Goal: Obtain resource: Obtain resource

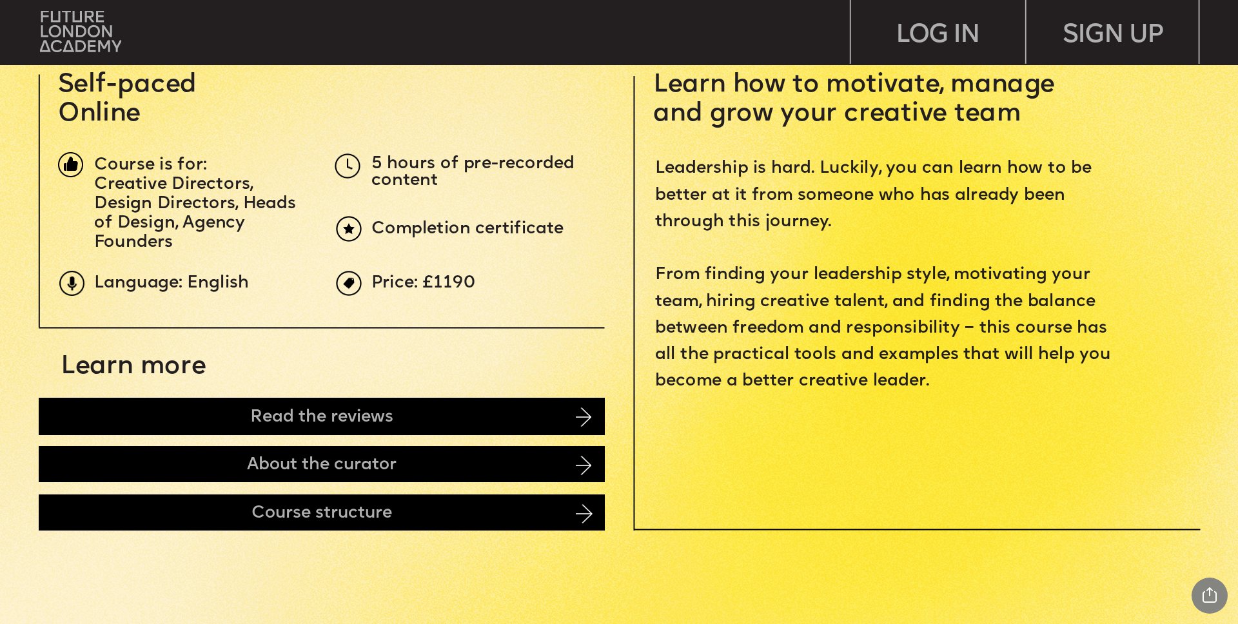
scroll to position [608, 0]
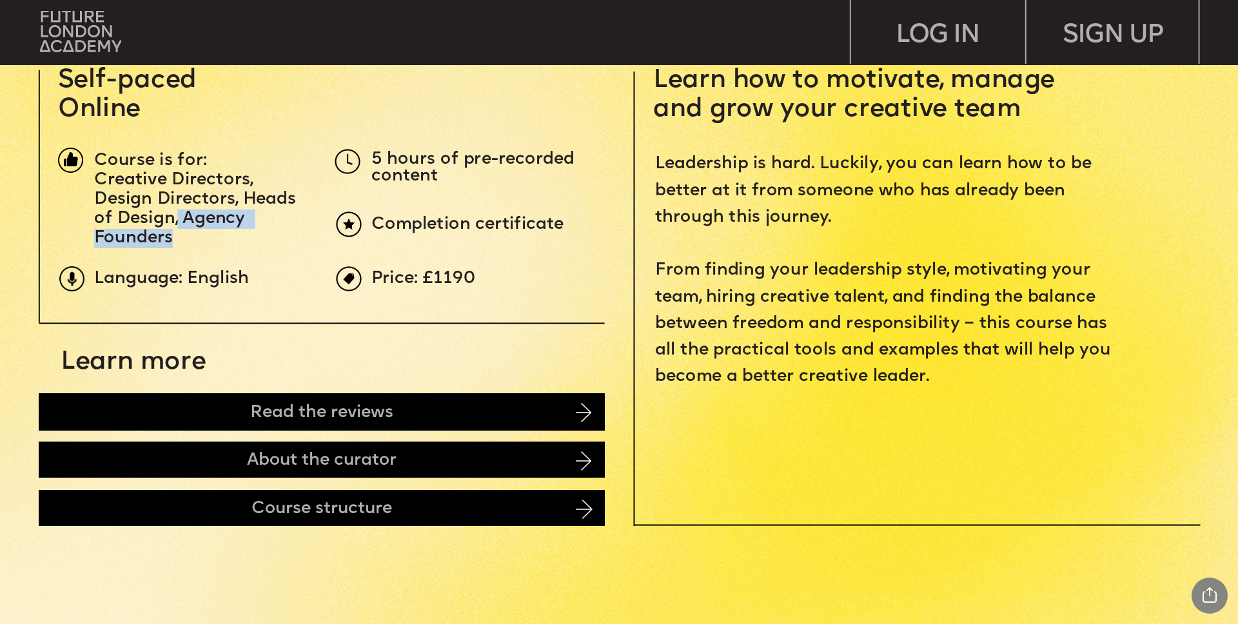
drag, startPoint x: 176, startPoint y: 217, endPoint x: 250, endPoint y: 236, distance: 76.6
click at [250, 236] on p "Creative Directors, Design Directors, Heads of Design, Agency Founders" at bounding box center [201, 209] width 214 height 77
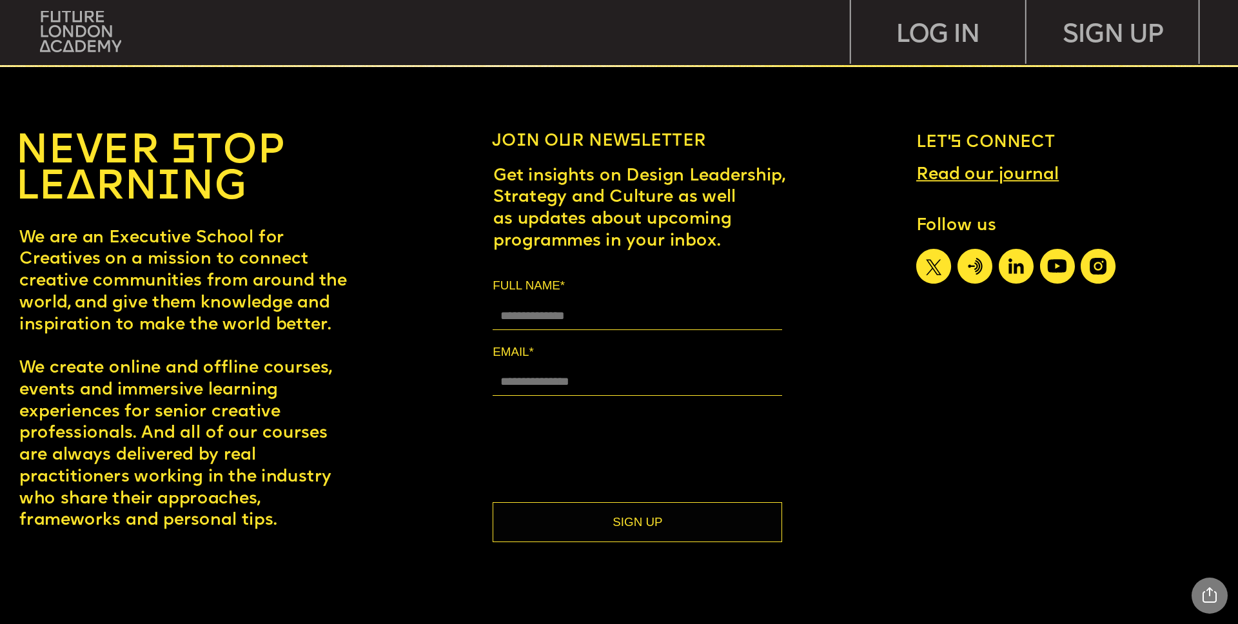
scroll to position [0, 0]
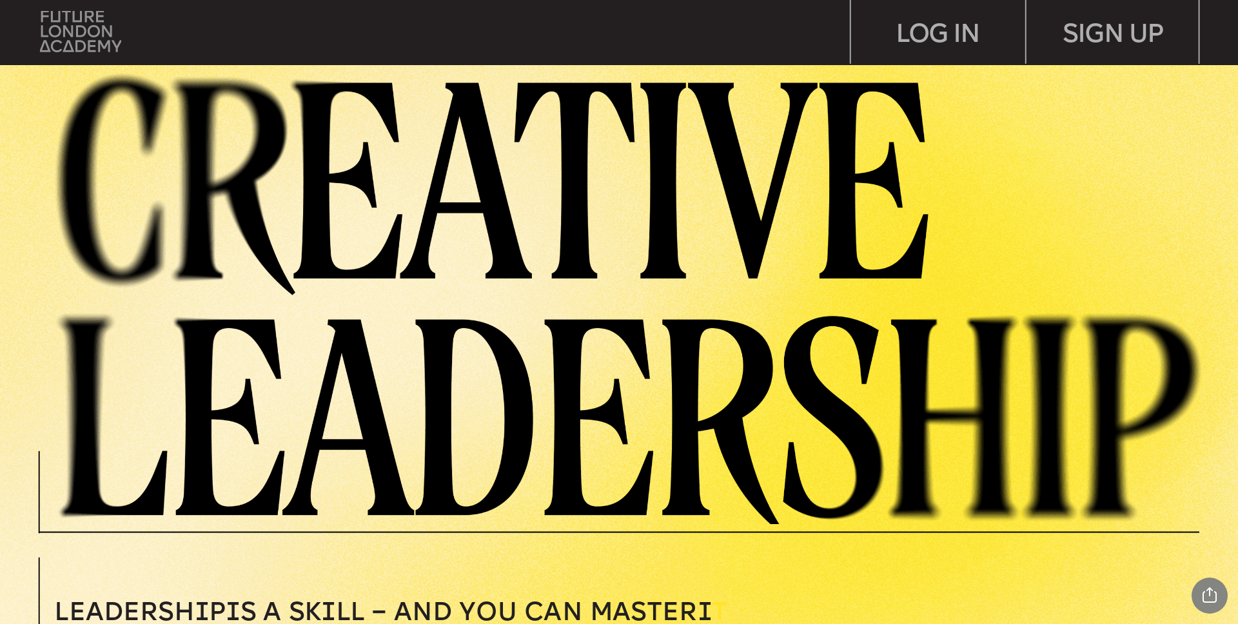
click at [90, 35] on img at bounding box center [80, 31] width 81 height 41
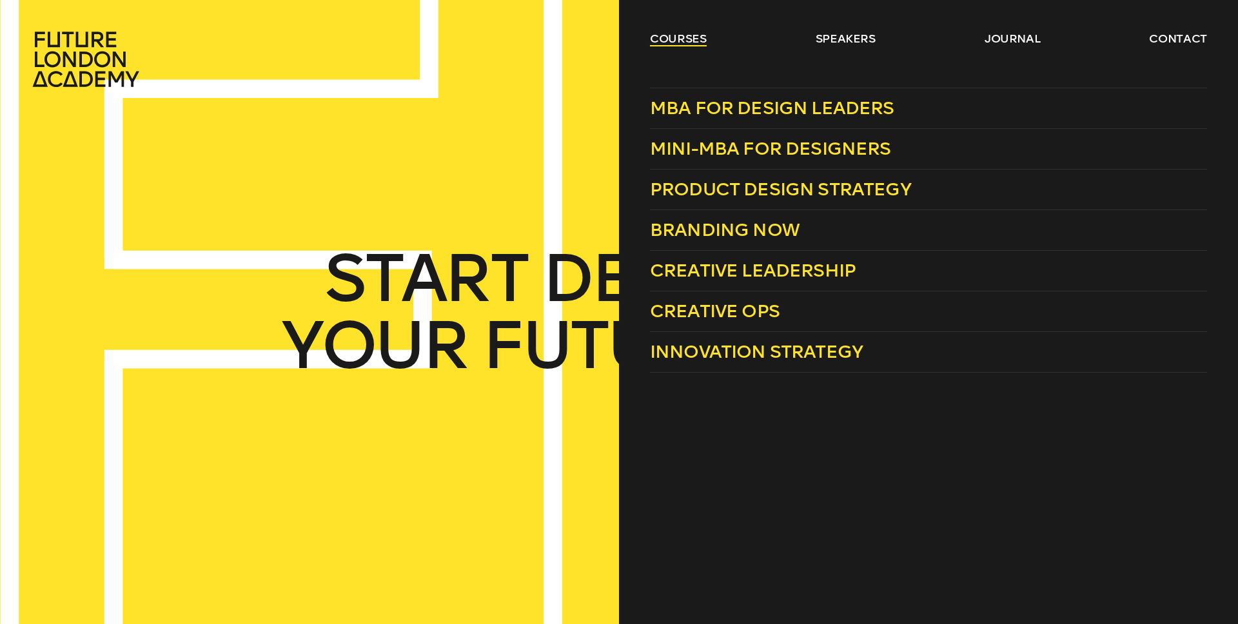
click at [673, 38] on link "courses" at bounding box center [678, 38] width 57 height 15
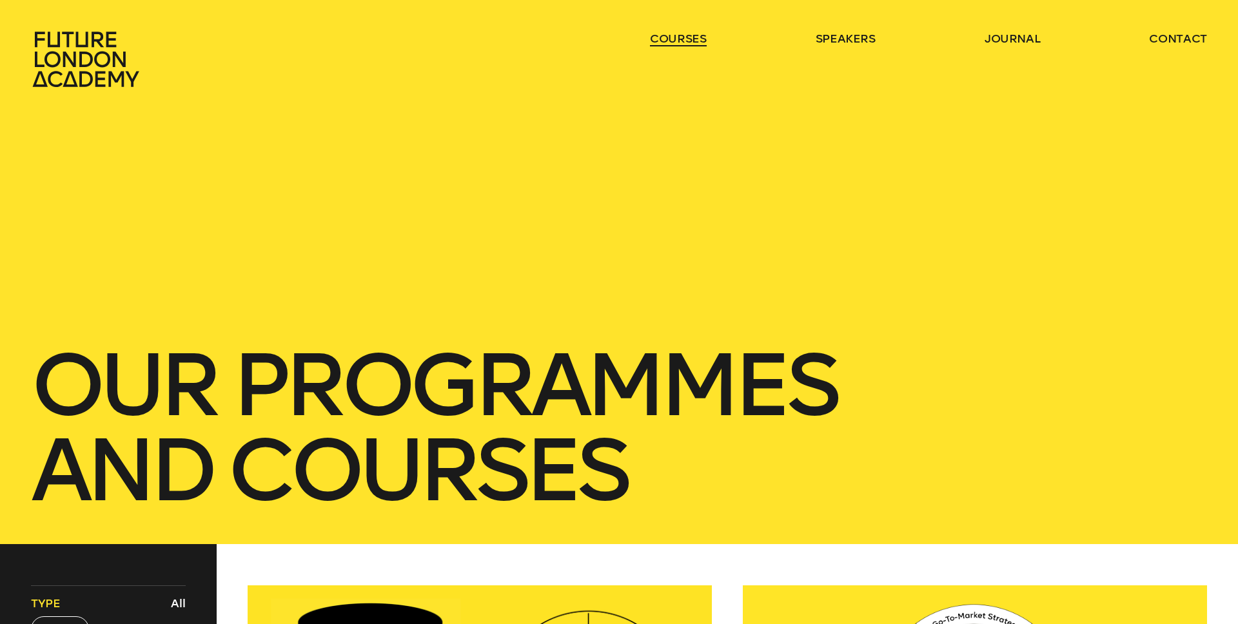
click at [673, 38] on link "courses" at bounding box center [678, 38] width 57 height 15
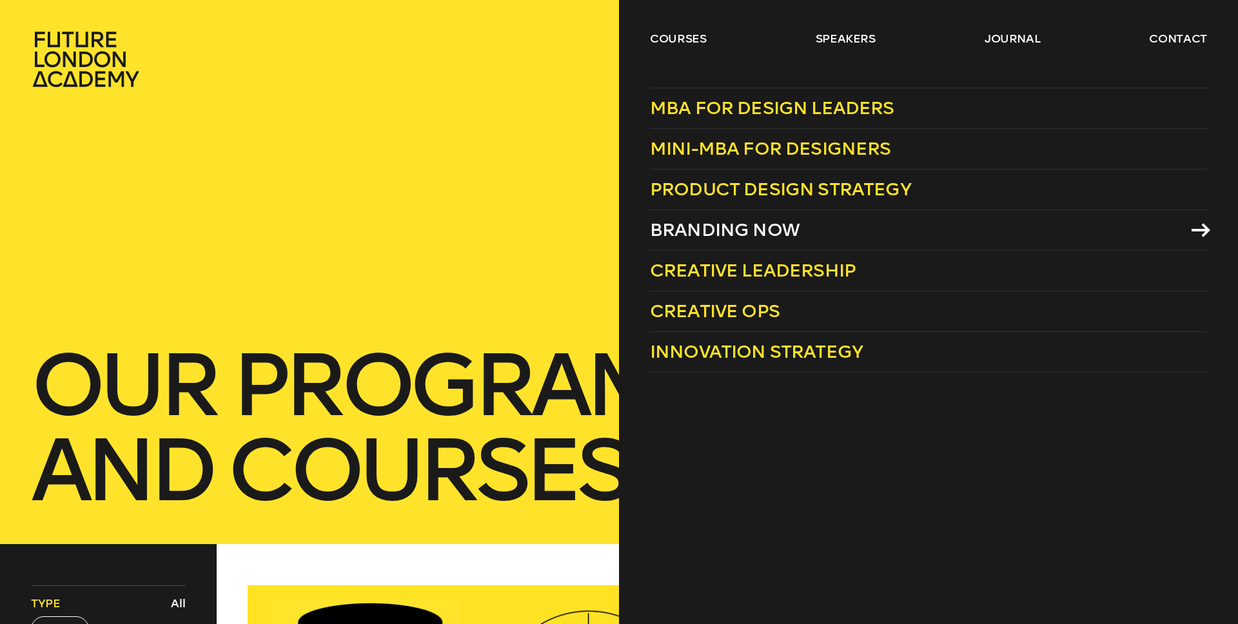
click at [748, 230] on span "Branding Now" at bounding box center [725, 229] width 150 height 21
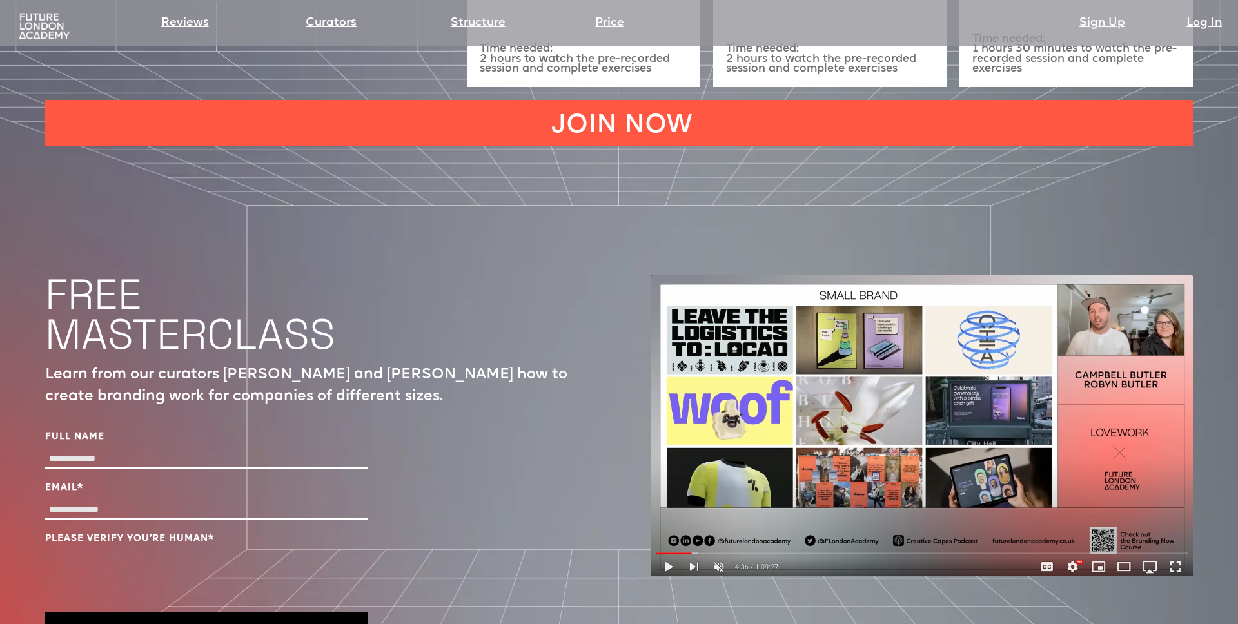
scroll to position [4452, 0]
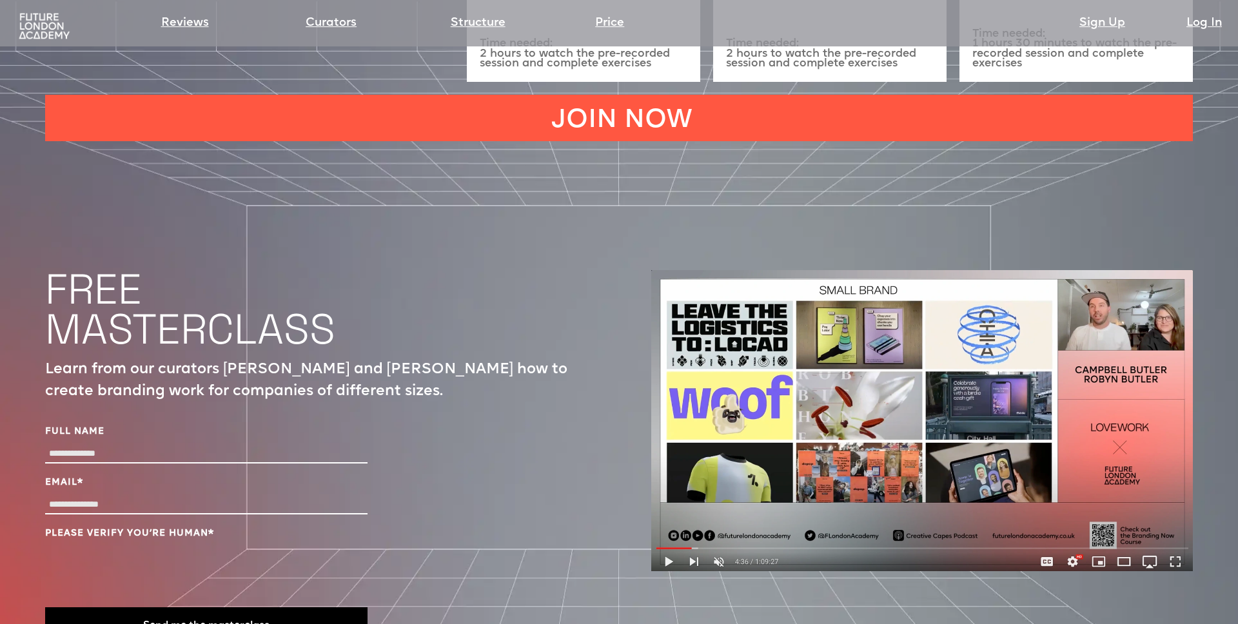
click at [85, 445] on input "Full Name" at bounding box center [206, 454] width 322 height 19
type input "**********"
click at [229, 607] on button "Send me the masterclass" at bounding box center [206, 626] width 322 height 39
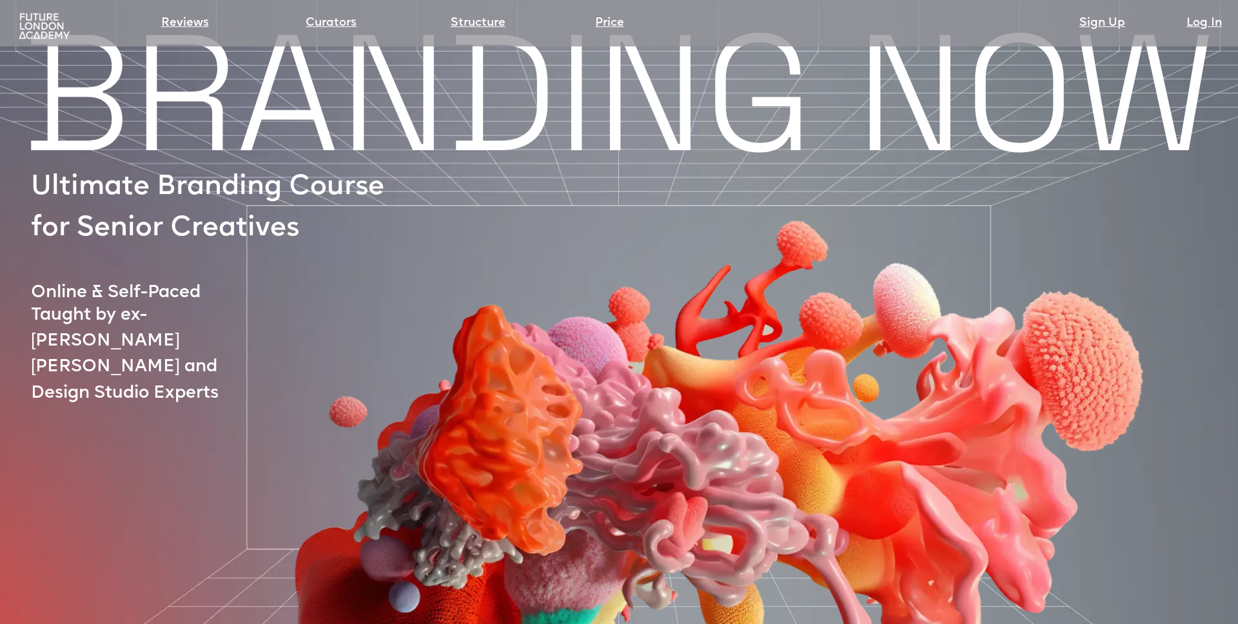
scroll to position [0, 0]
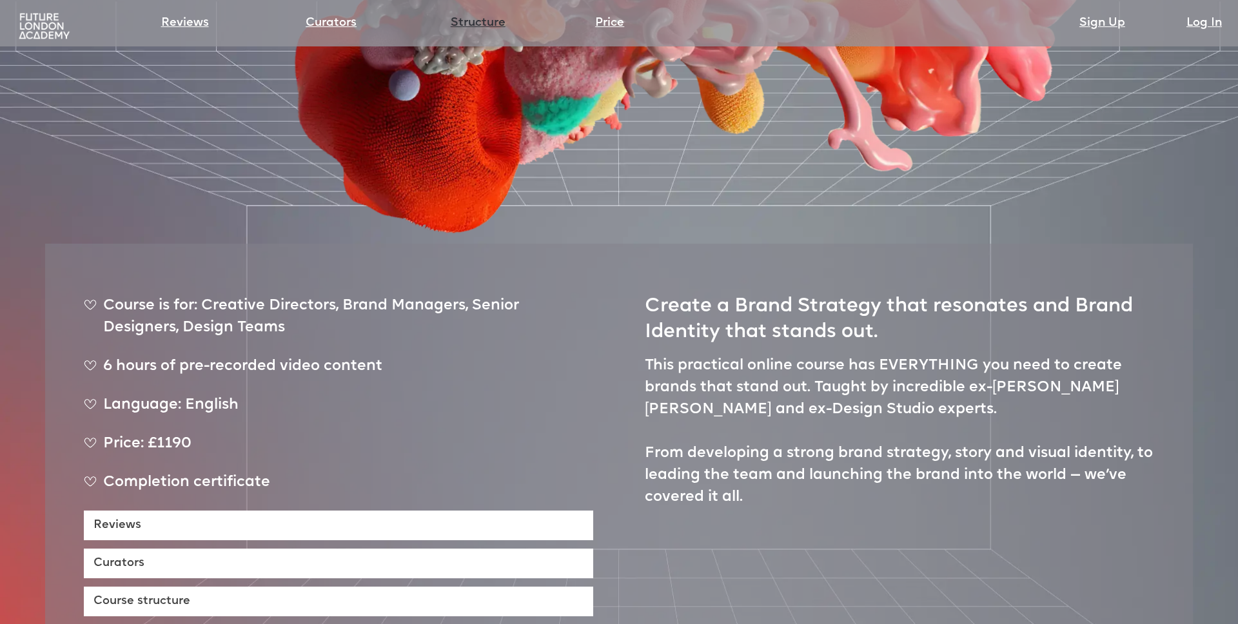
click at [490, 23] on link "Structure" at bounding box center [478, 23] width 55 height 18
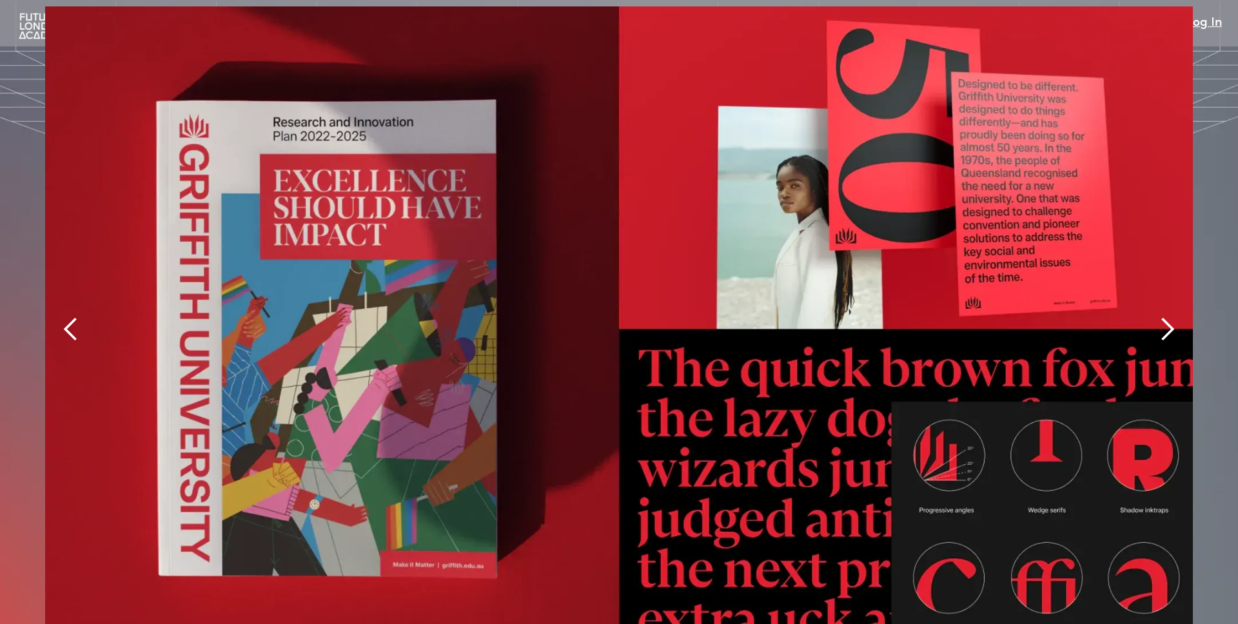
scroll to position [3048, 0]
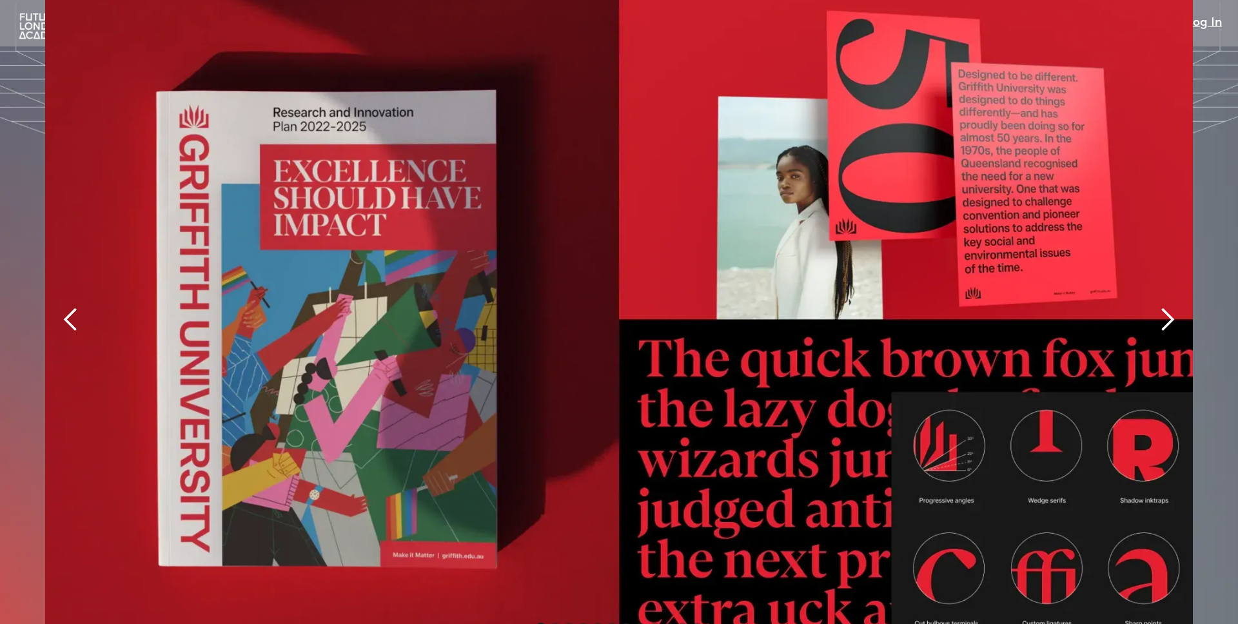
click at [1170, 307] on div "next slide" at bounding box center [1167, 320] width 26 height 26
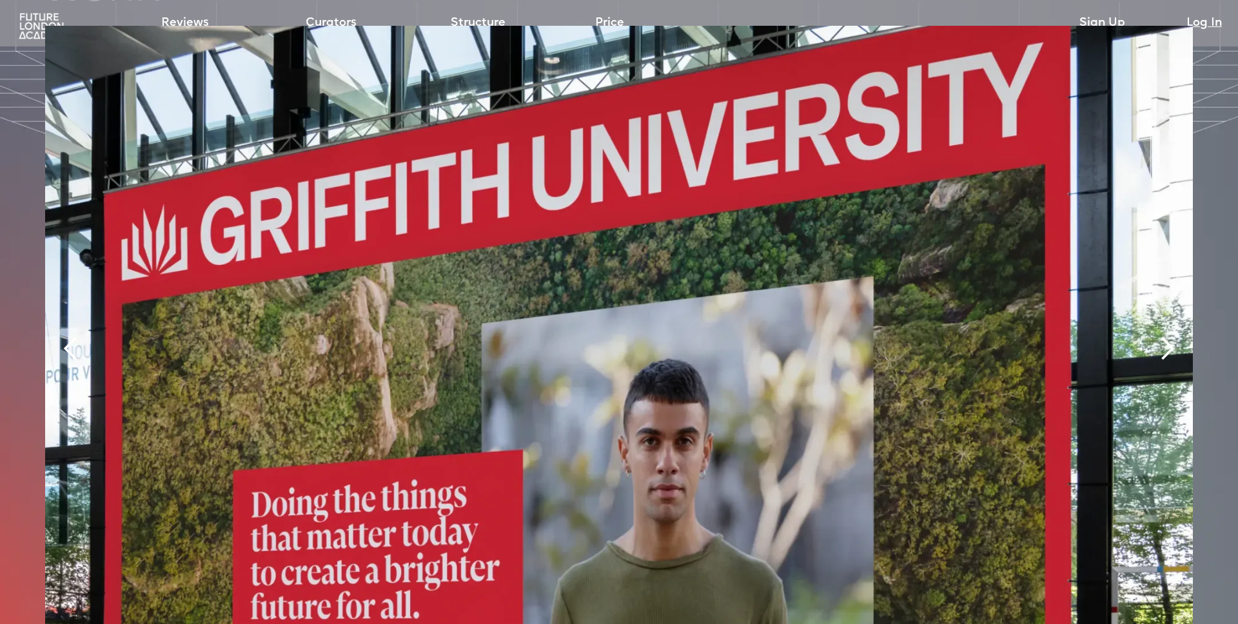
scroll to position [3015, 0]
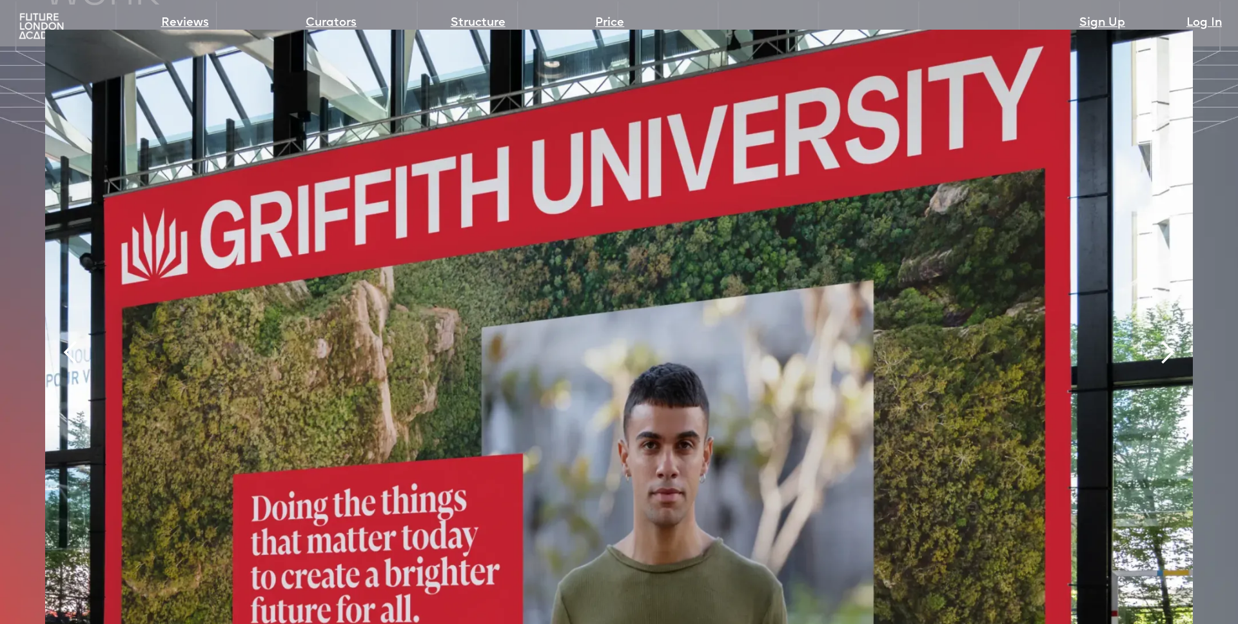
click at [1165, 340] on div "next slide" at bounding box center [1167, 353] width 26 height 26
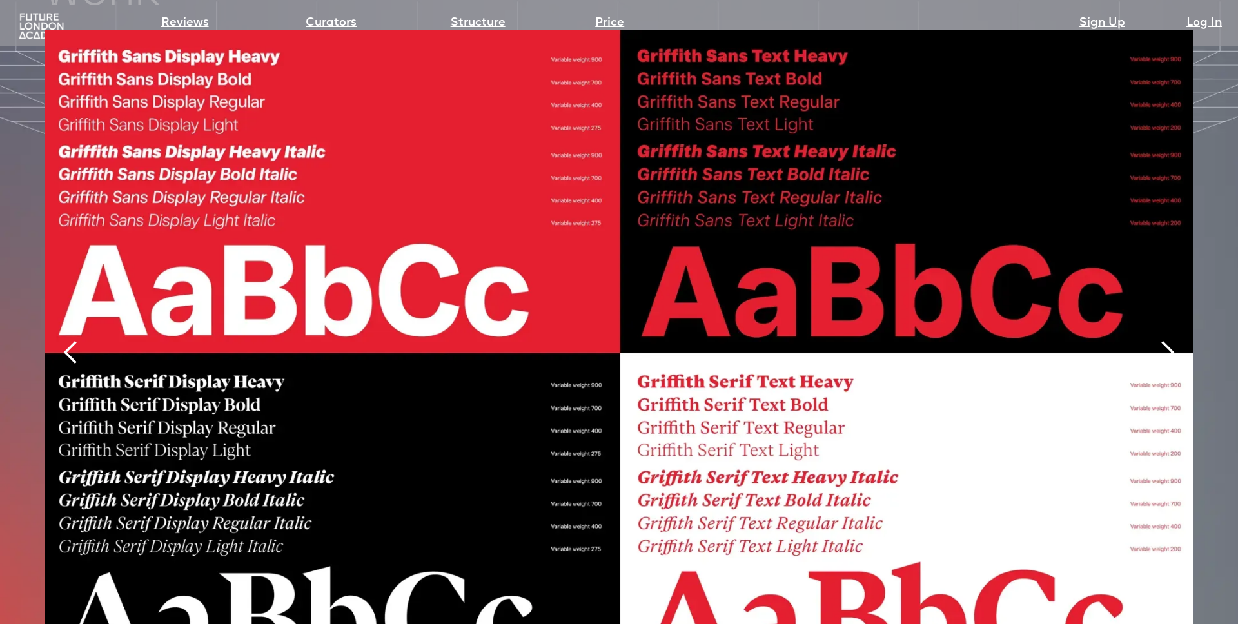
click at [1165, 340] on div "next slide" at bounding box center [1167, 353] width 26 height 26
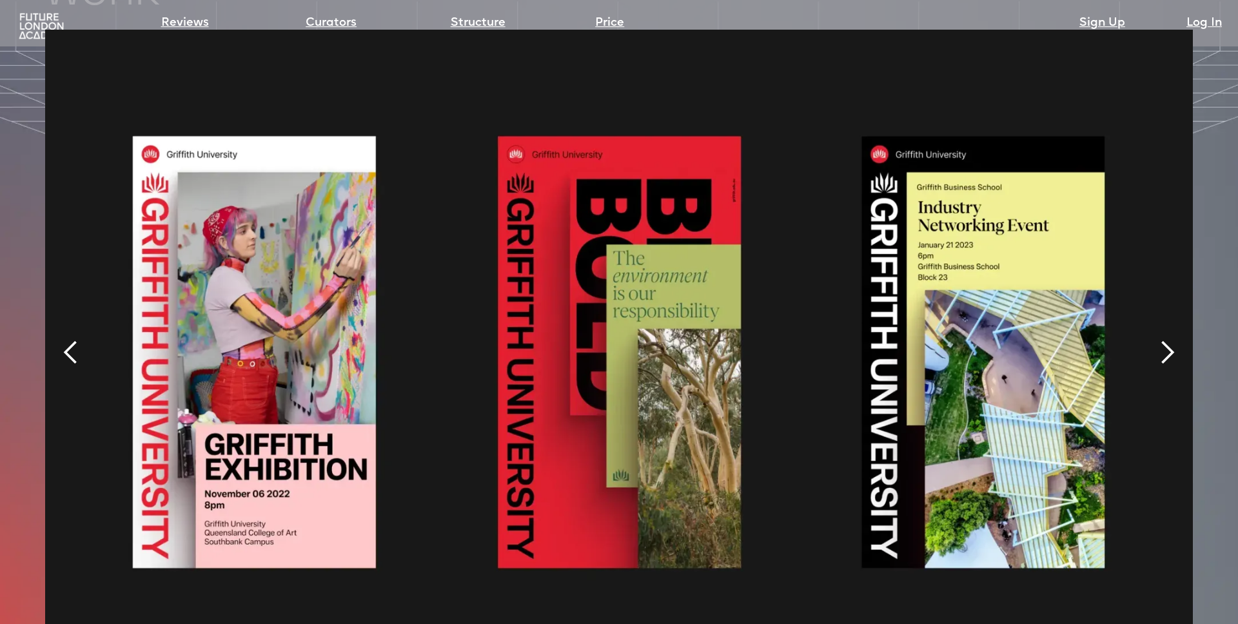
click at [1165, 340] on div "next slide" at bounding box center [1167, 353] width 26 height 26
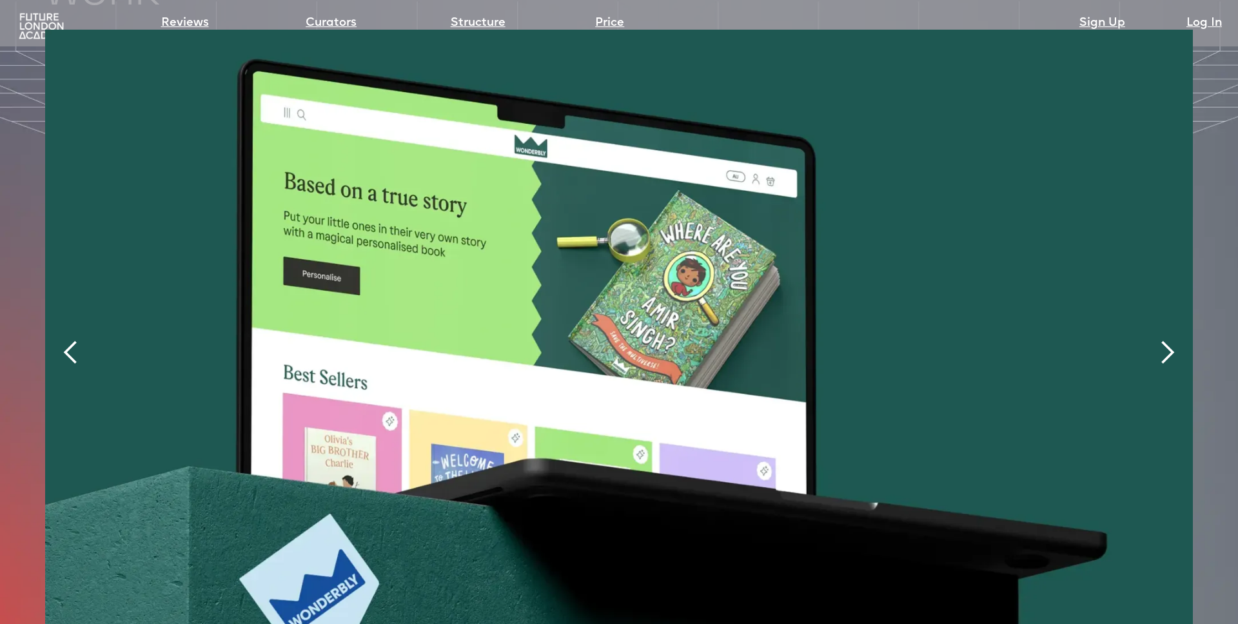
click at [1165, 340] on div "next slide" at bounding box center [1167, 353] width 26 height 26
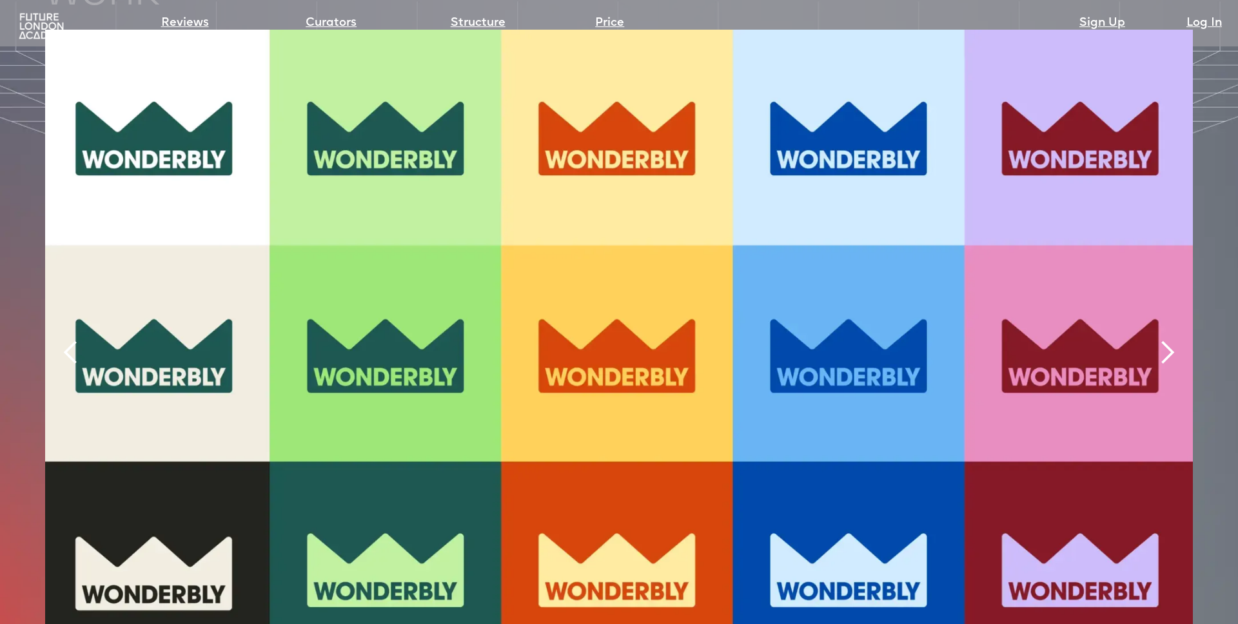
click at [1165, 340] on div "next slide" at bounding box center [1167, 353] width 26 height 26
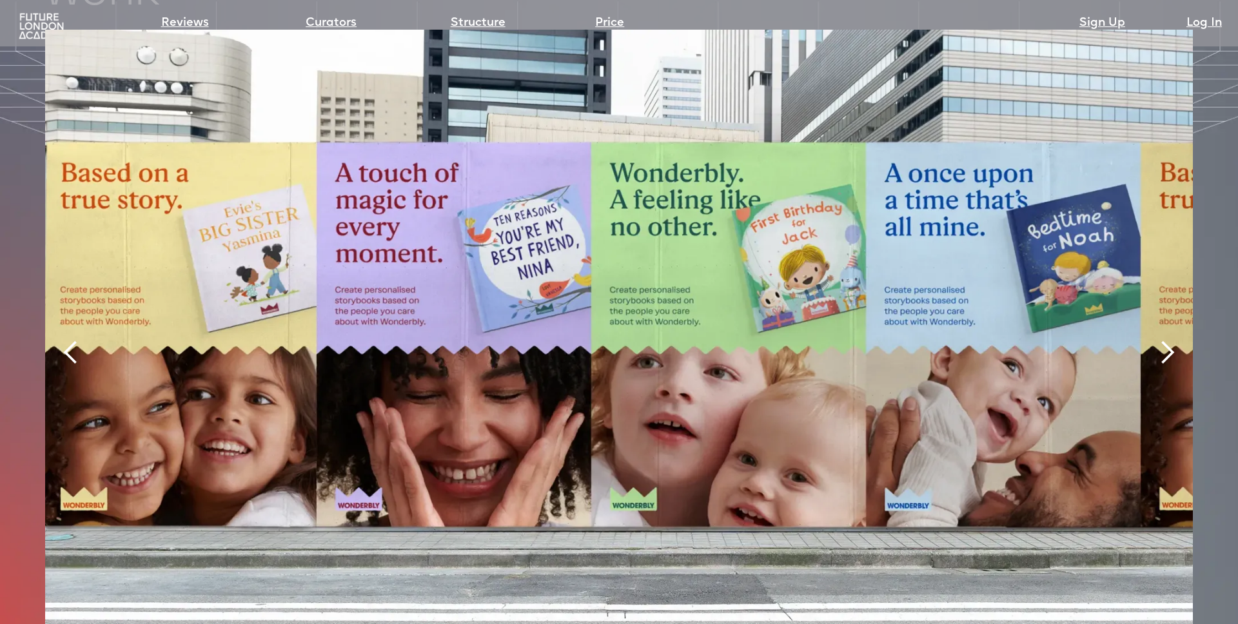
click at [1167, 340] on div "next slide" at bounding box center [1167, 353] width 26 height 26
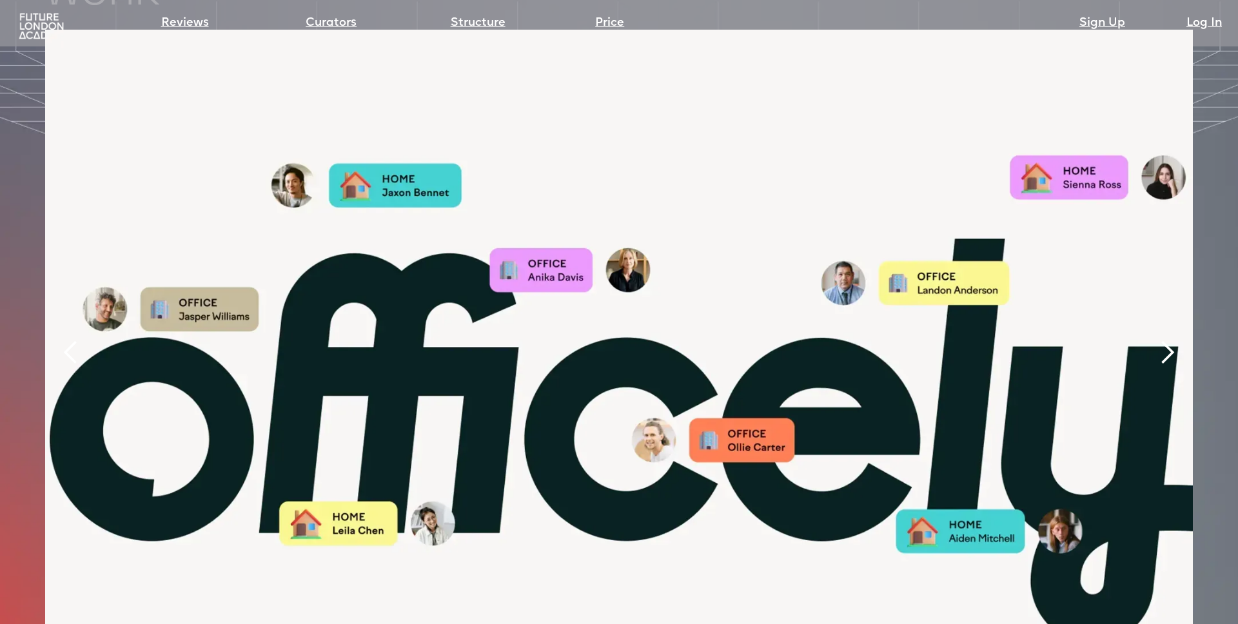
click at [1167, 340] on div "next slide" at bounding box center [1167, 353] width 26 height 26
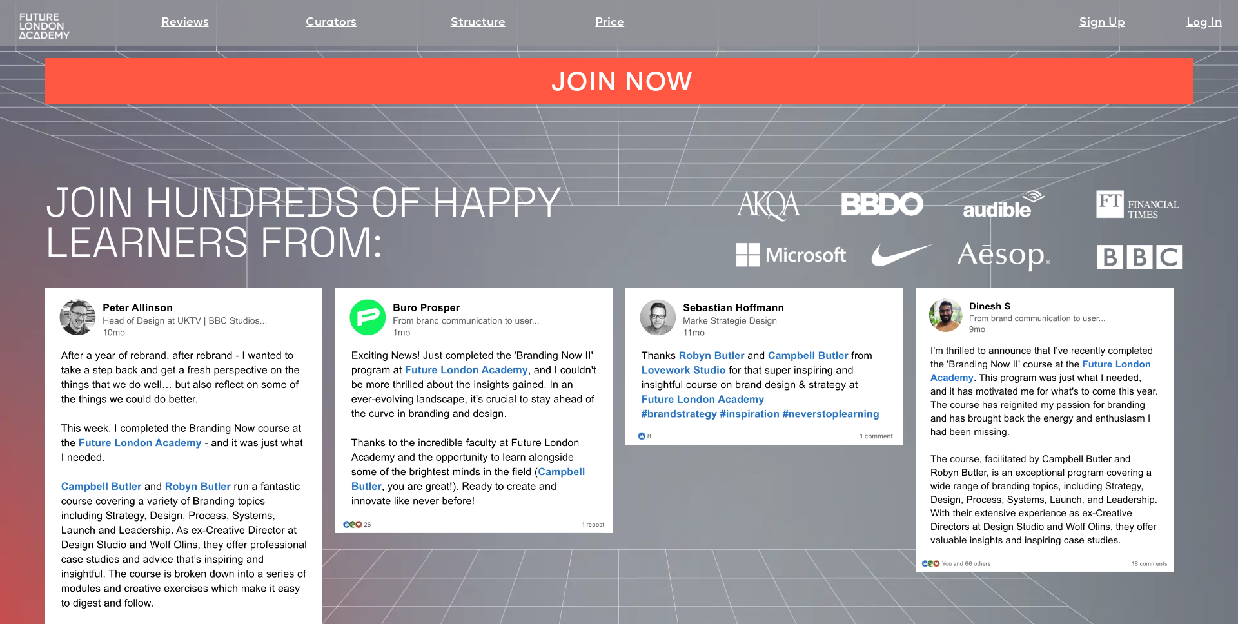
scroll to position [1142, 0]
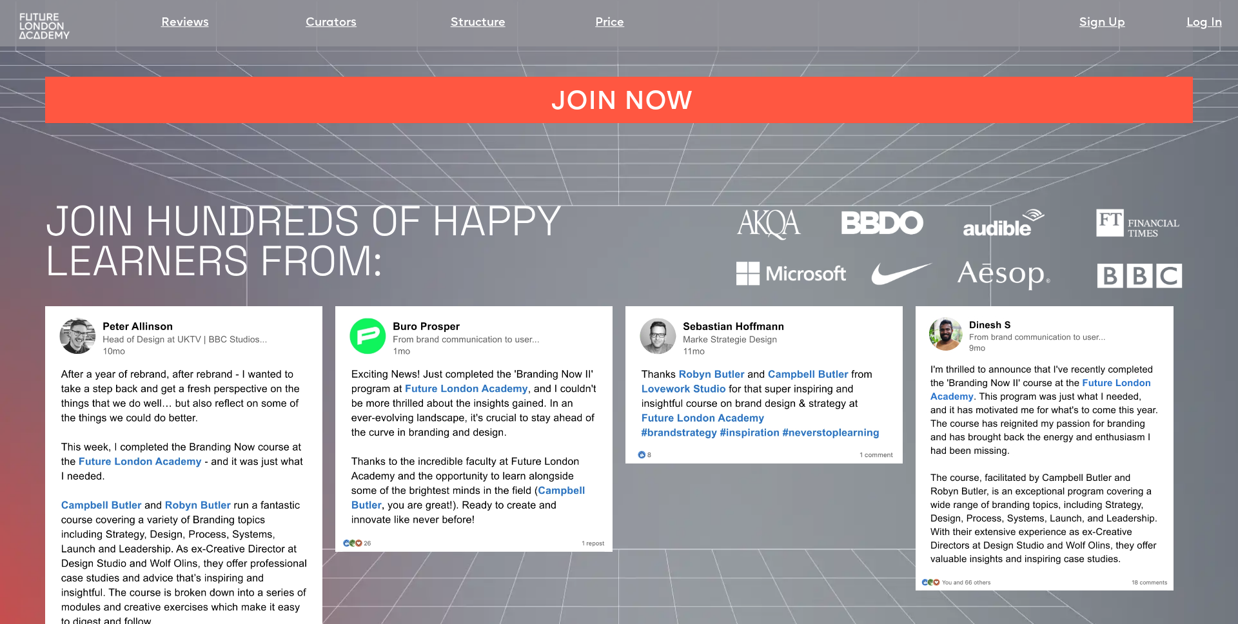
click at [50, 26] on img at bounding box center [44, 26] width 56 height 28
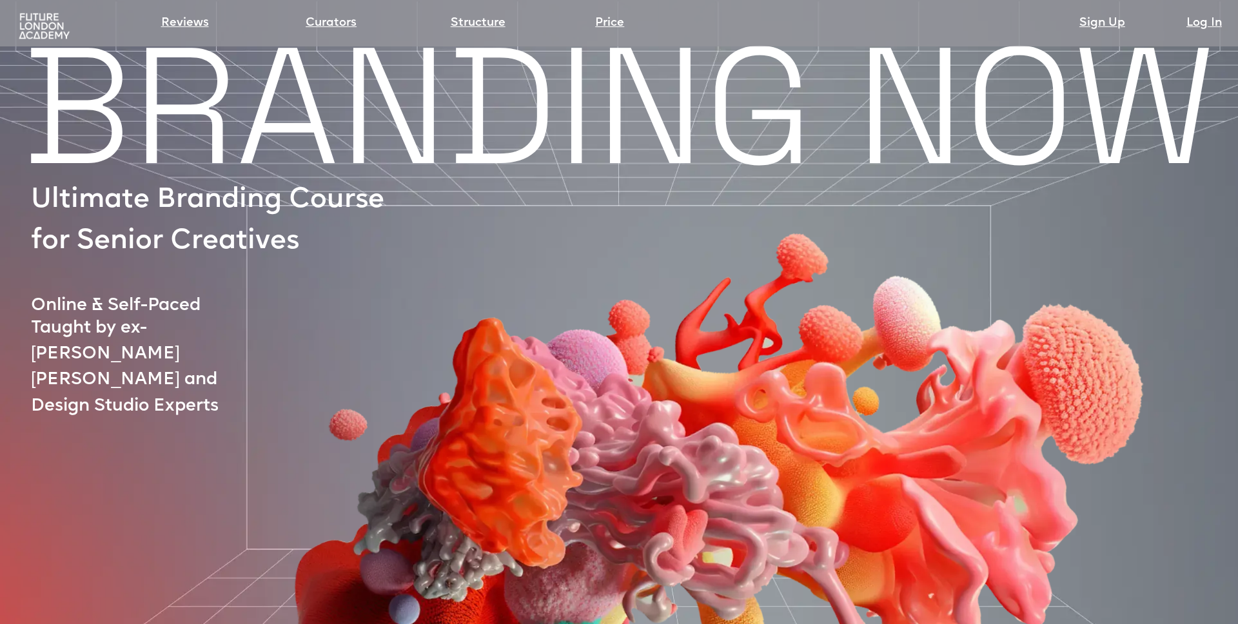
click at [27, 24] on img at bounding box center [44, 26] width 56 height 28
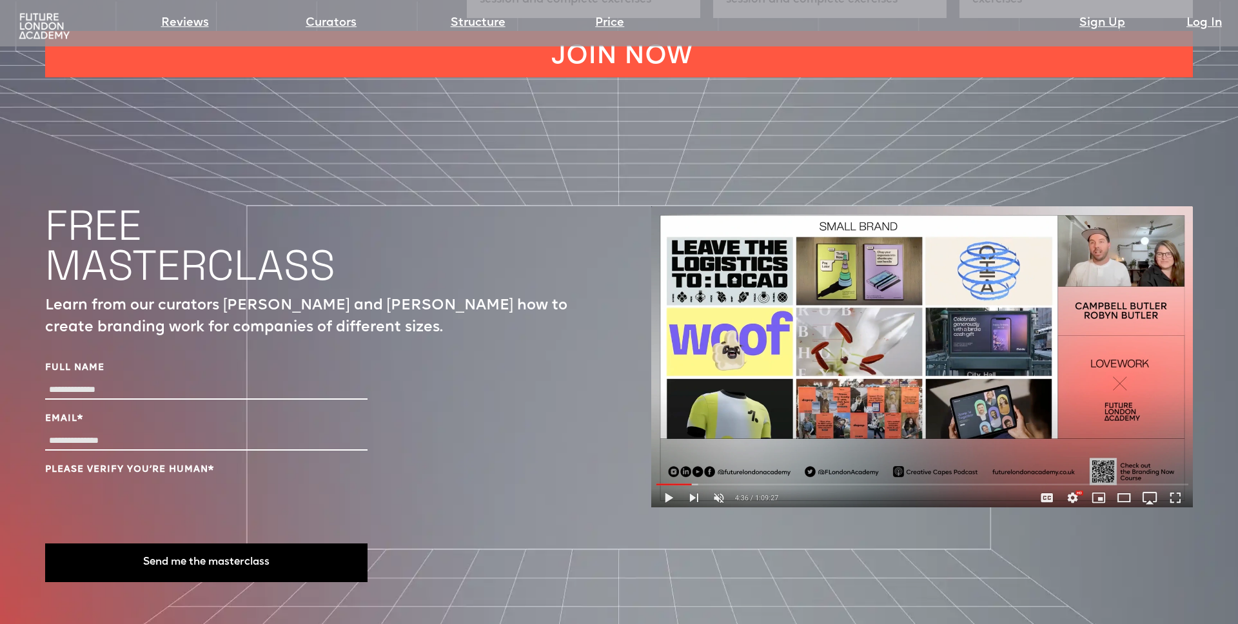
scroll to position [4538, 0]
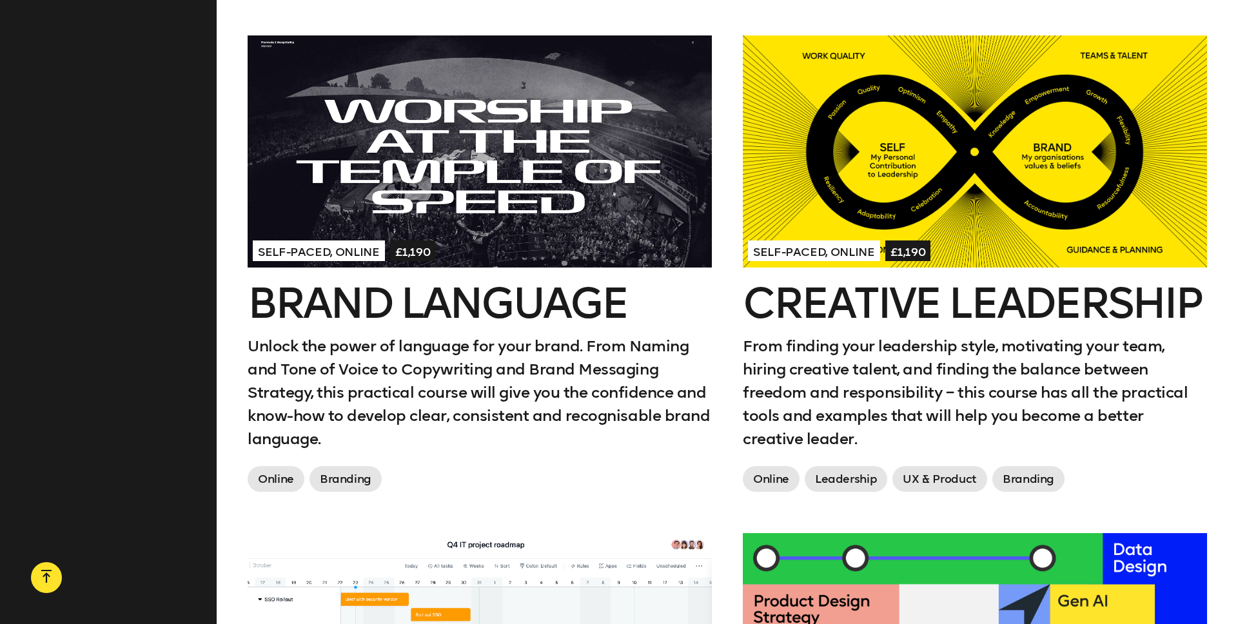
scroll to position [1615, 0]
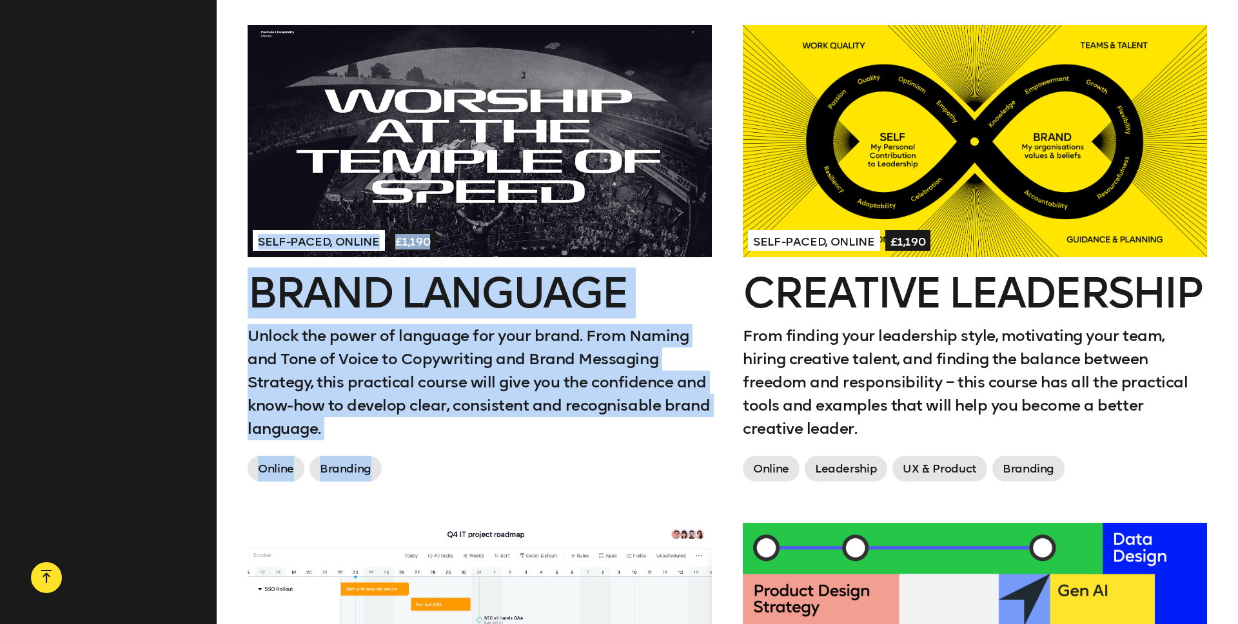
click at [951, 273] on h2 "Creative Leadership" at bounding box center [975, 293] width 464 height 41
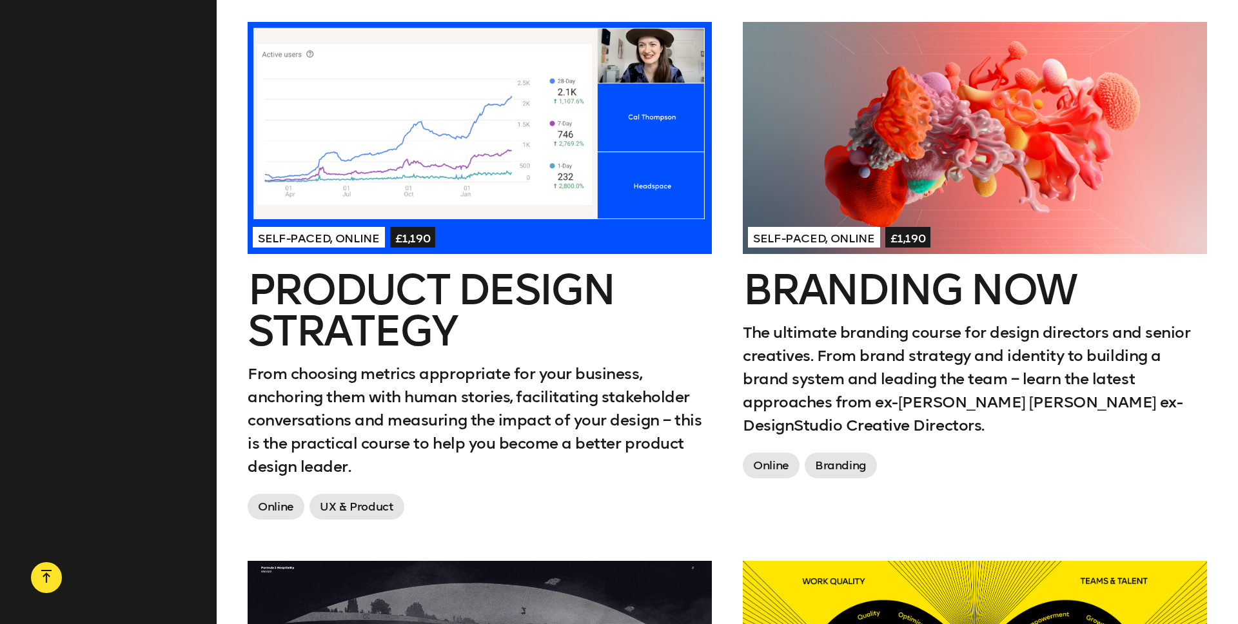
scroll to position [1072, 0]
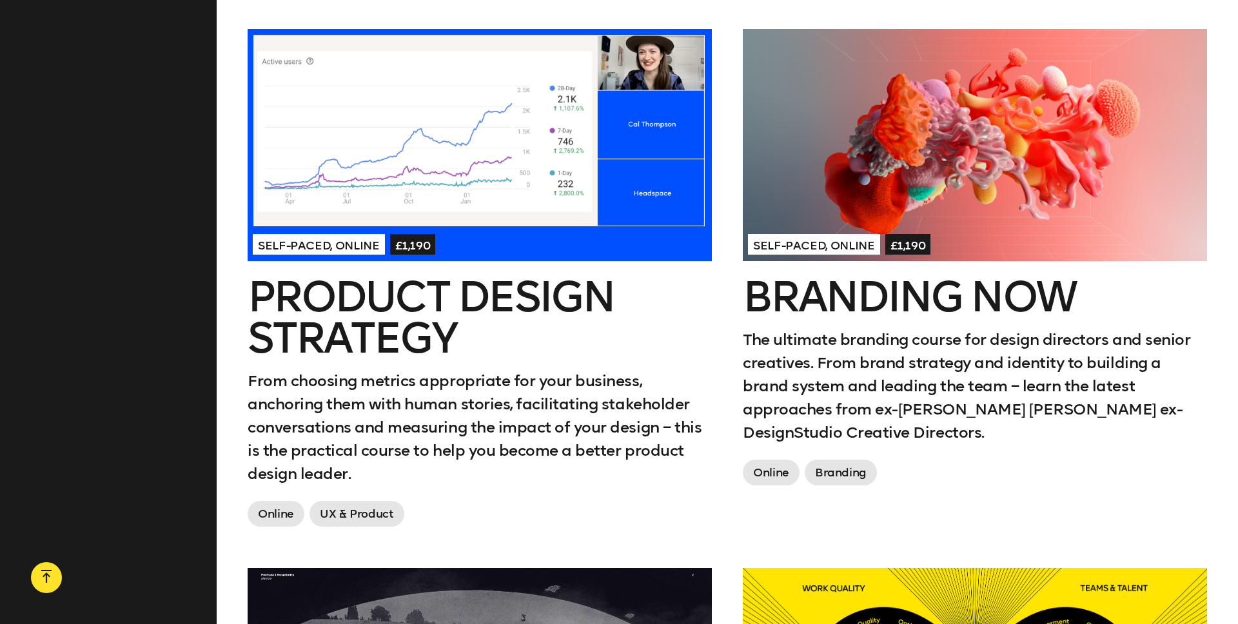
click at [977, 73] on div at bounding box center [975, 145] width 464 height 232
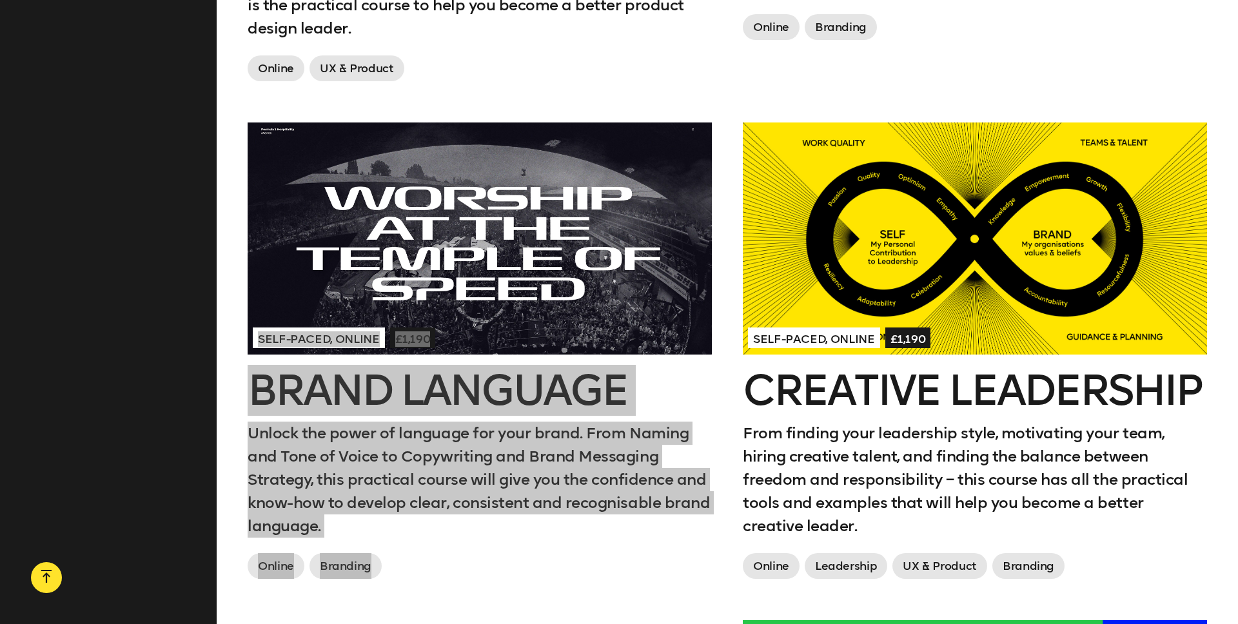
scroll to position [1523, 0]
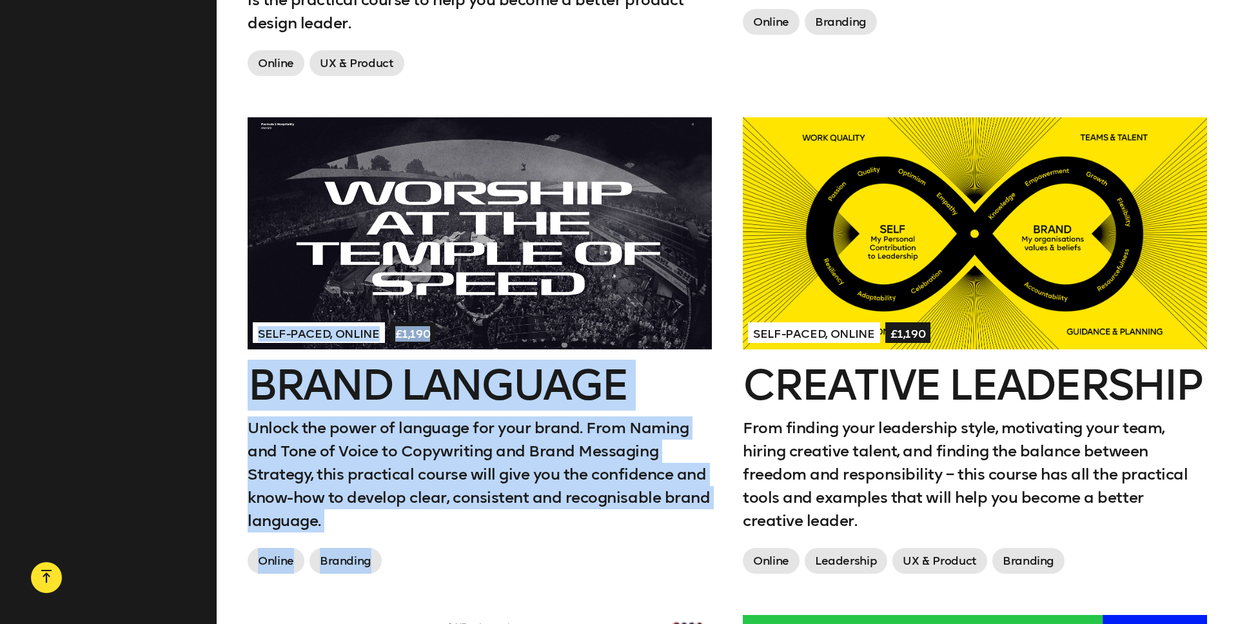
click at [382, 369] on h2 "Brand Language" at bounding box center [480, 385] width 464 height 41
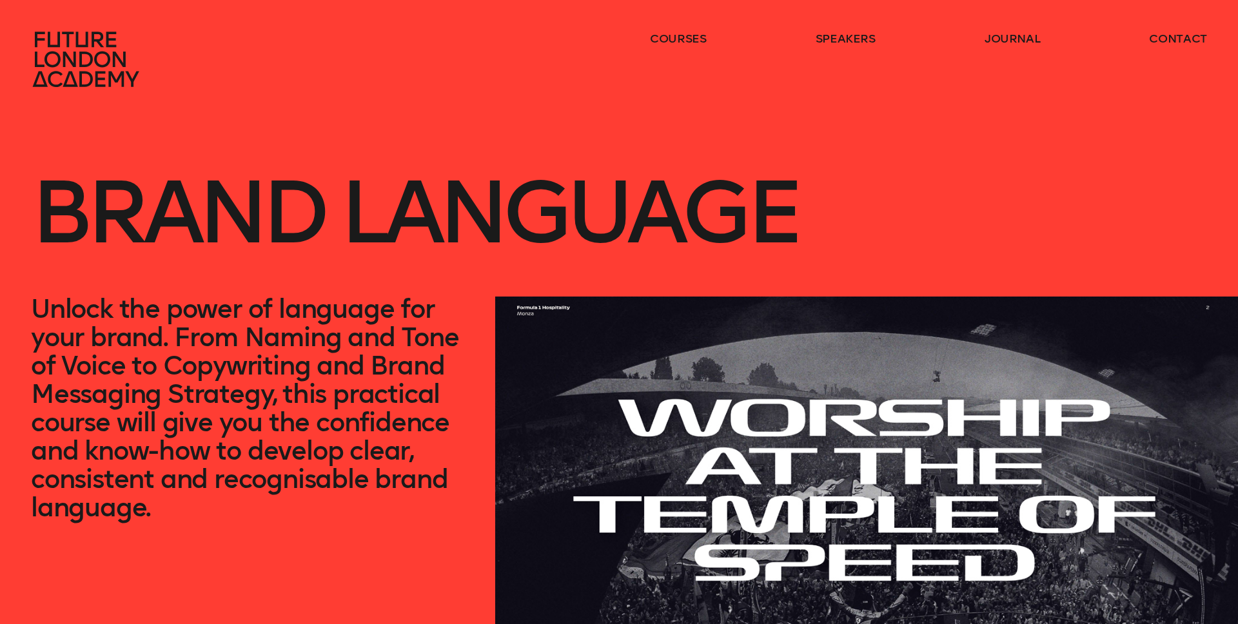
scroll to position [1523, 0]
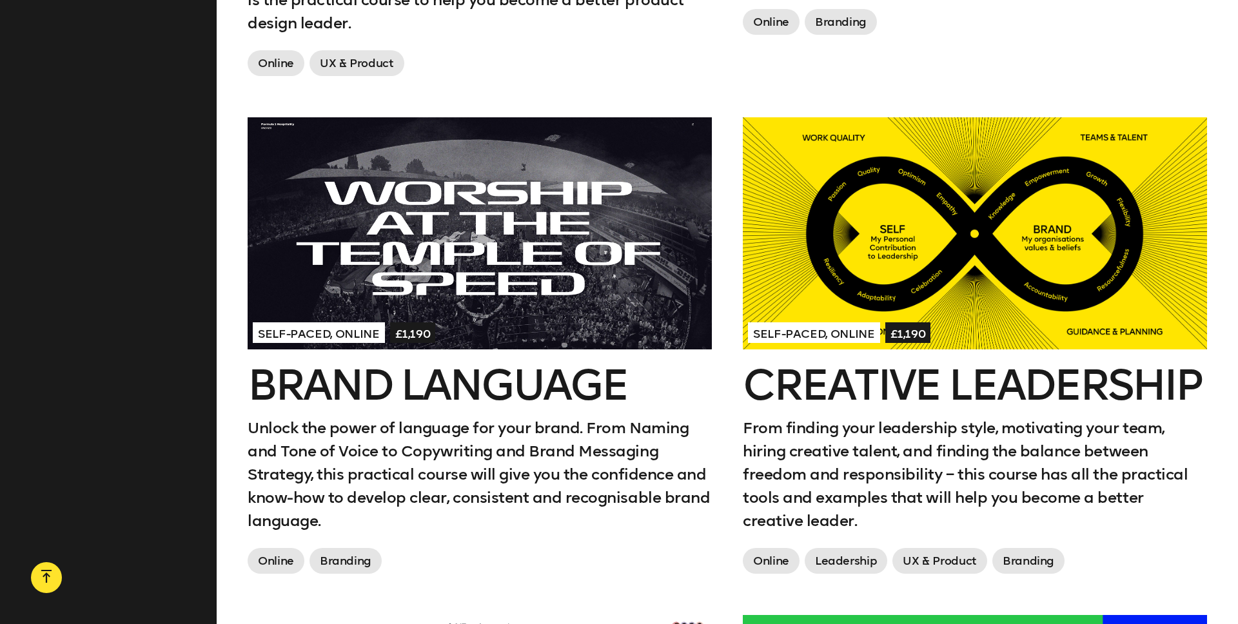
click at [126, 446] on aside "Filters Type All Online In London Topic All Branding Innovation UX & Product Le…" at bounding box center [108, 106] width 217 height 2170
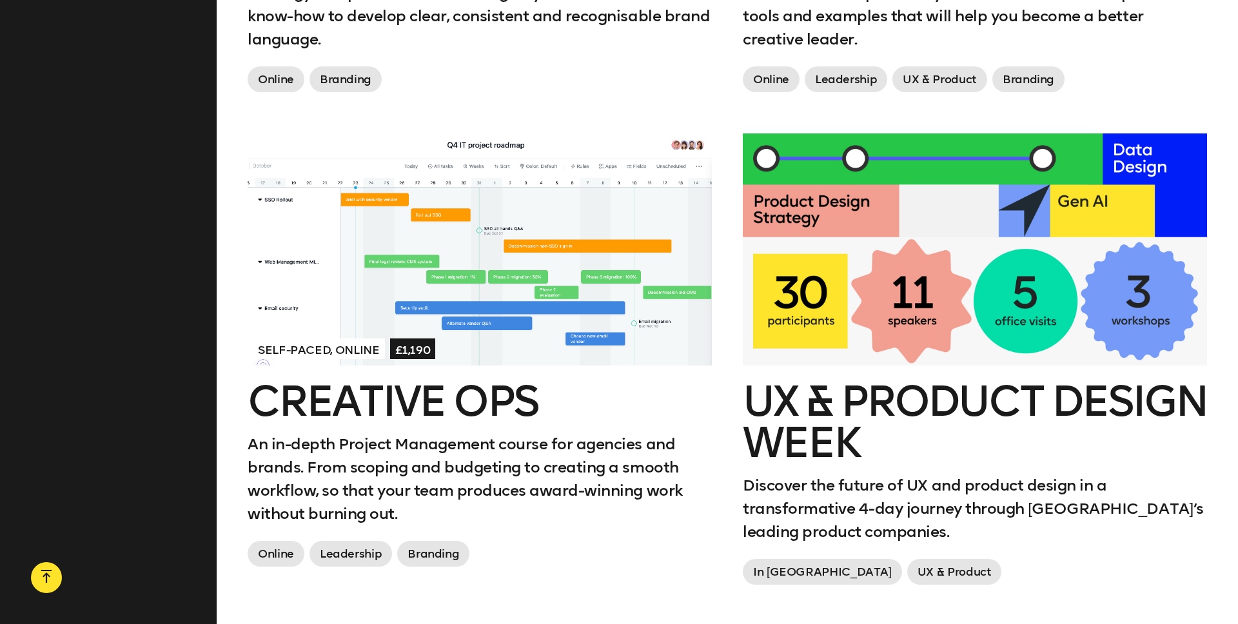
scroll to position [2005, 0]
click at [588, 336] on div "Self-paced, Online £1,190" at bounding box center [480, 347] width 454 height 23
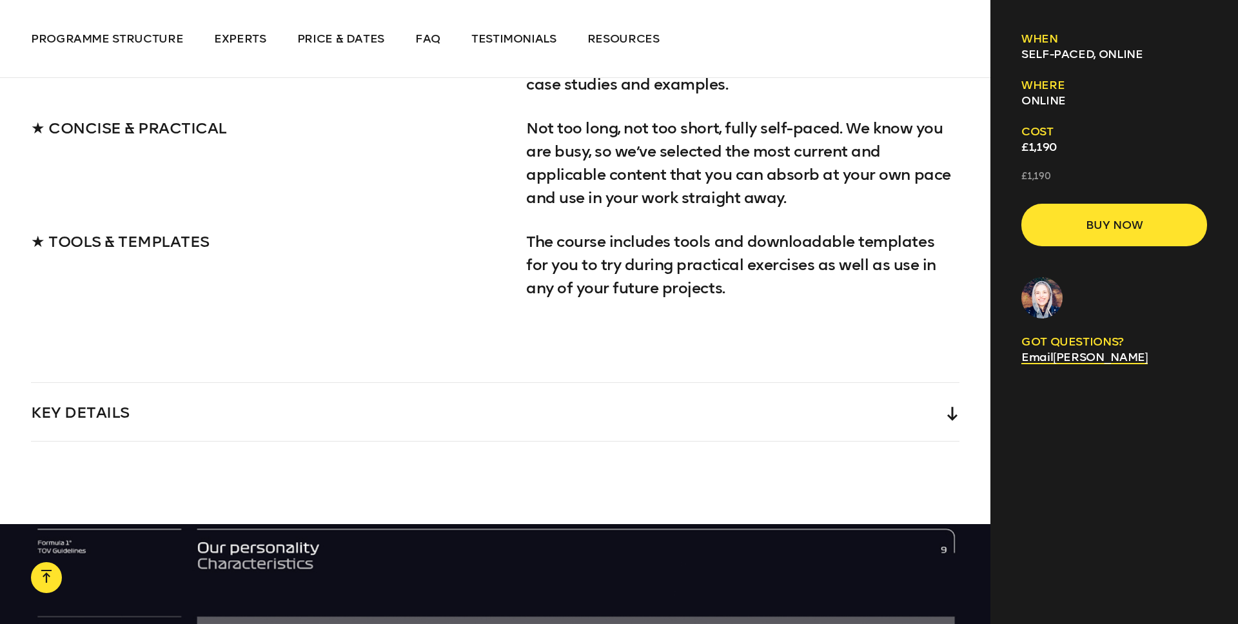
scroll to position [2043, 0]
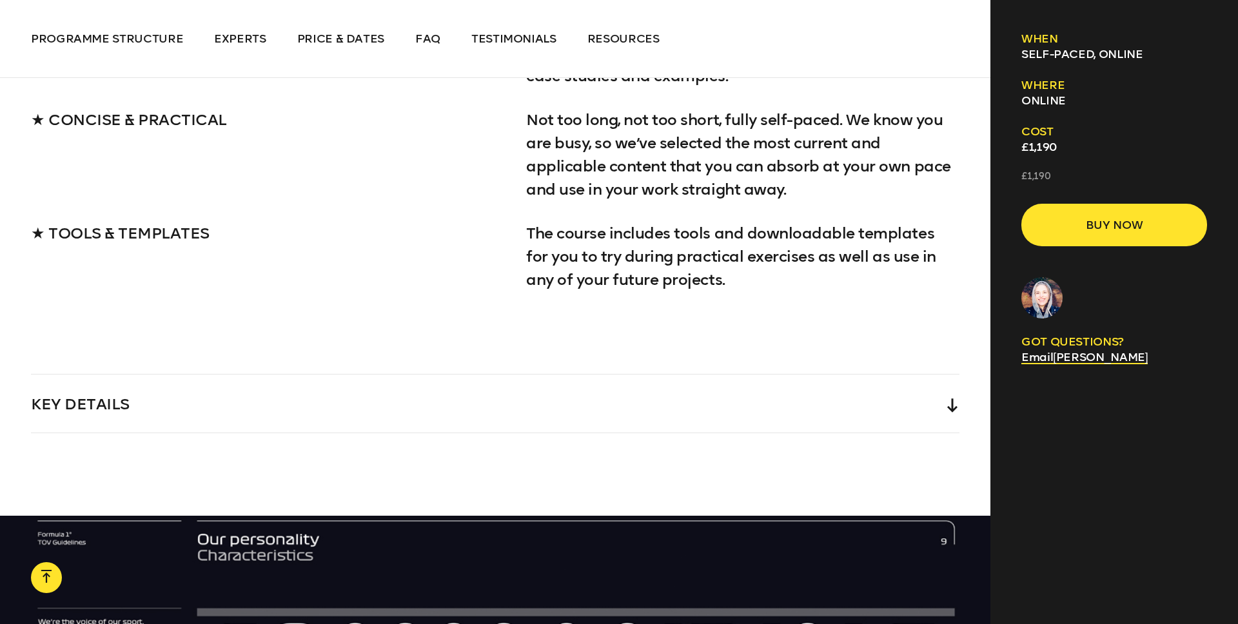
click at [673, 397] on div "Key Details" at bounding box center [495, 404] width 928 height 58
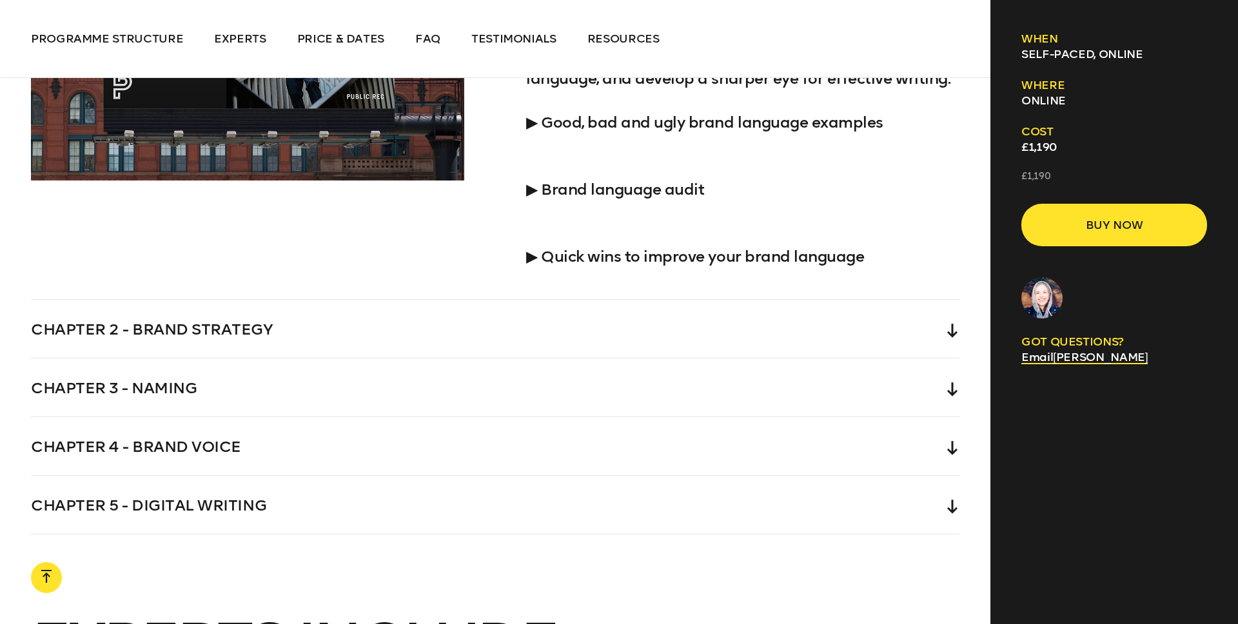
scroll to position [3647, 0]
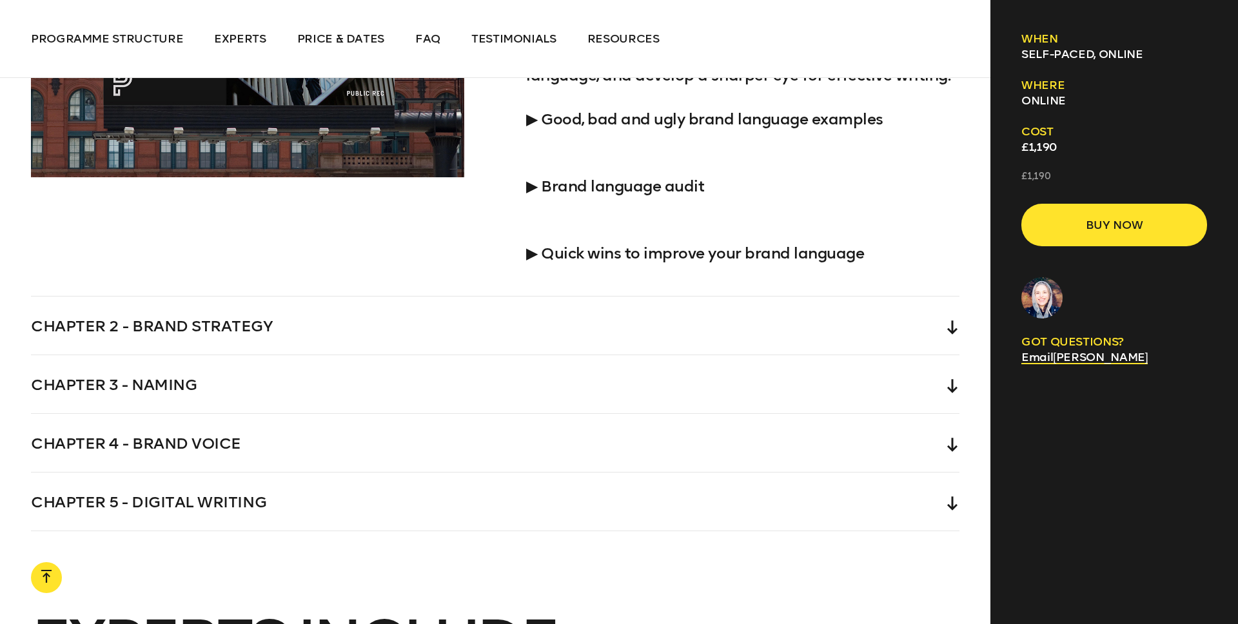
click at [948, 331] on icon at bounding box center [952, 327] width 10 height 14
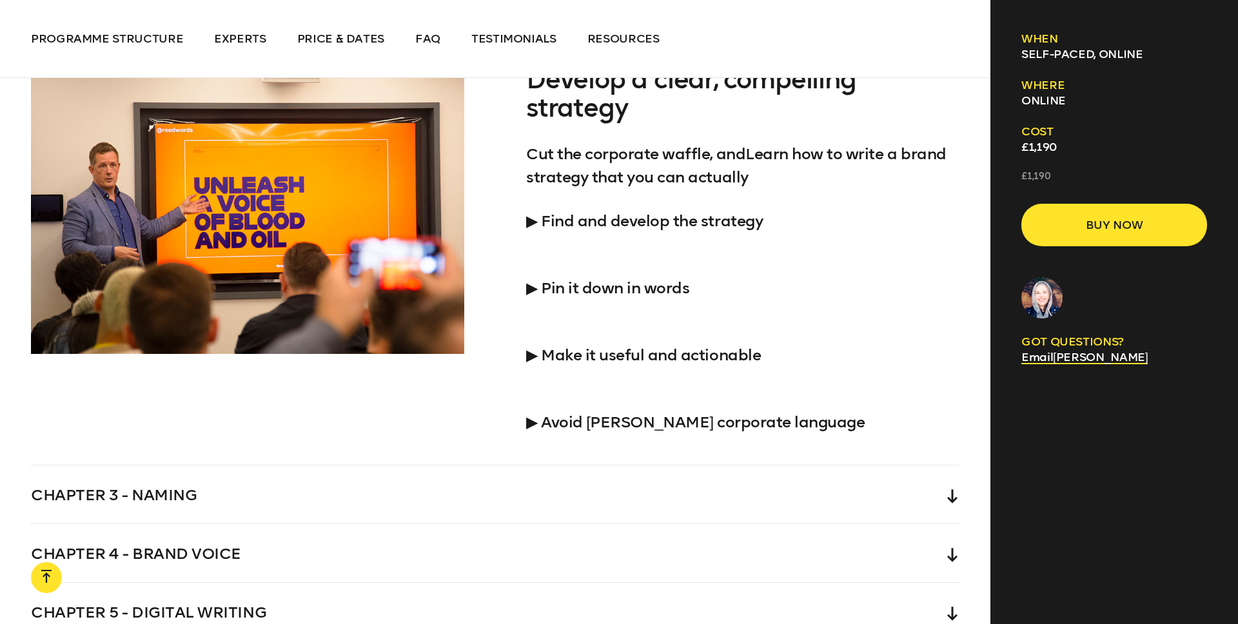
scroll to position [3577, 0]
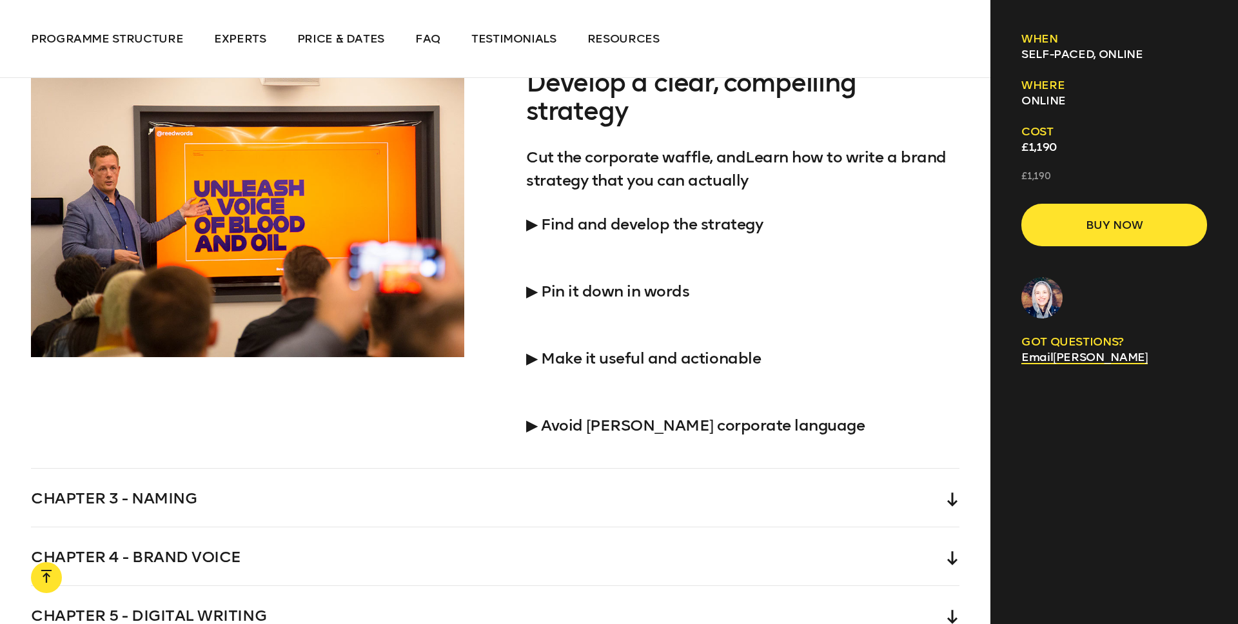
click at [668, 184] on p "Cut the corporate waffle, andLearn how to write a brand strategy that you can a…" at bounding box center [742, 169] width 433 height 46
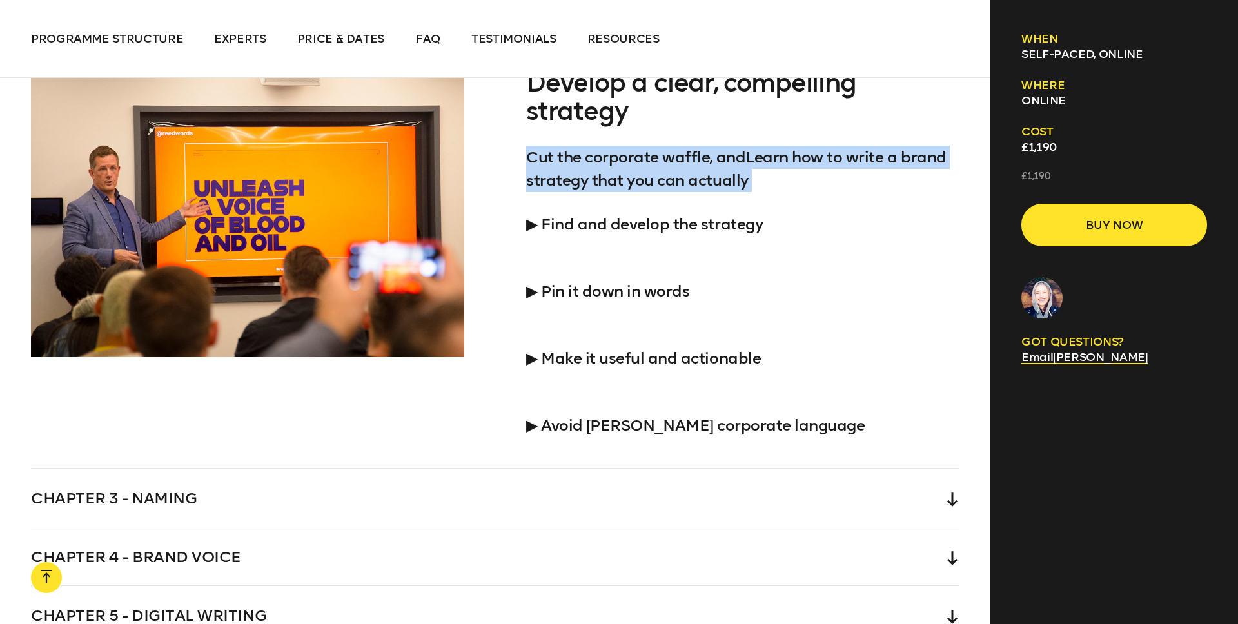
click at [668, 184] on p "Cut the corporate waffle, andLearn how to write a brand strategy that you can a…" at bounding box center [742, 169] width 433 height 46
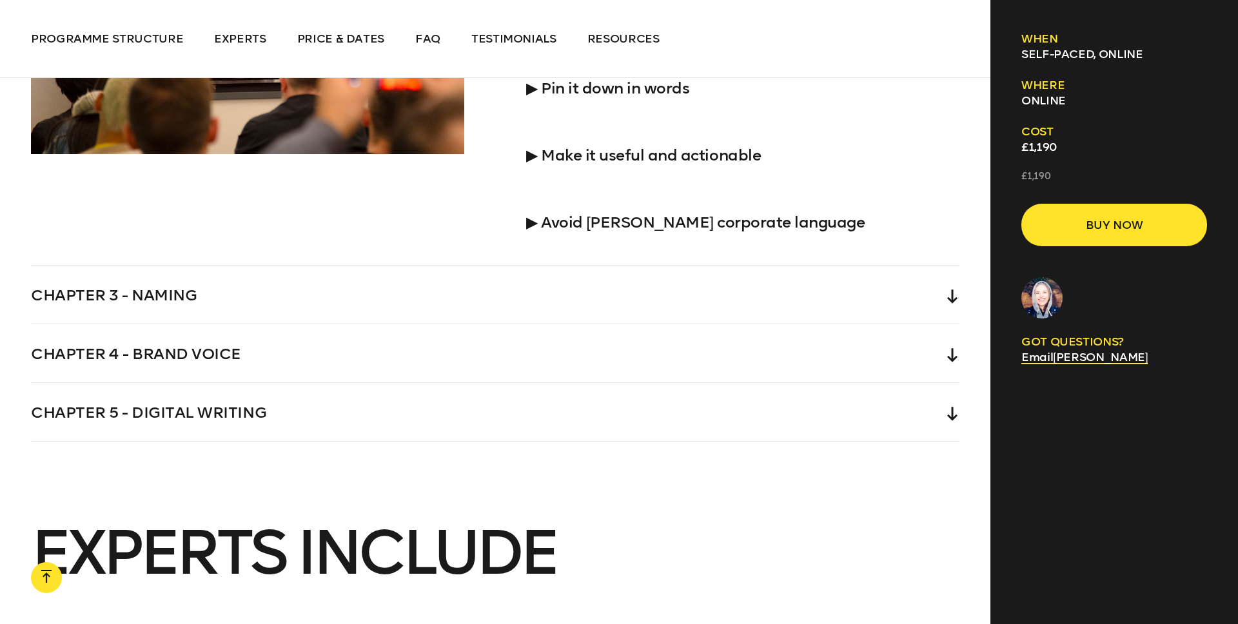
click at [953, 295] on icon at bounding box center [952, 296] width 10 height 14
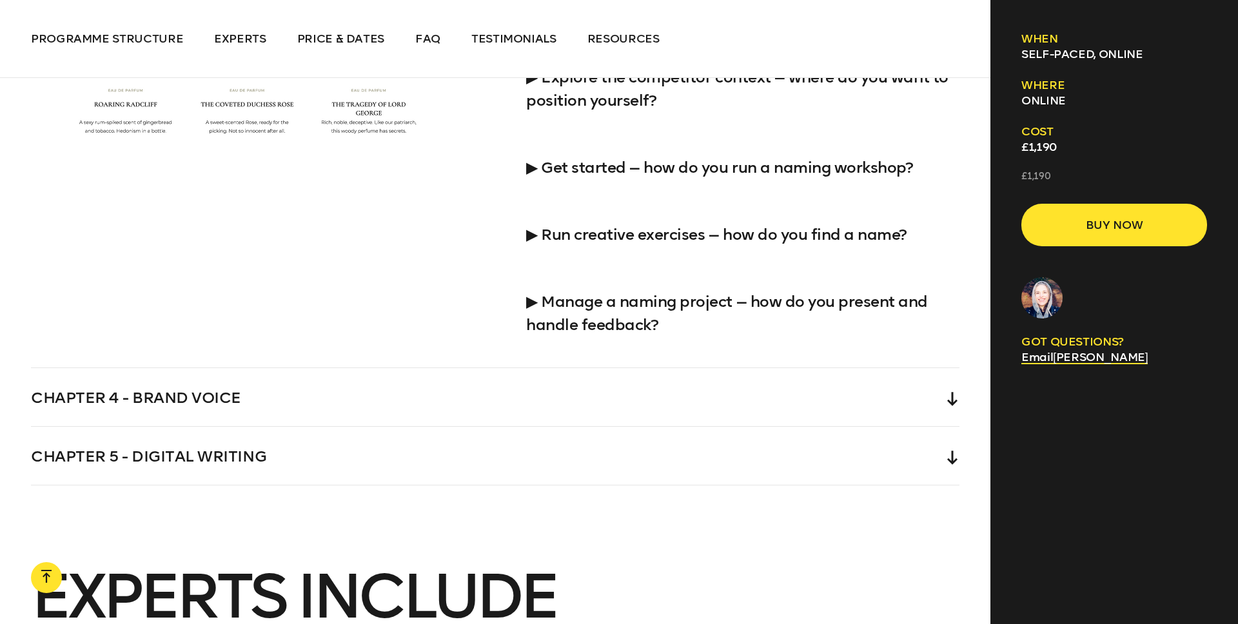
scroll to position [3778, 0]
click at [950, 403] on icon at bounding box center [952, 398] width 10 height 14
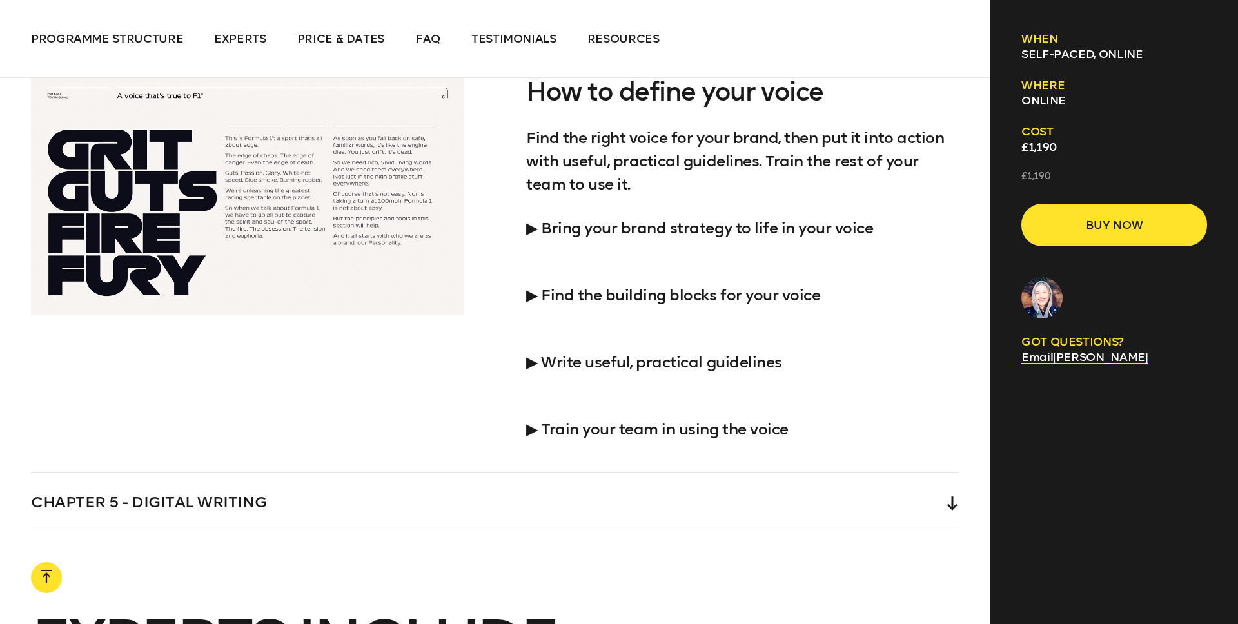
scroll to position [3689, 0]
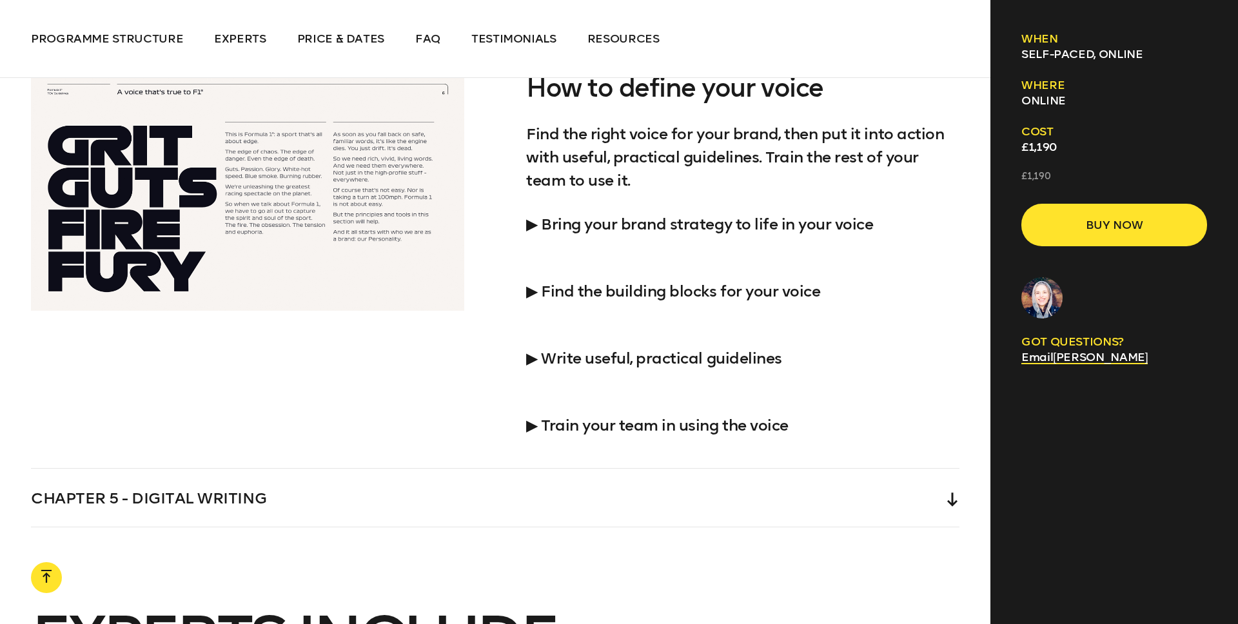
click at [531, 292] on p "▶︎ Find the building blocks for your voice" at bounding box center [742, 280] width 433 height 46
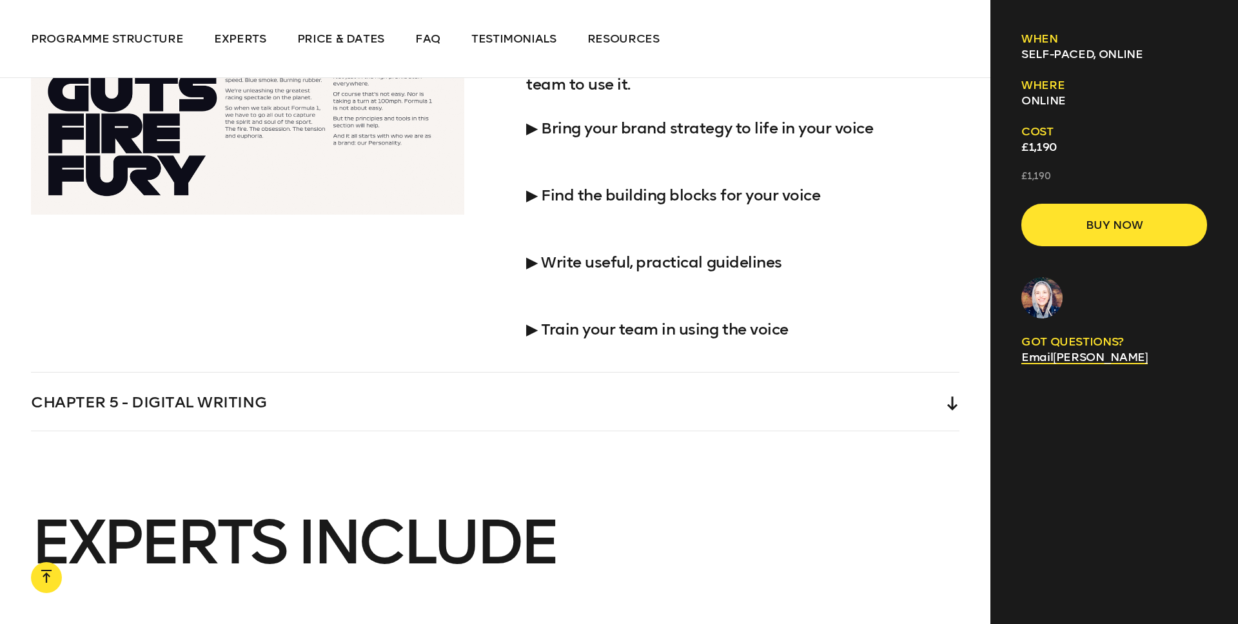
scroll to position [3862, 0]
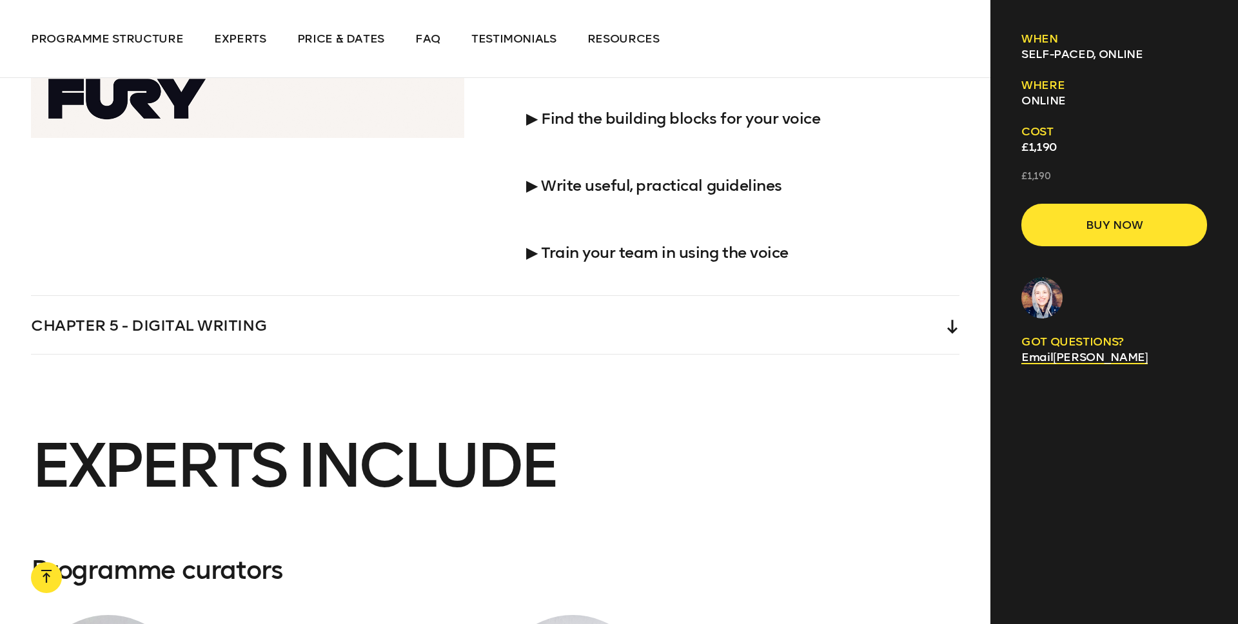
click at [915, 324] on div "Chapter 5 - Digital writing" at bounding box center [495, 325] width 928 height 58
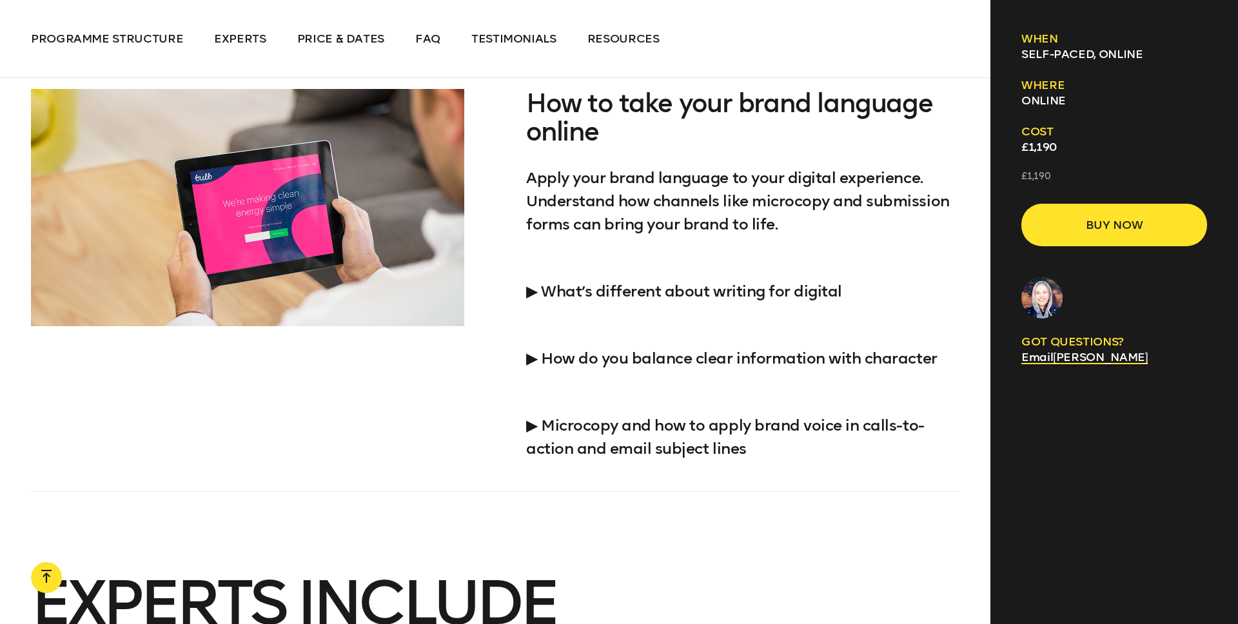
scroll to position [3733, 0]
click at [535, 357] on p "▶︎ How do you balance clear information with character" at bounding box center [742, 346] width 433 height 46
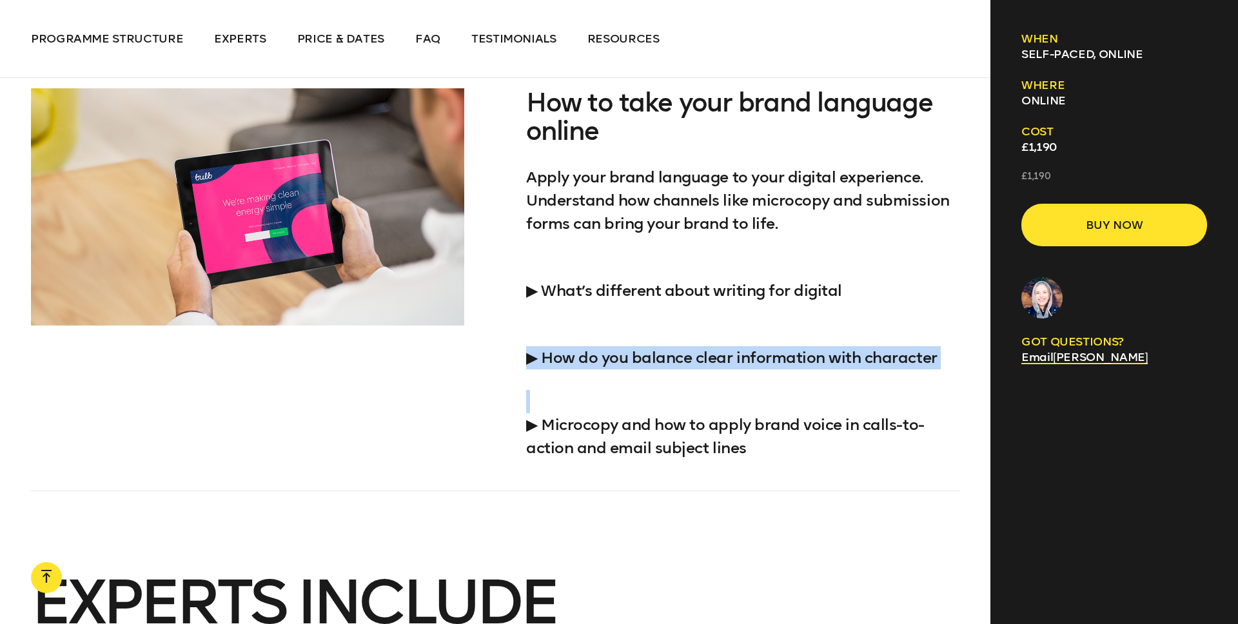
click at [535, 357] on p "▶︎ How do you balance clear information with character" at bounding box center [742, 346] width 433 height 46
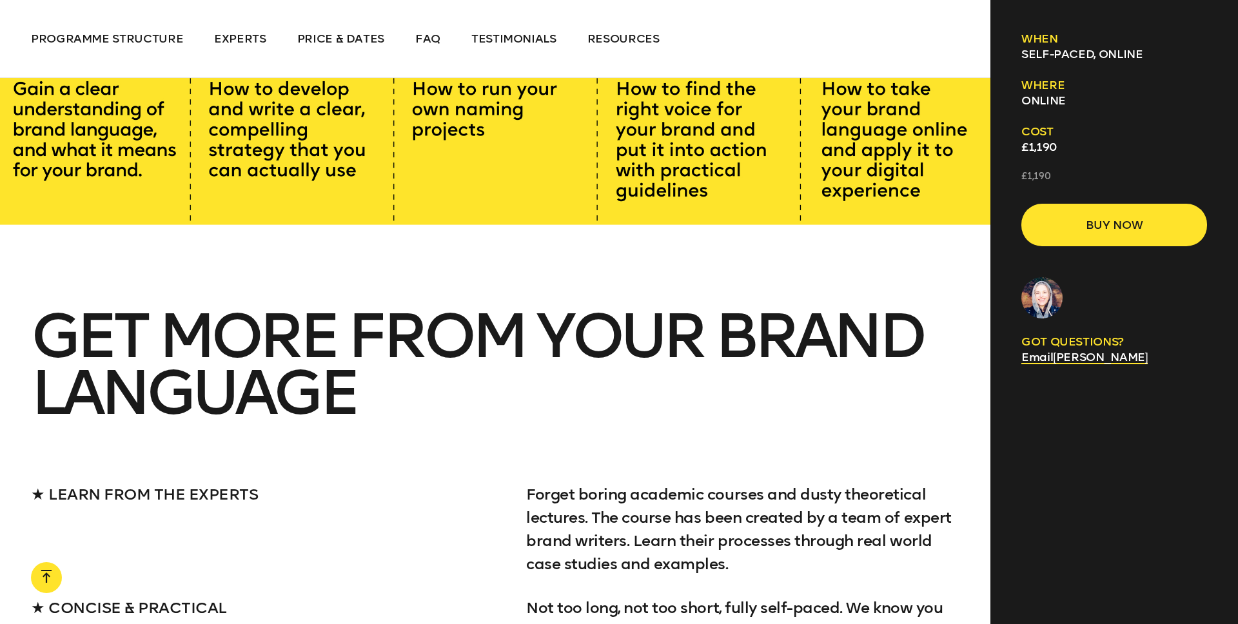
scroll to position [1498, 0]
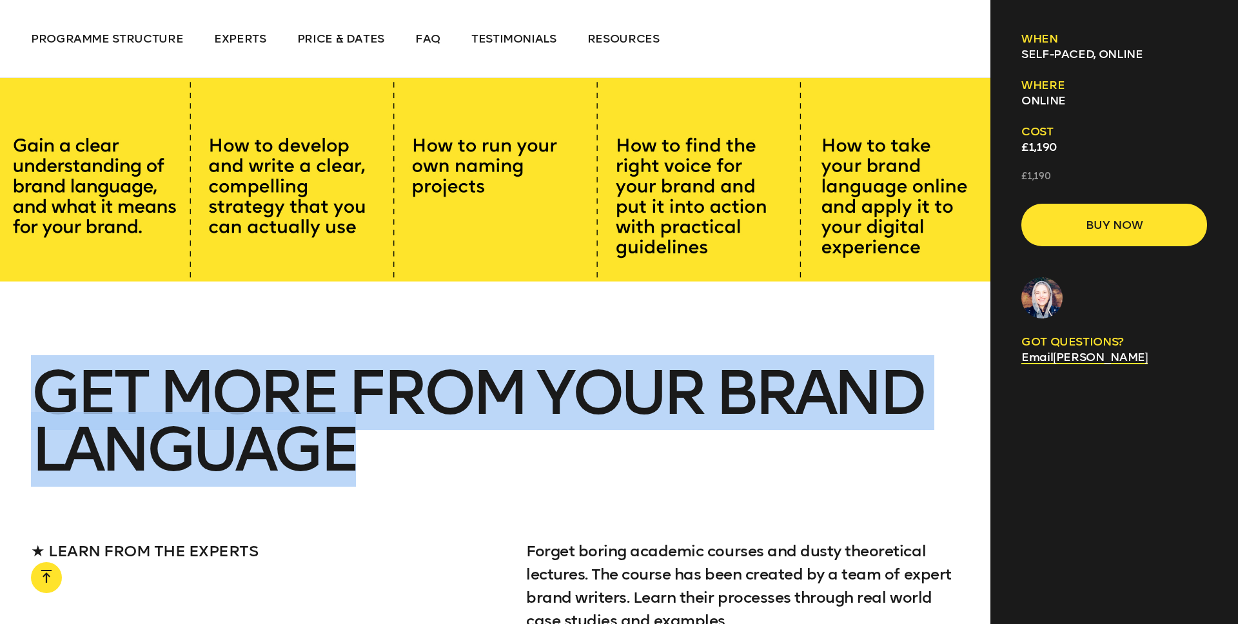
drag, startPoint x: 430, startPoint y: 441, endPoint x: 250, endPoint y: 324, distance: 214.4
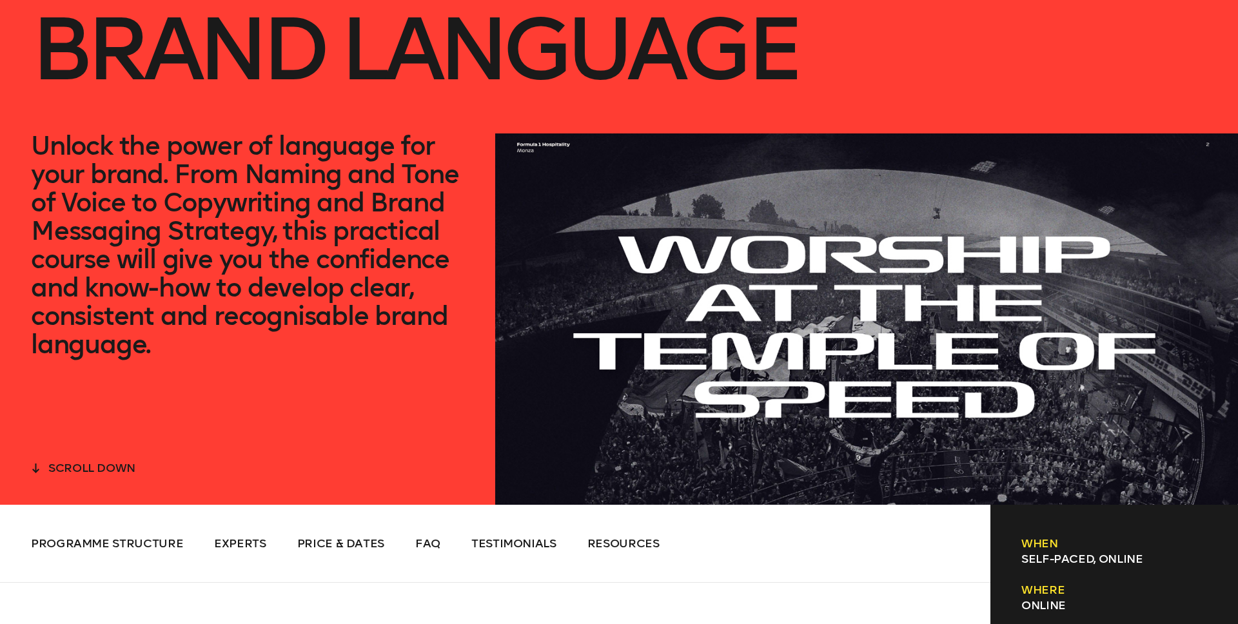
scroll to position [75, 0]
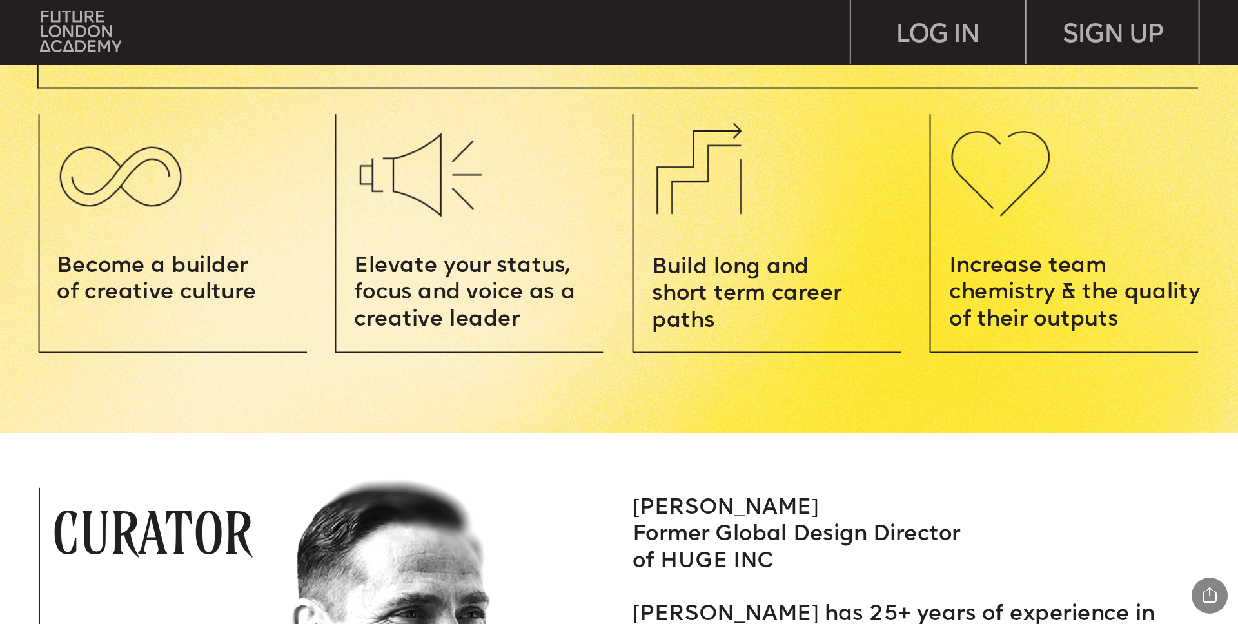
scroll to position [2033, 0]
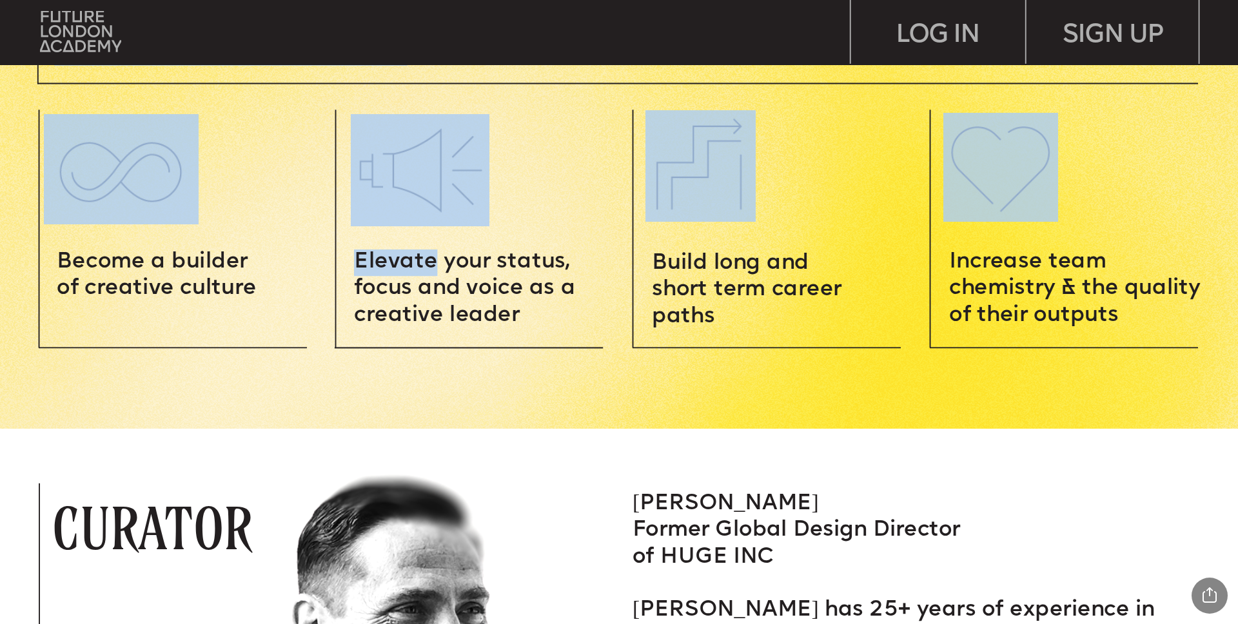
drag, startPoint x: 429, startPoint y: 262, endPoint x: 589, endPoint y: 329, distance: 173.4
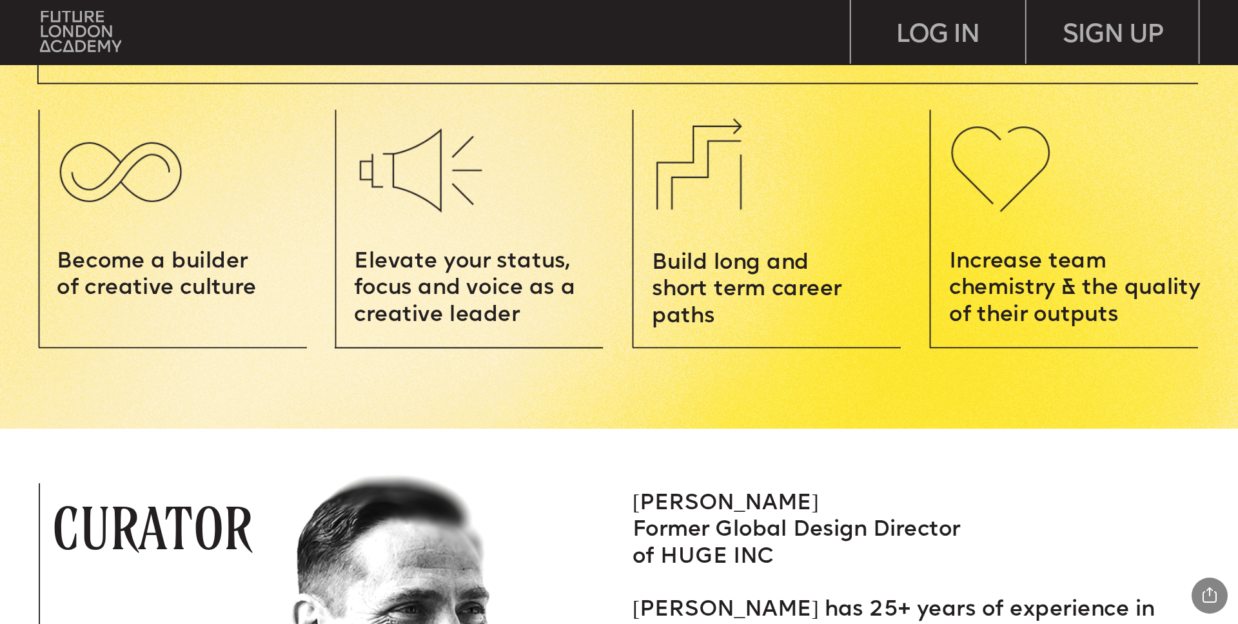
click at [550, 311] on p "Elevate your status, focus and voice as a creative leader" at bounding box center [480, 289] width 253 height 80
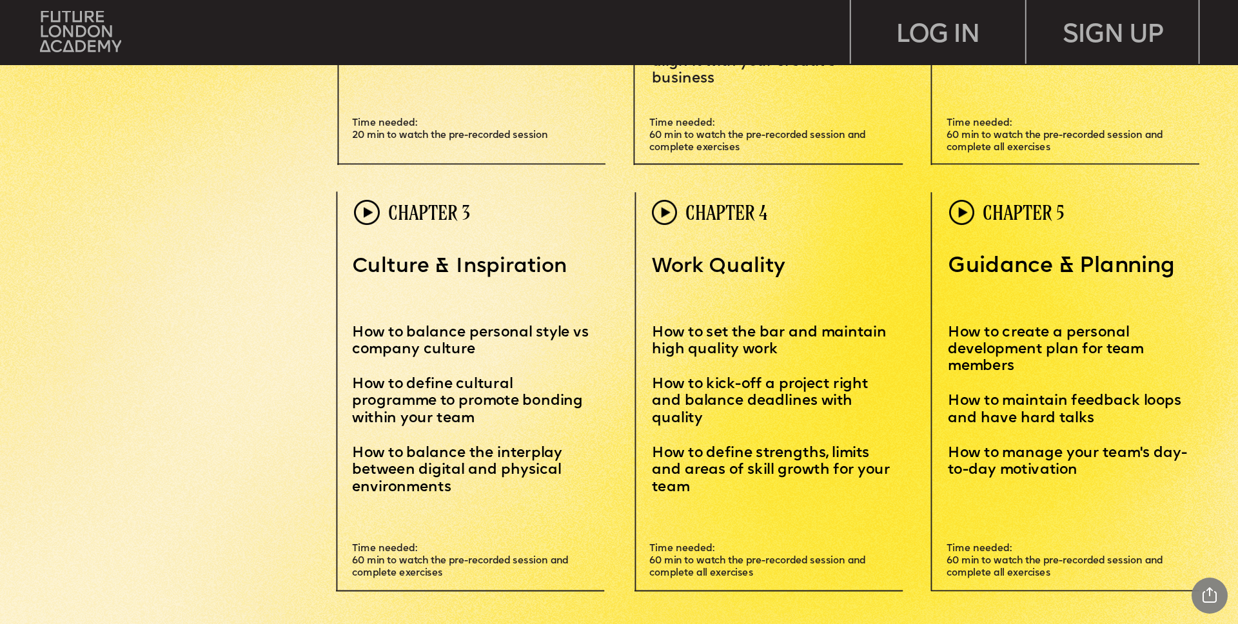
scroll to position [3967, 0]
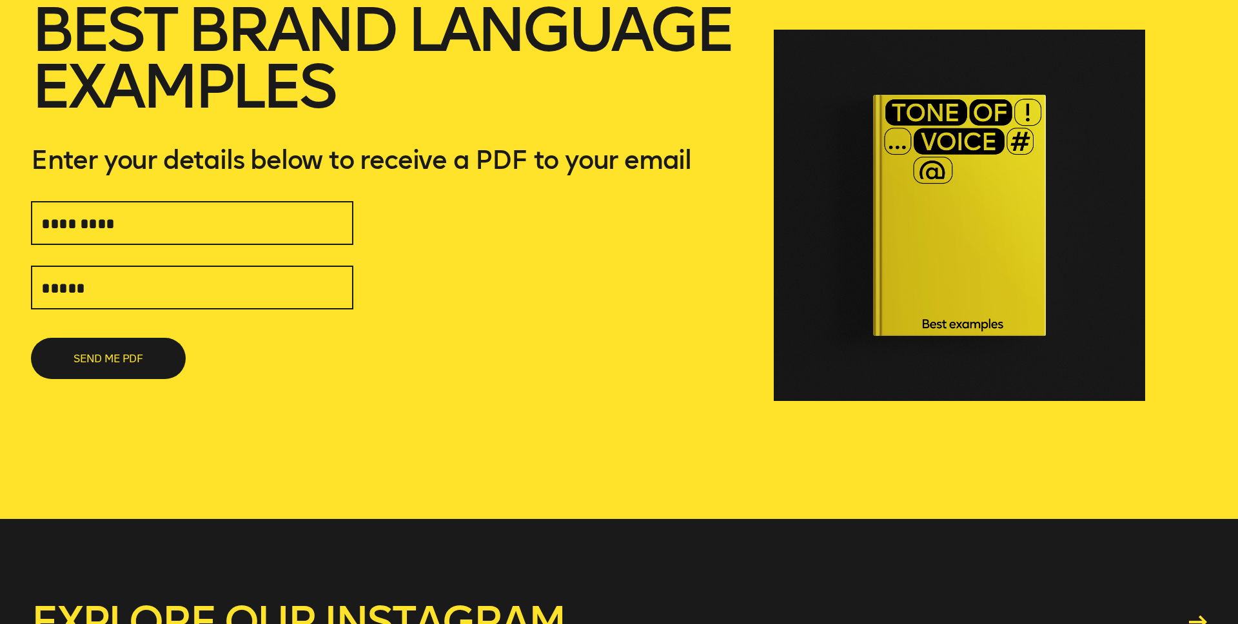
scroll to position [142, 0]
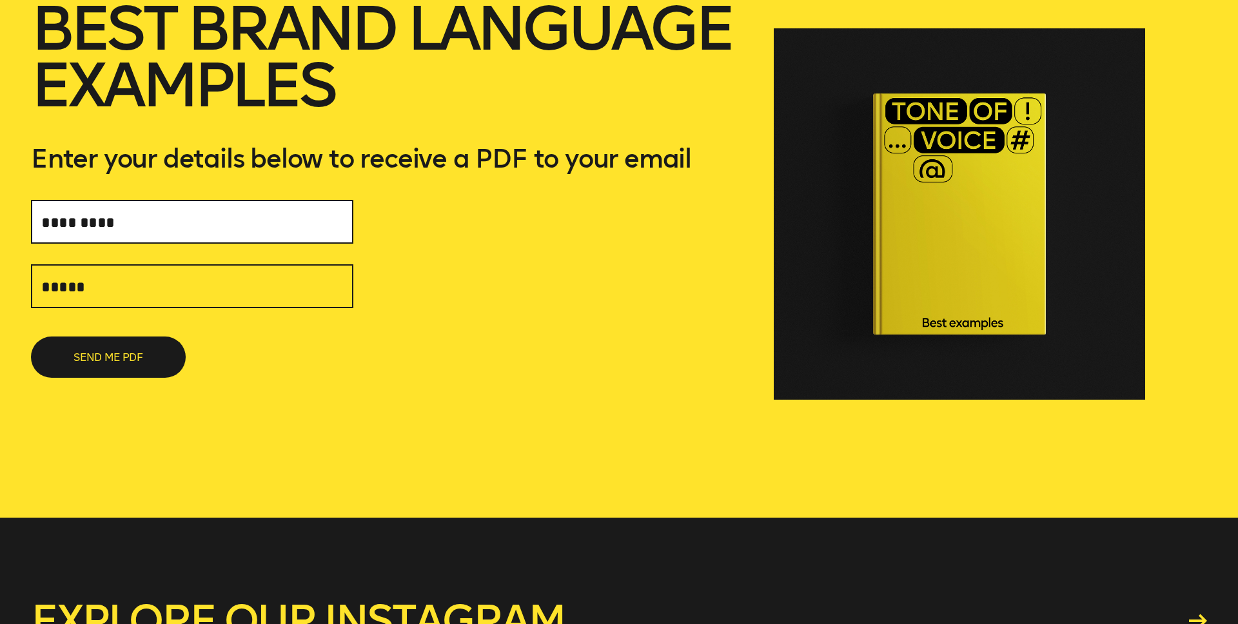
click at [173, 215] on input "text" at bounding box center [192, 222] width 322 height 44
type input "******"
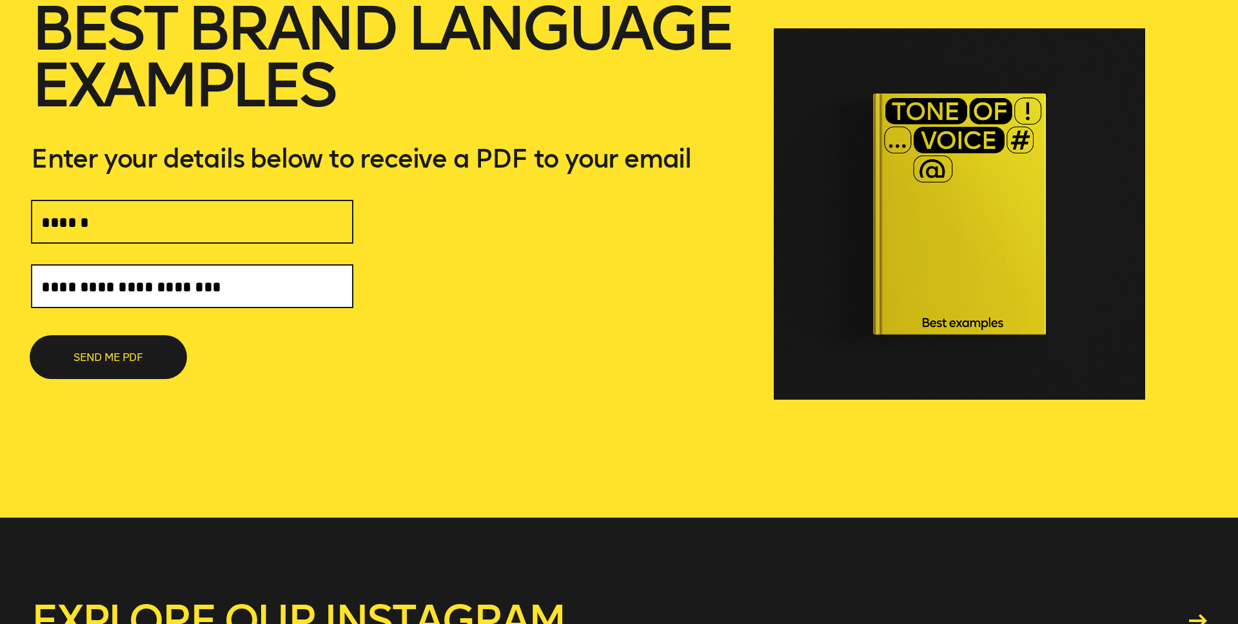
type input "**********"
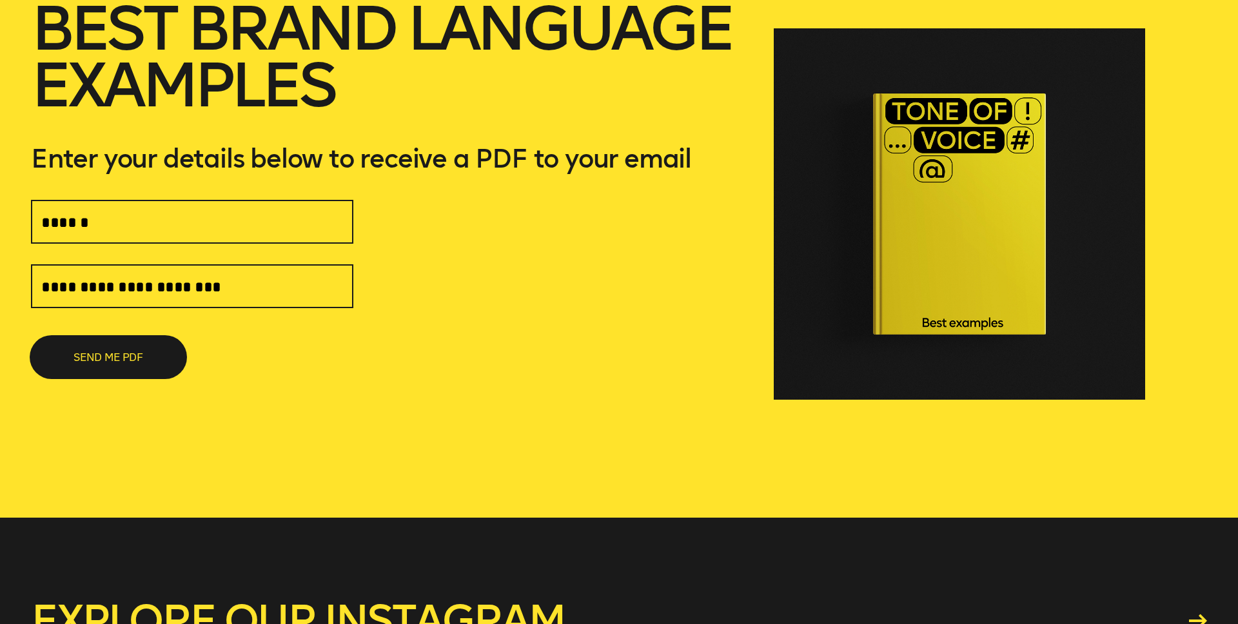
click at [88, 363] on button "SEND ME PDF" at bounding box center [108, 356] width 155 height 41
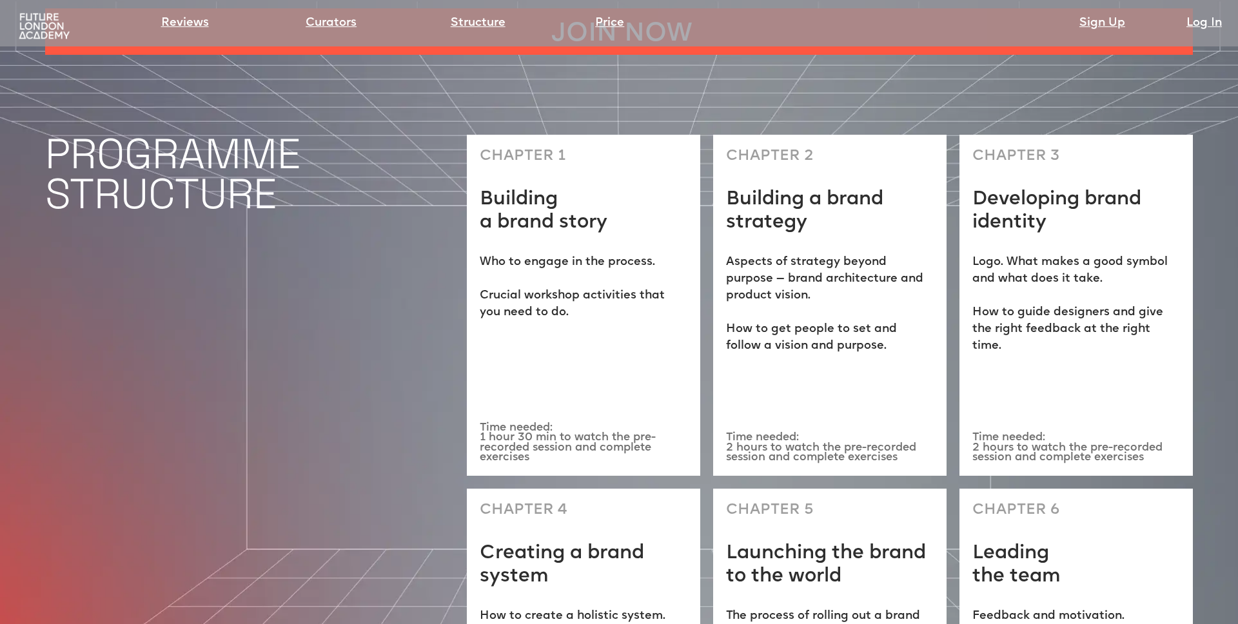
scroll to position [3698, 0]
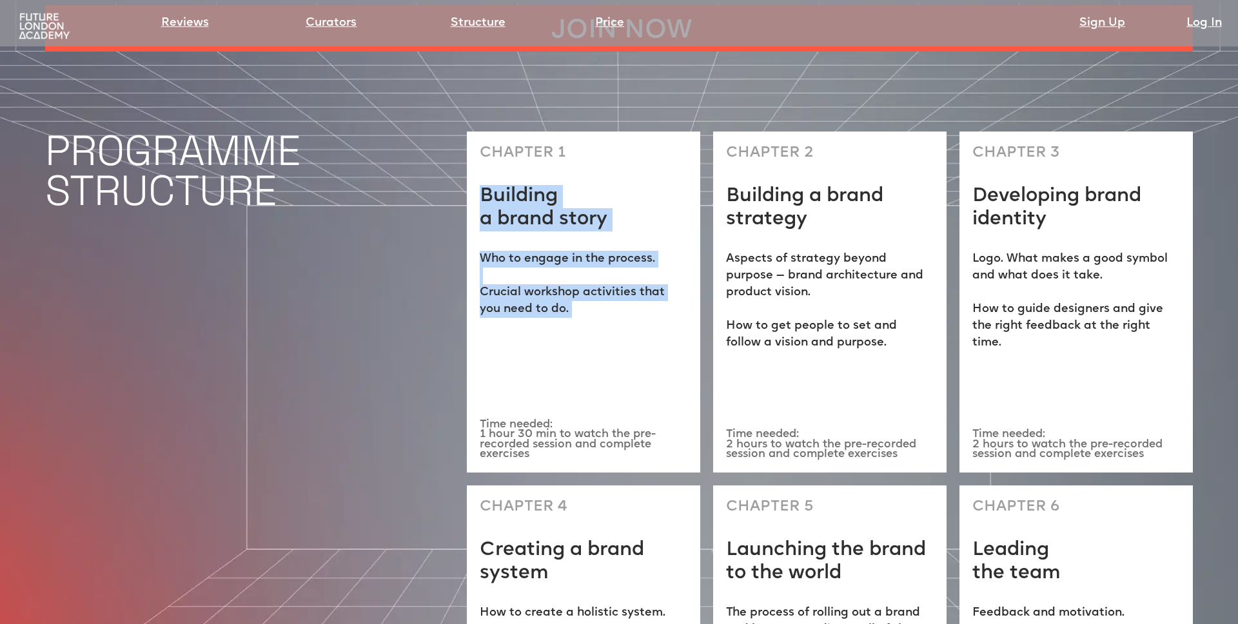
drag, startPoint x: 482, startPoint y: 103, endPoint x: 591, endPoint y: 313, distance: 236.4
click at [591, 313] on div "CHAPTER 1 Building a brand story Who to engage in the process. ‍ Crucial worksh…" at bounding box center [583, 302] width 233 height 340
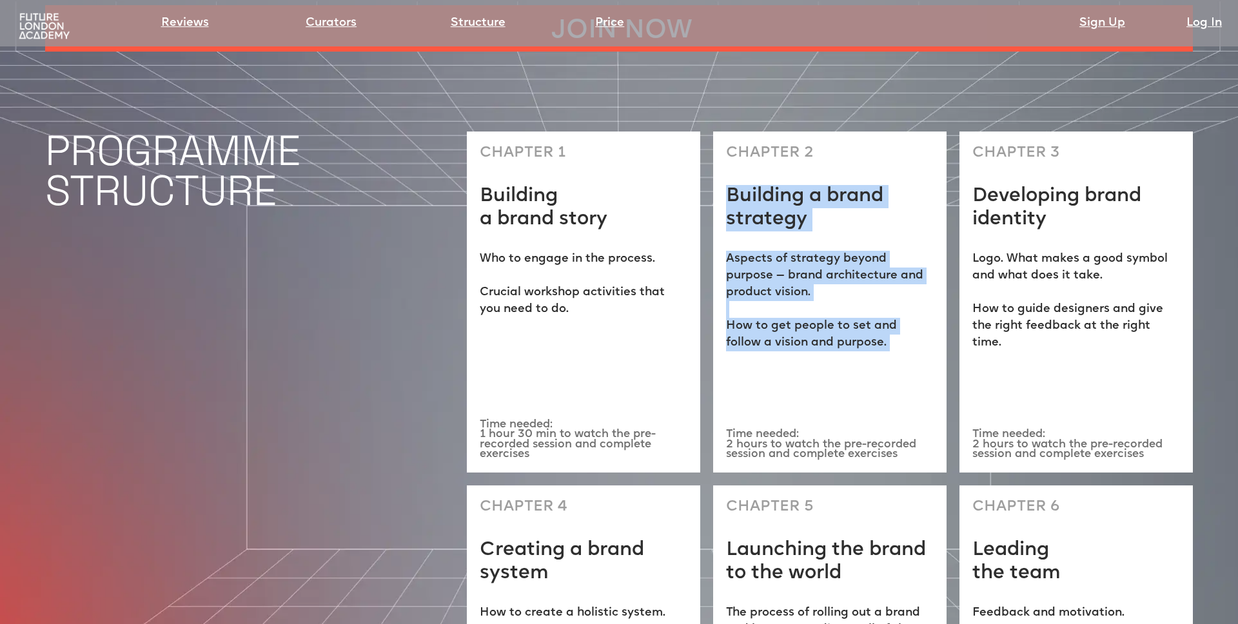
drag, startPoint x: 743, startPoint y: 109, endPoint x: 806, endPoint y: 343, distance: 242.4
click at [806, 343] on div "CHAPTER 2 Building a brand strategy Aspects of strategy beyond purpose — brand …" at bounding box center [829, 302] width 233 height 340
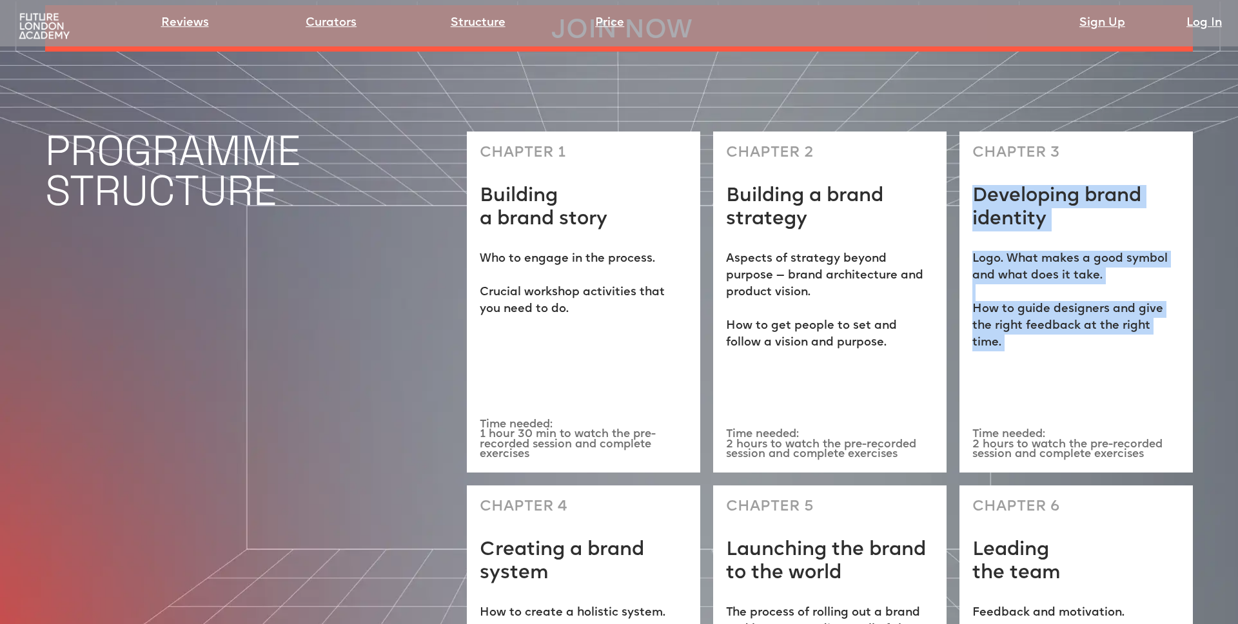
drag, startPoint x: 974, startPoint y: 117, endPoint x: 1057, endPoint y: 342, distance: 239.9
click at [1057, 342] on div "CHAPTER 3 Developing brand identity Logo. What makes a good symbol and what doe…" at bounding box center [1075, 302] width 233 height 340
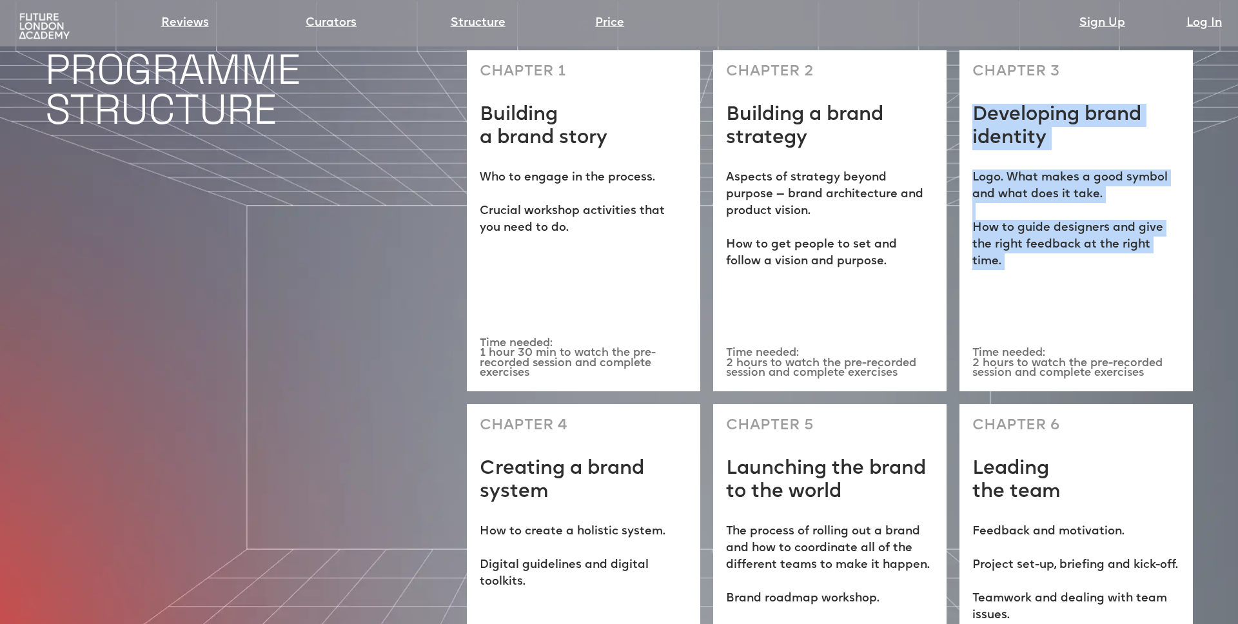
scroll to position [3785, 0]
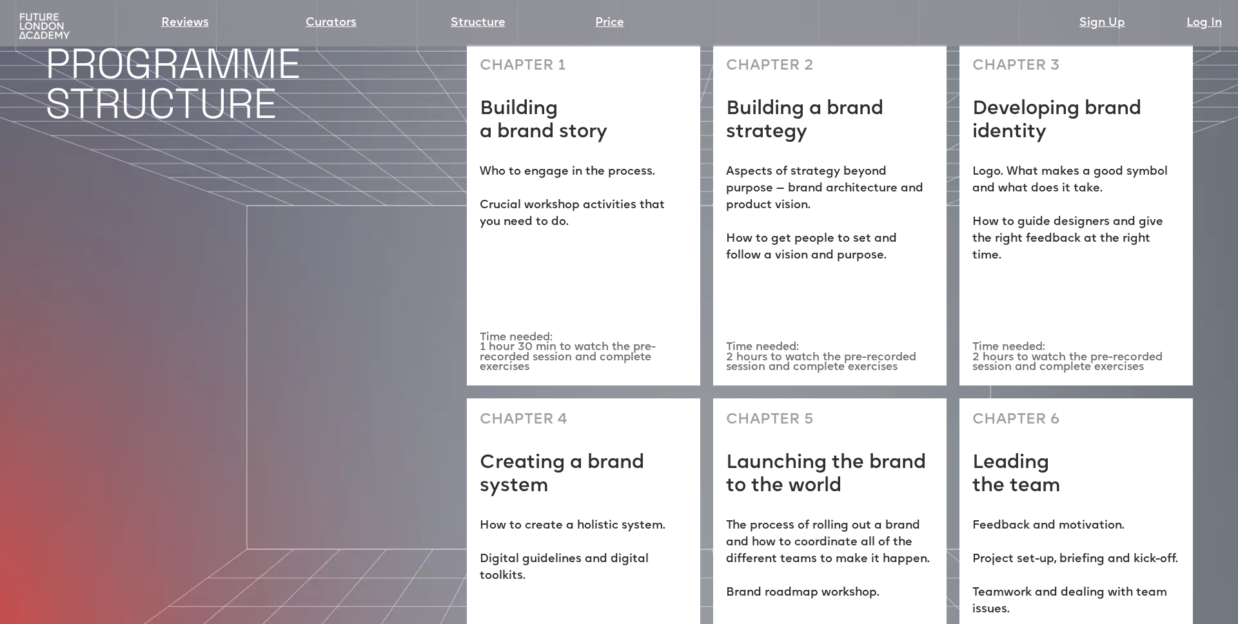
click at [573, 433] on div "CHAPTER 4 Creating a brand system How to create a holistic system. Digital guid…" at bounding box center [583, 573] width 233 height 351
click at [841, 518] on p "The process of rolling out a brand and how to coordinate all of the different t…" at bounding box center [830, 560] width 208 height 84
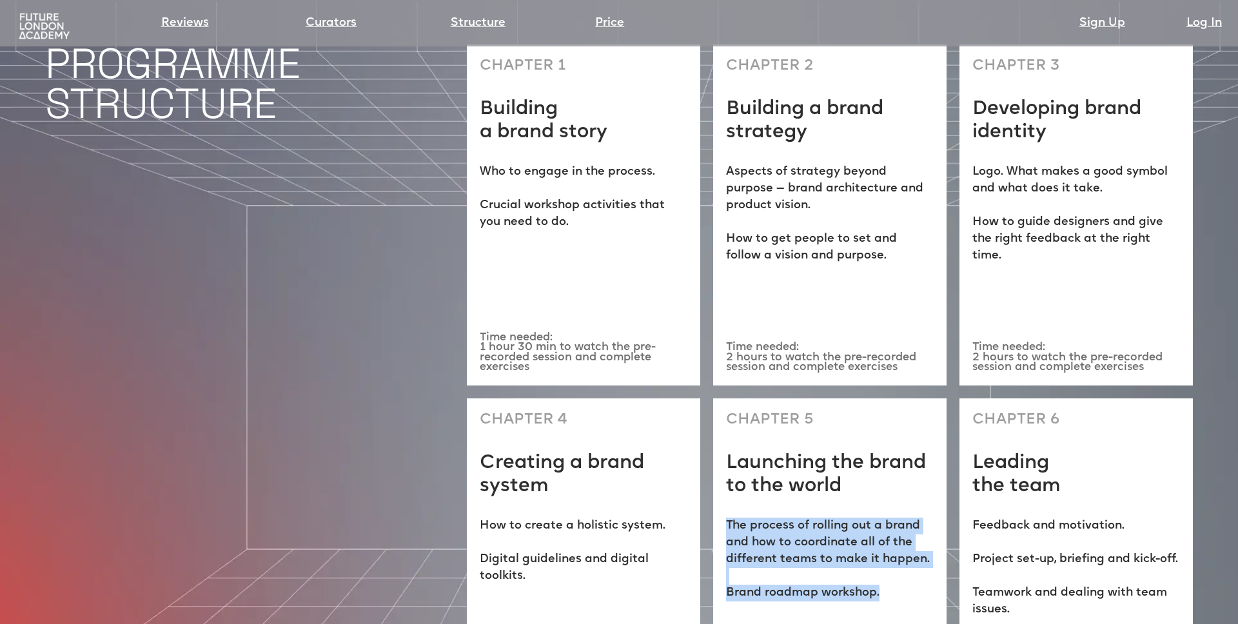
drag, startPoint x: 906, startPoint y: 531, endPoint x: 882, endPoint y: 413, distance: 120.4
click at [882, 413] on div "CHAPTER 5 Launching the brand to the world The process of rolling out a brand a…" at bounding box center [829, 573] width 233 height 351
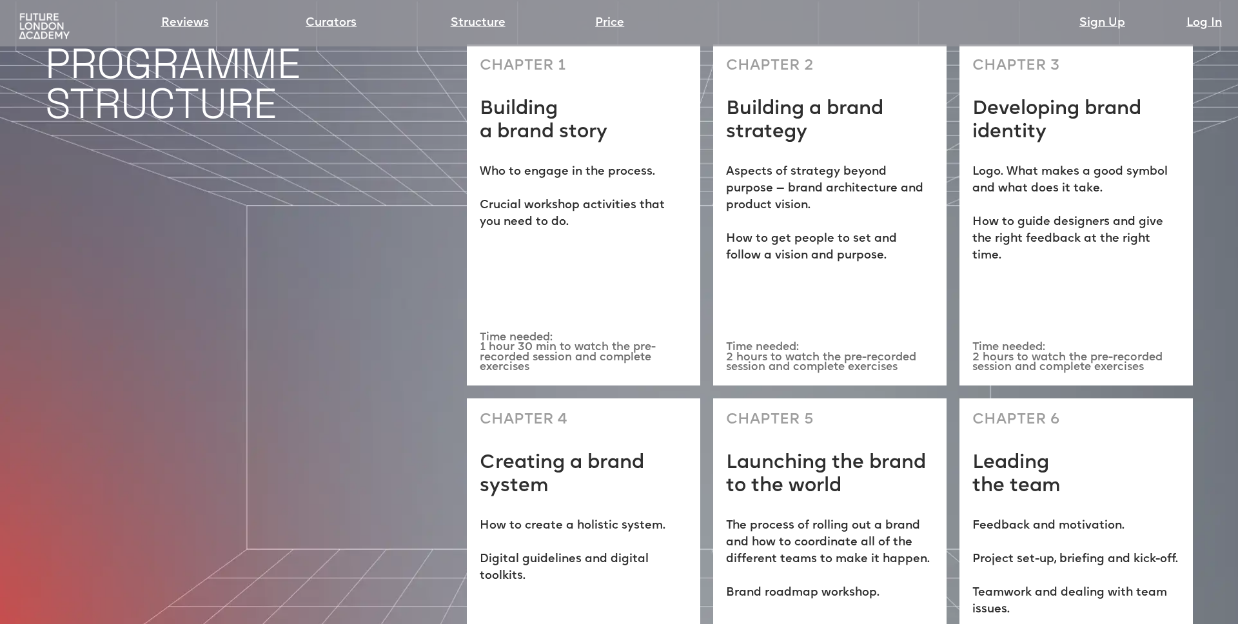
click at [1055, 518] on p "Feedback and motivation. Project set-up, briefing and kick-off. Teamwork and de…" at bounding box center [1076, 568] width 208 height 101
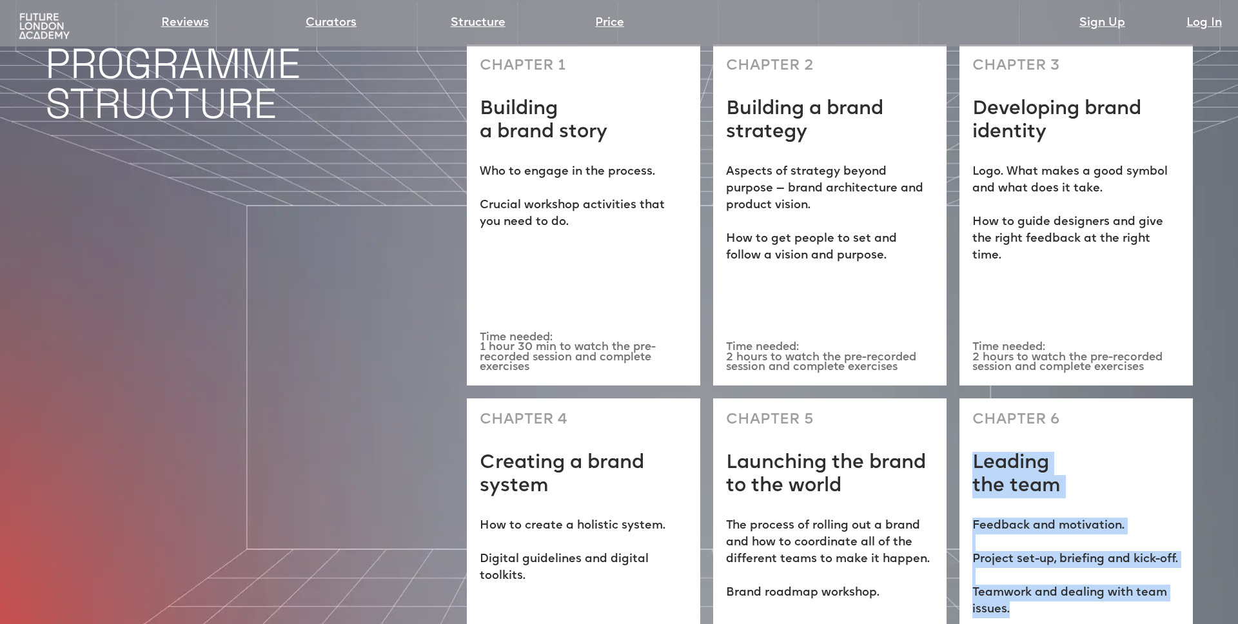
drag, startPoint x: 1056, startPoint y: 540, endPoint x: 996, endPoint y: 369, distance: 181.0
click at [996, 398] on div "CHAPTER 6 Leading the team Feedback and motivation. Project set-up, briefing an…" at bounding box center [1075, 573] width 233 height 351
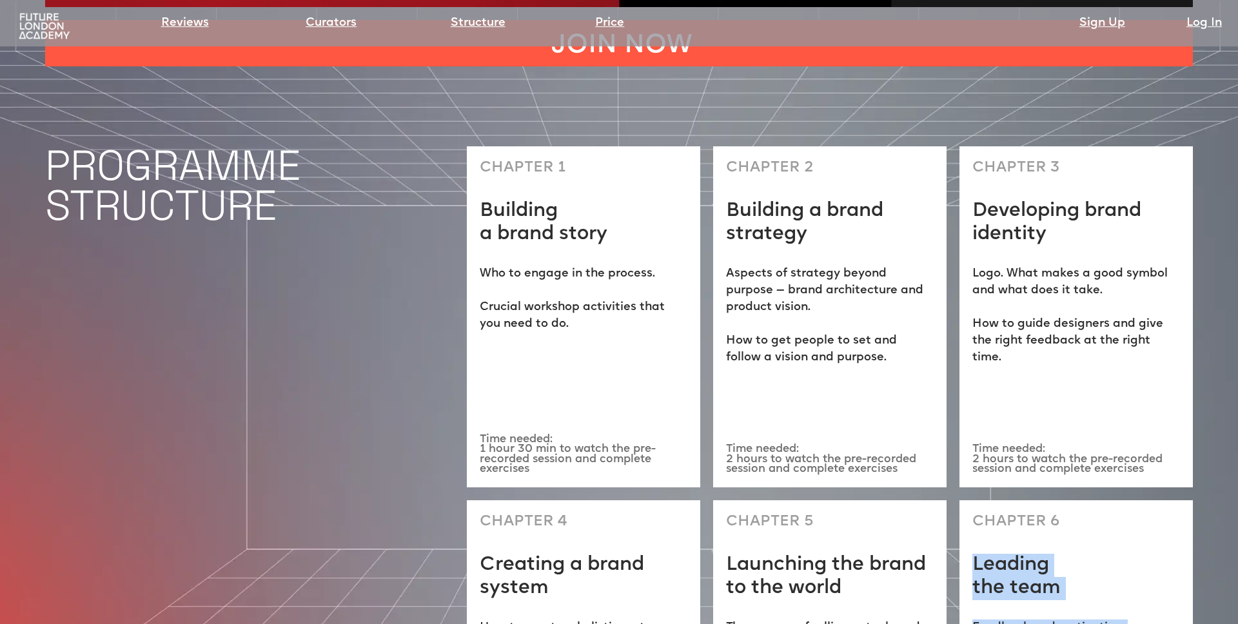
scroll to position [3672, 0]
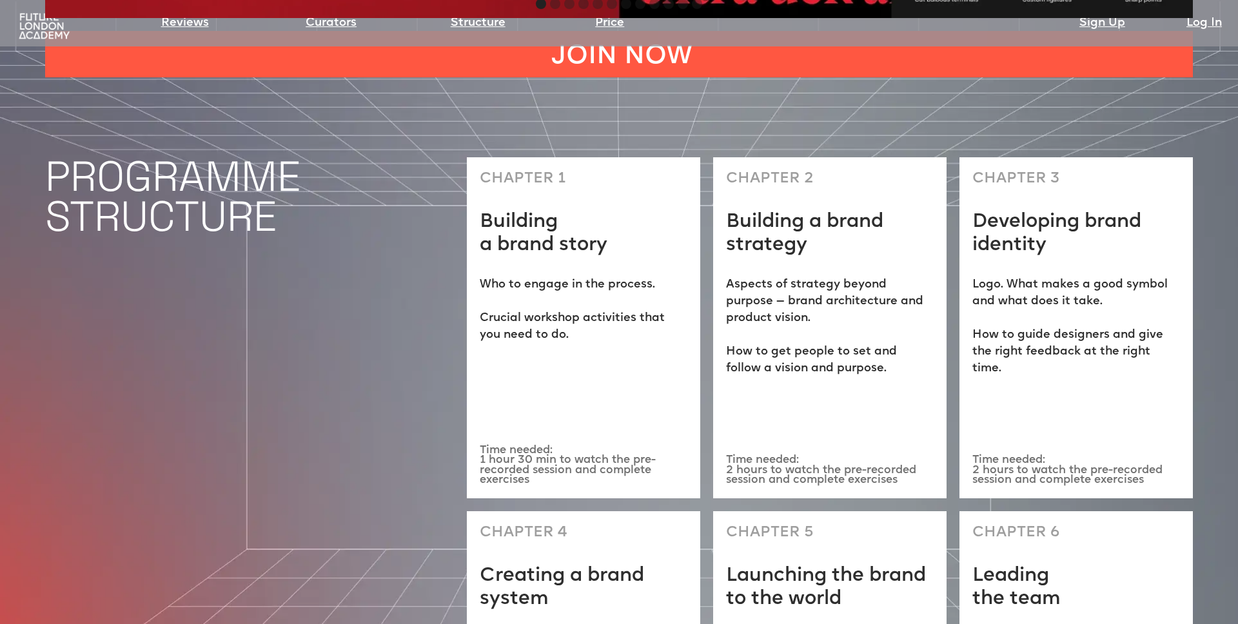
click at [996, 369] on div "CHAPTER 3 Developing brand identity Logo. What makes a good symbol and what doe…" at bounding box center [1075, 327] width 233 height 340
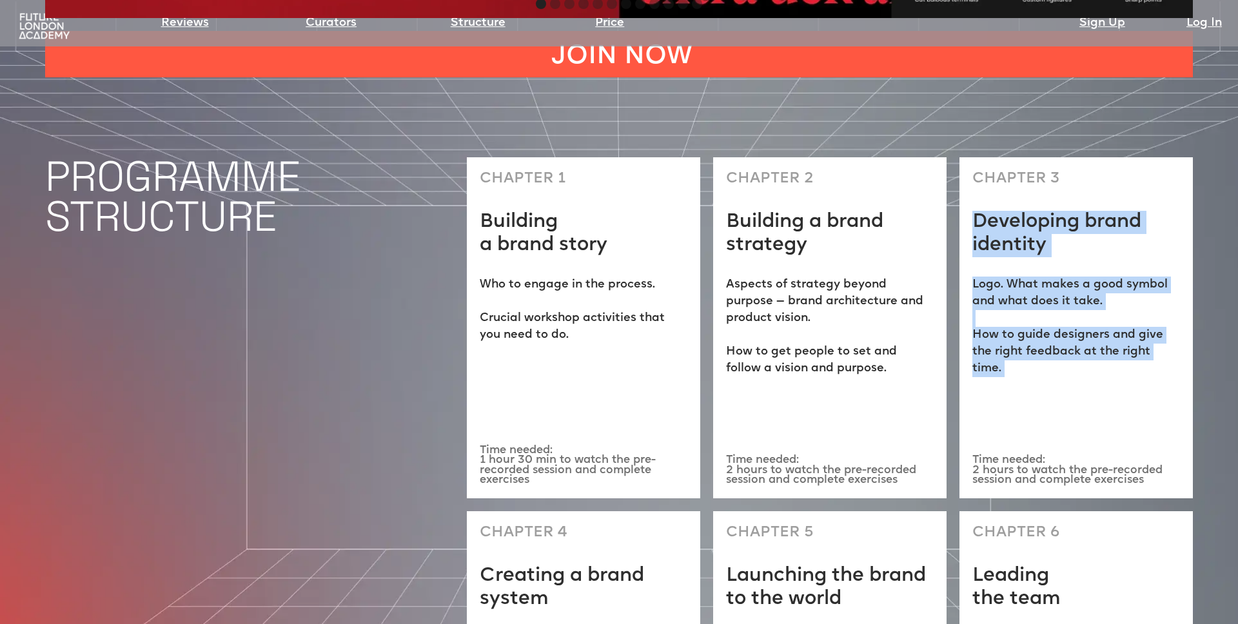
drag, startPoint x: 979, startPoint y: 124, endPoint x: 1116, endPoint y: 360, distance: 273.0
click at [1116, 360] on div "CHAPTER 3 Developing brand identity Logo. What makes a good symbol and what doe…" at bounding box center [1075, 327] width 233 height 340
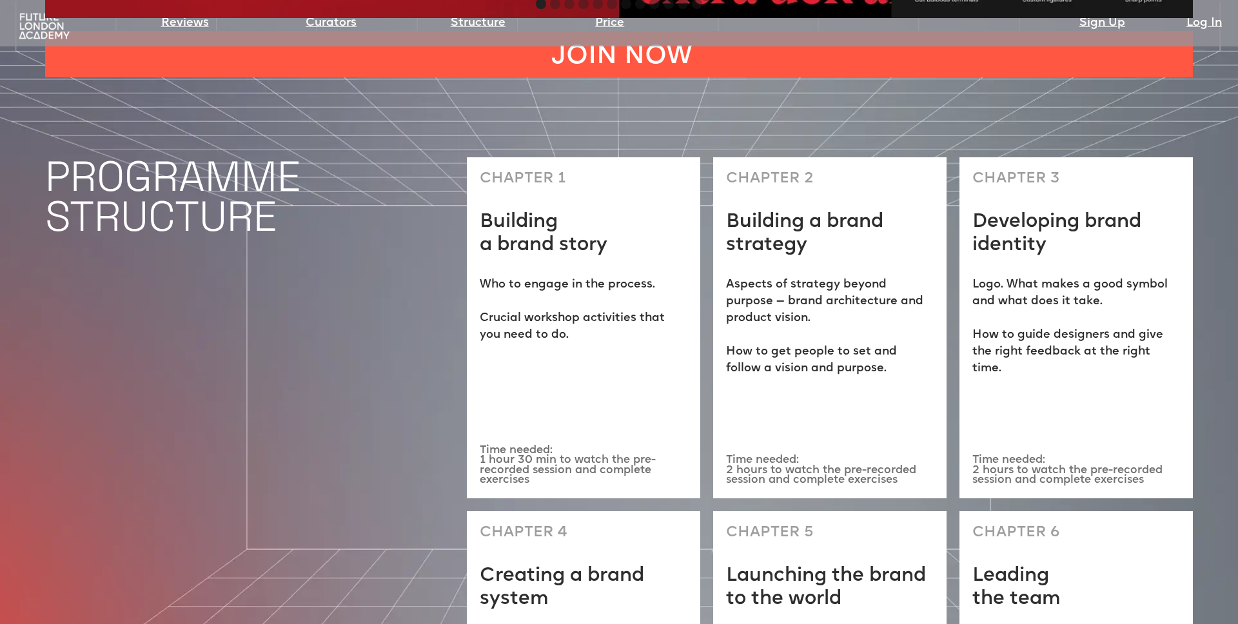
click at [851, 302] on p "Aspects of strategy beyond purpose — brand architecture and product vision. ‍ H…" at bounding box center [830, 327] width 208 height 101
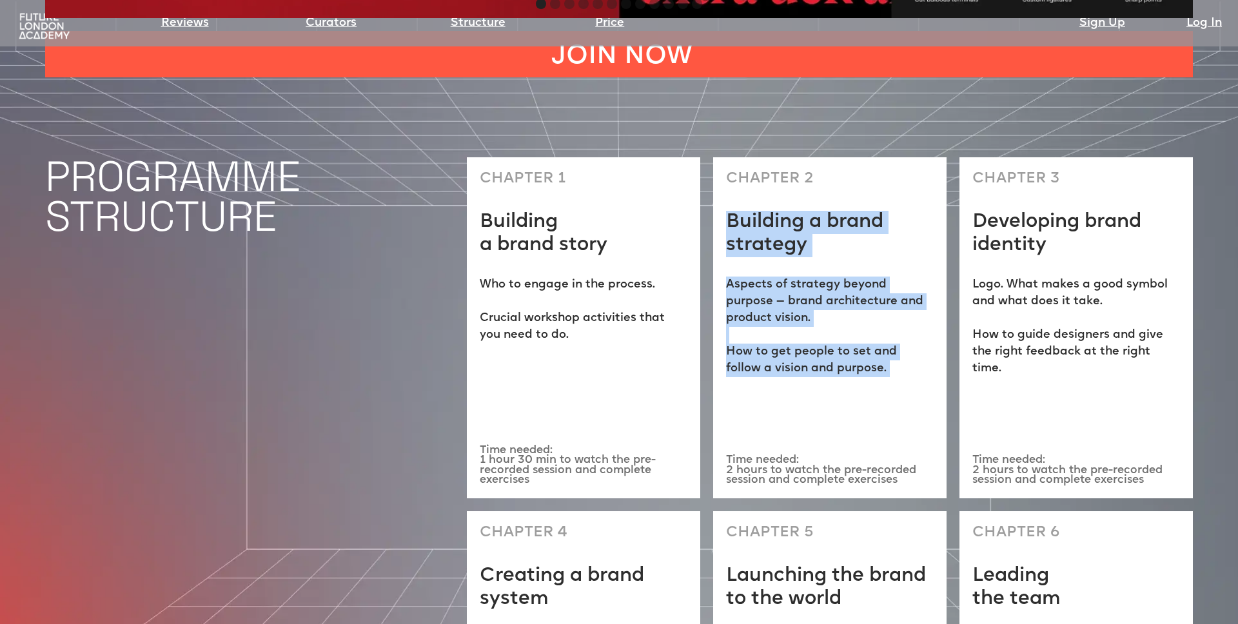
drag, startPoint x: 775, startPoint y: 130, endPoint x: 866, endPoint y: 358, distance: 245.9
click at [867, 358] on div "CHAPTER 2 Building a brand strategy Aspects of strategy beyond purpose — brand …" at bounding box center [829, 327] width 233 height 340
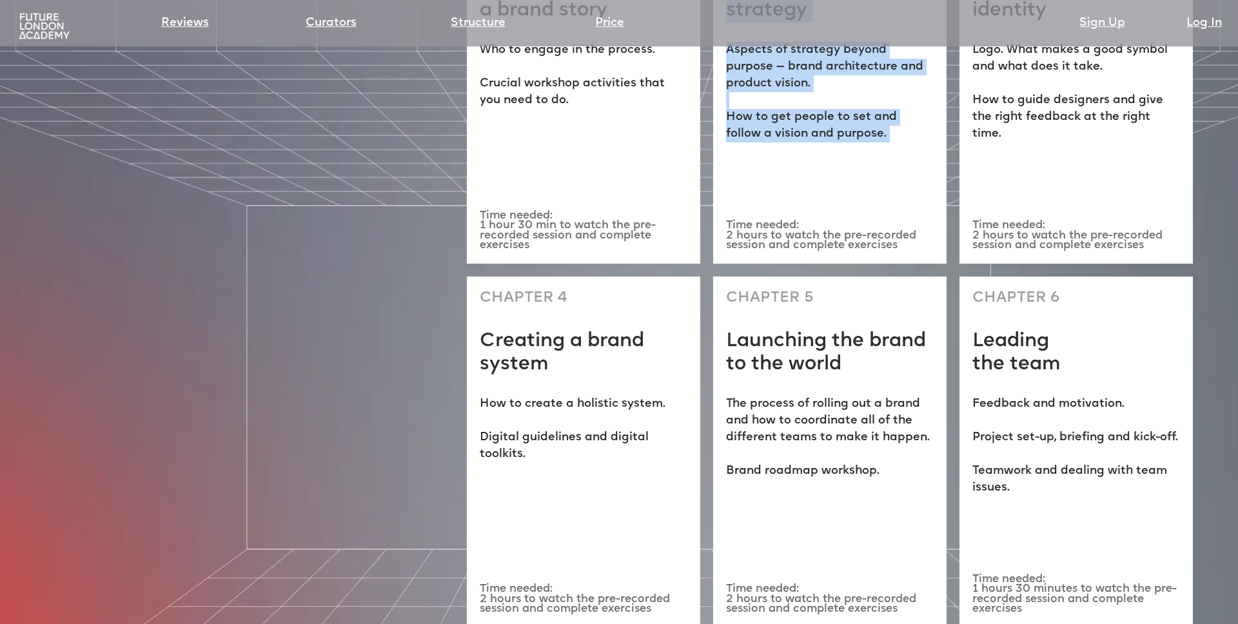
scroll to position [3899, 0]
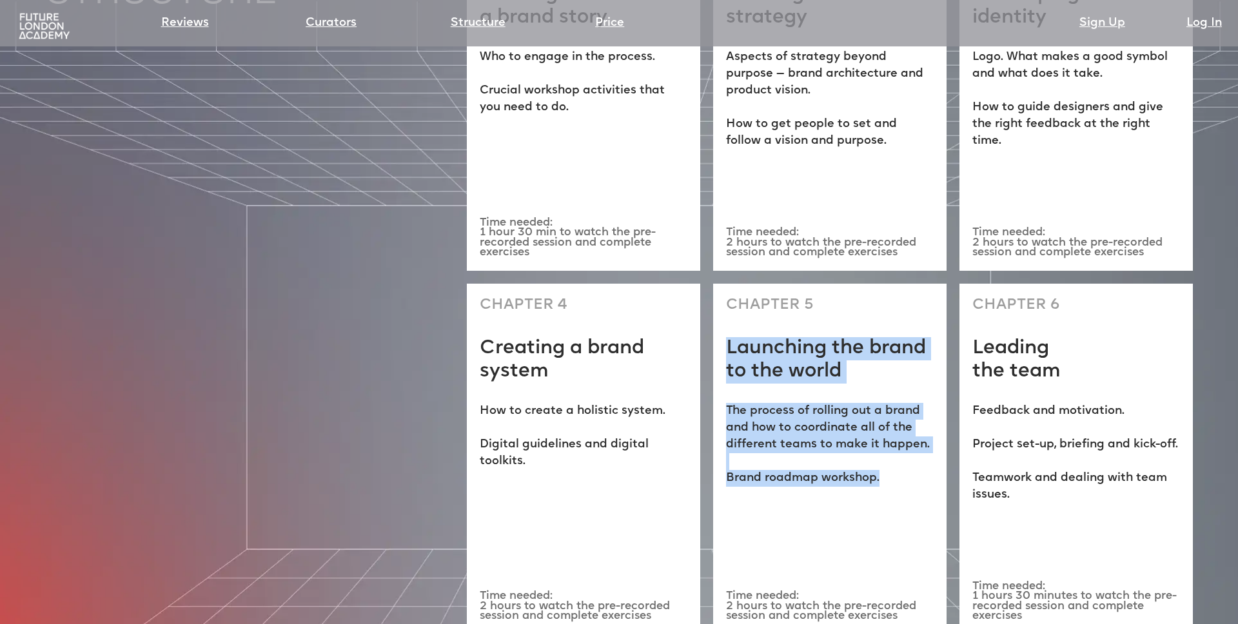
drag, startPoint x: 838, startPoint y: 261, endPoint x: 877, endPoint y: 420, distance: 163.9
click at [877, 420] on div "CHAPTER 5 Launching the brand to the world The process of rolling out a brand a…" at bounding box center [829, 459] width 233 height 351
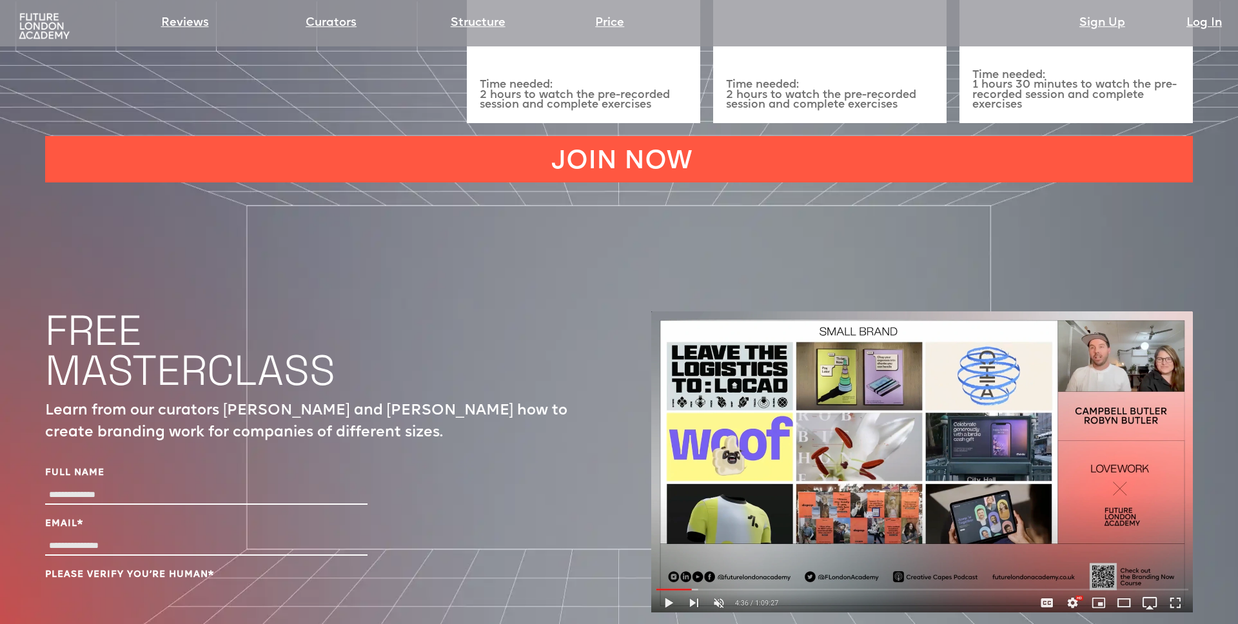
scroll to position [4419, 0]
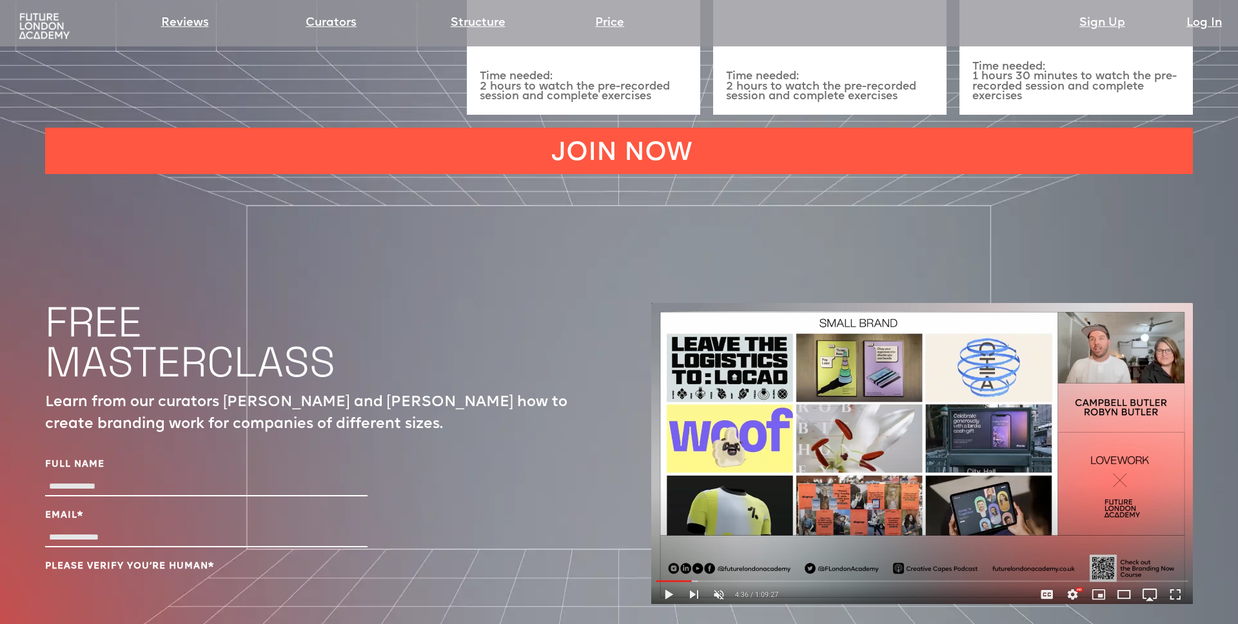
click at [667, 522] on img at bounding box center [921, 453] width 541 height 301
click at [726, 395] on img at bounding box center [921, 453] width 541 height 301
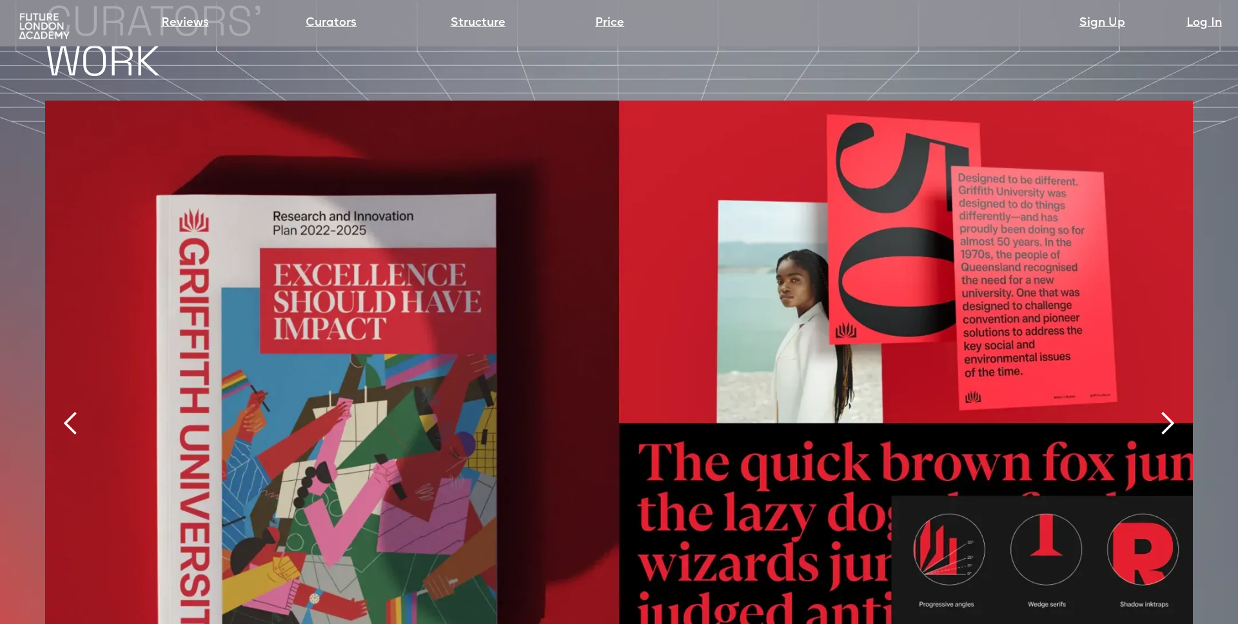
scroll to position [2954, 0]
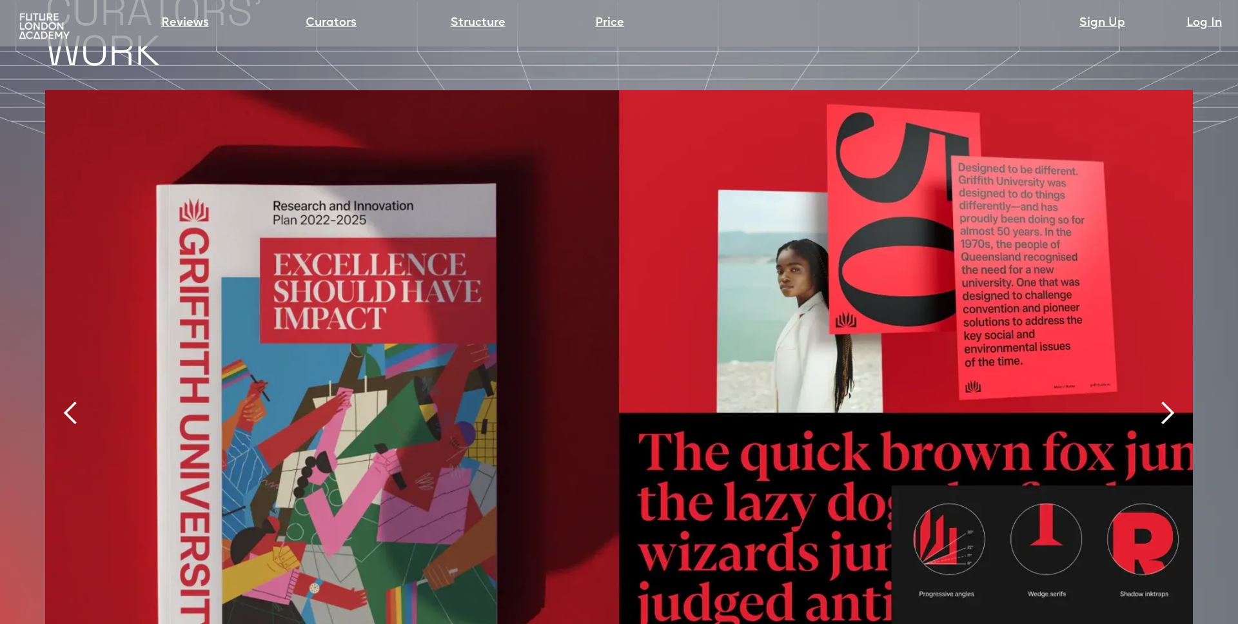
click at [1167, 400] on div "next slide" at bounding box center [1167, 413] width 26 height 26
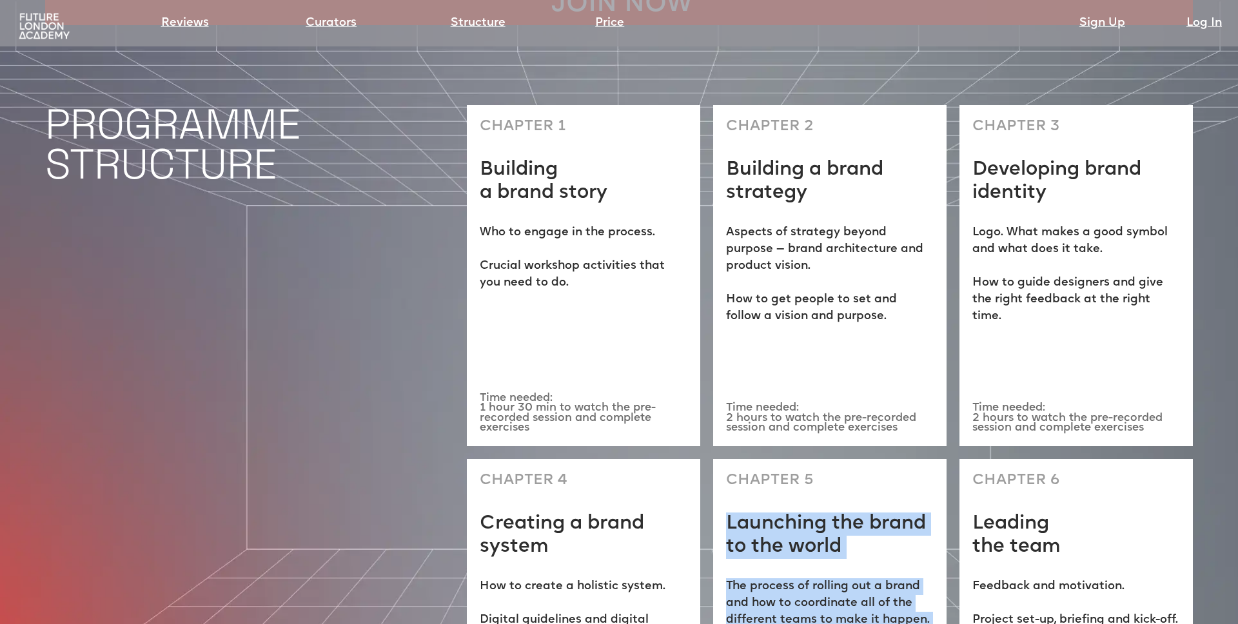
scroll to position [3723, 0]
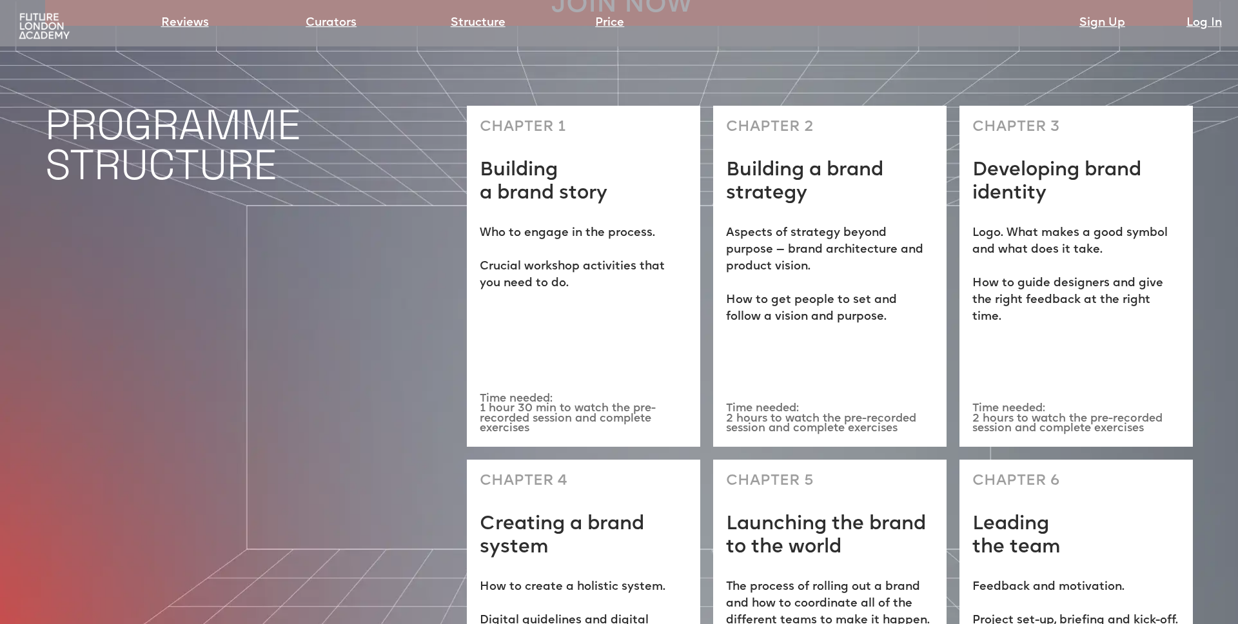
click at [1167, 404] on p "Time needed: 2 hours to watch the pre-recorded session and complete exercises" at bounding box center [1076, 419] width 208 height 30
click at [1109, 225] on p "Logo. What makes a good symbol and what does it take. How to guide designers an…" at bounding box center [1076, 275] width 208 height 101
click at [1085, 225] on p "Logo. What makes a good symbol and what does it take. How to guide designers an…" at bounding box center [1076, 275] width 208 height 101
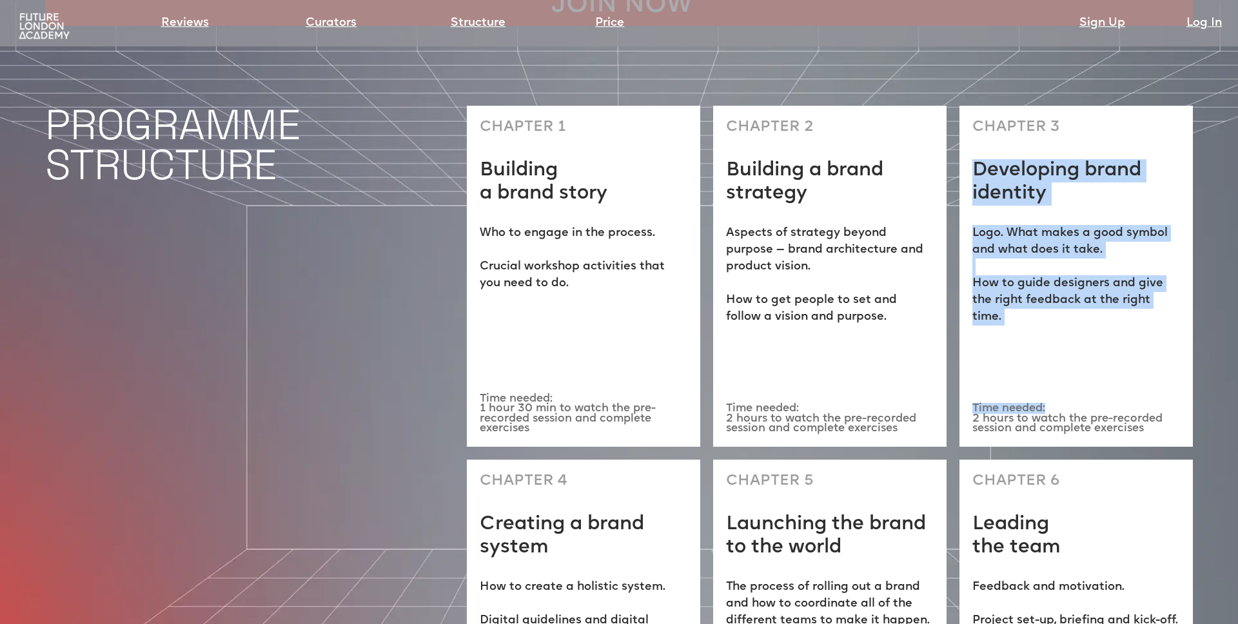
drag, startPoint x: 977, startPoint y: 98, endPoint x: 1161, endPoint y: 336, distance: 300.9
click at [1161, 336] on div "CHAPTER 3 Developing brand identity Logo. What makes a good symbol and what doe…" at bounding box center [1075, 276] width 233 height 340
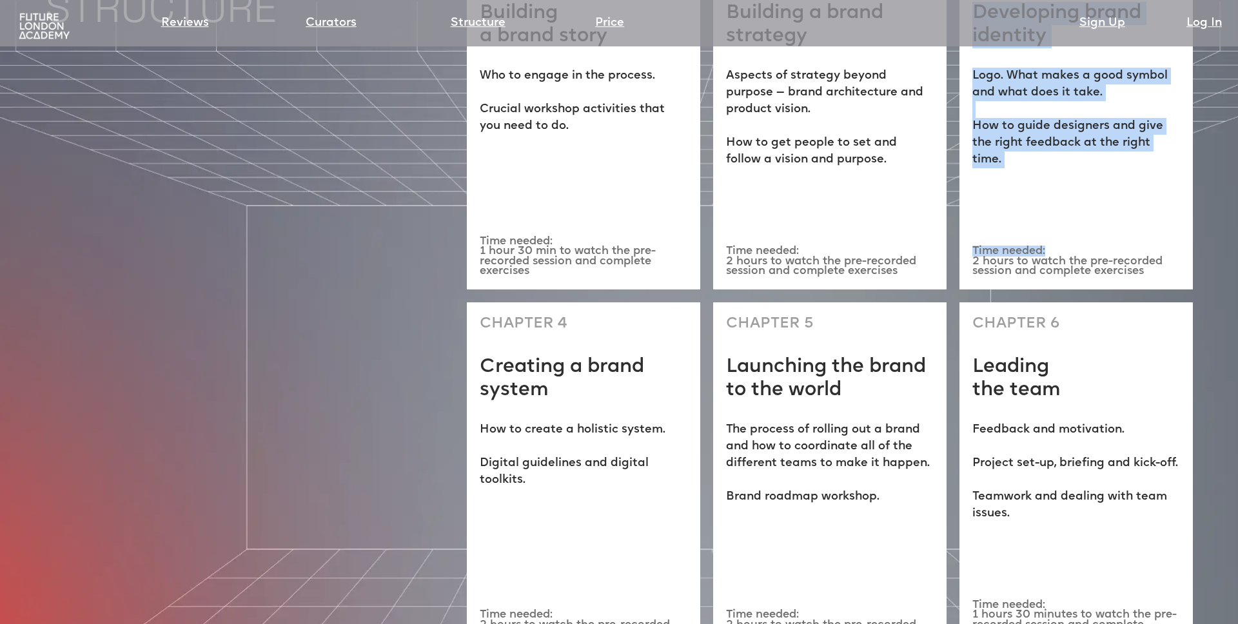
scroll to position [3882, 0]
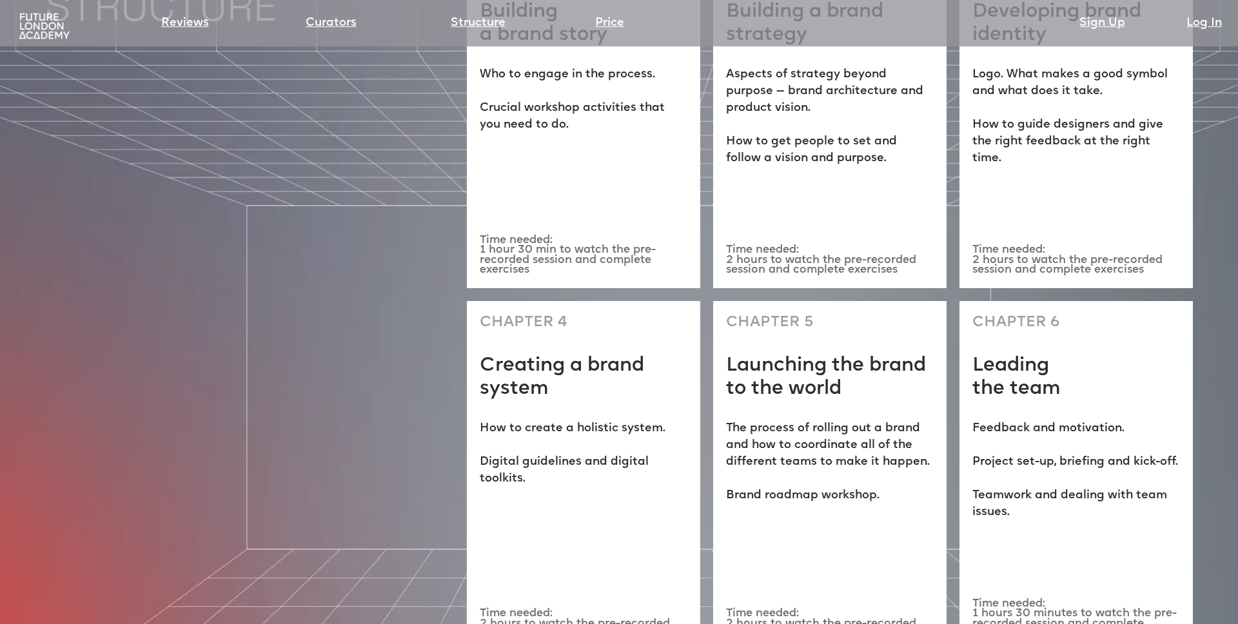
click at [1161, 336] on div "CHAPTER 6 Leading the team Feedback and motivation. Project set-up, briefing an…" at bounding box center [1075, 476] width 233 height 351
click at [849, 344] on div "CHAPTER 5 Launching the brand to the world The process of rolling out a brand a…" at bounding box center [829, 476] width 233 height 351
click at [596, 420] on p "How to create a holistic system. Digital guidelines and digital toolkits." at bounding box center [584, 453] width 208 height 67
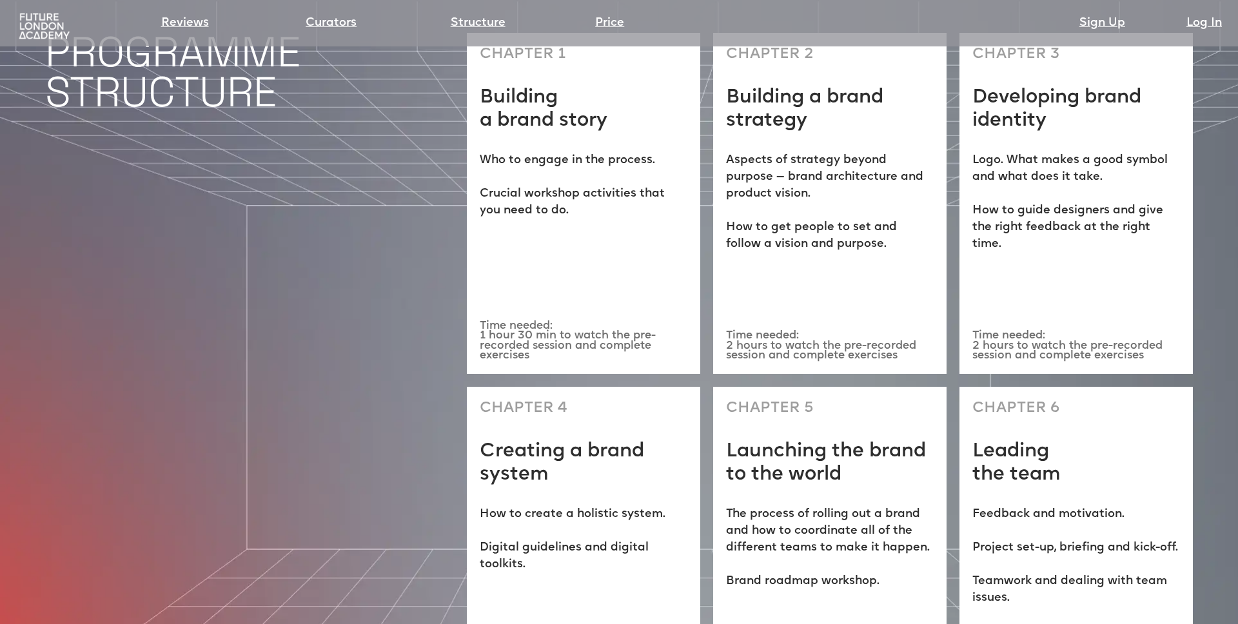
scroll to position [3797, 0]
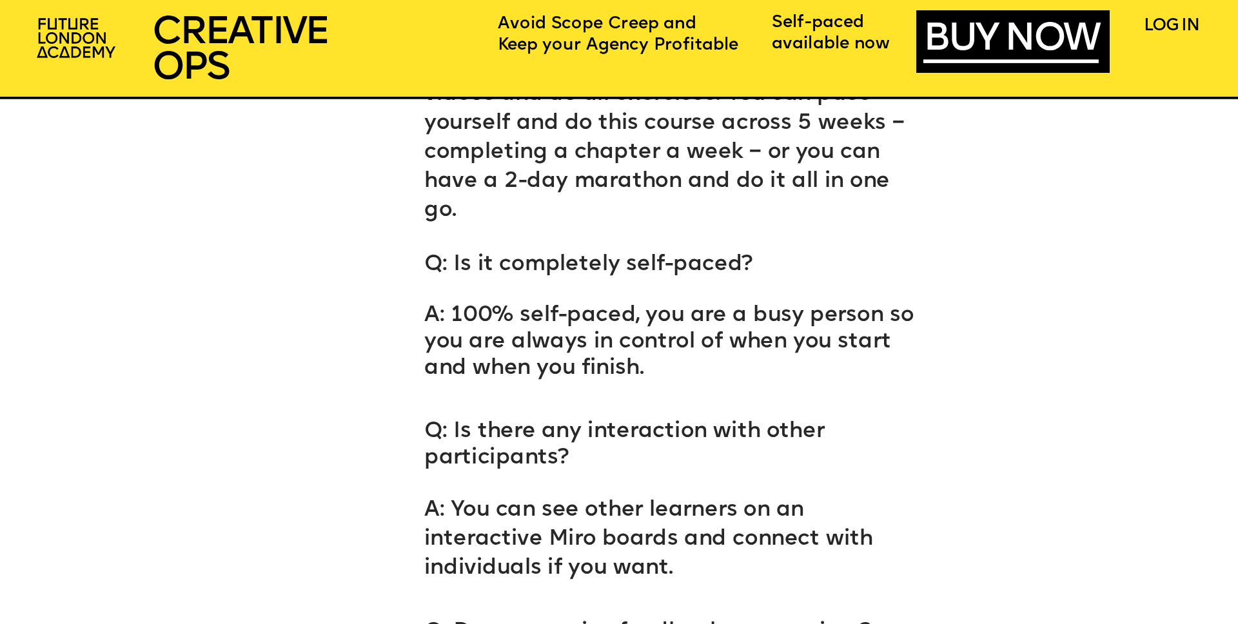
scroll to position [8768, 0]
